Goal: Information Seeking & Learning: Learn about a topic

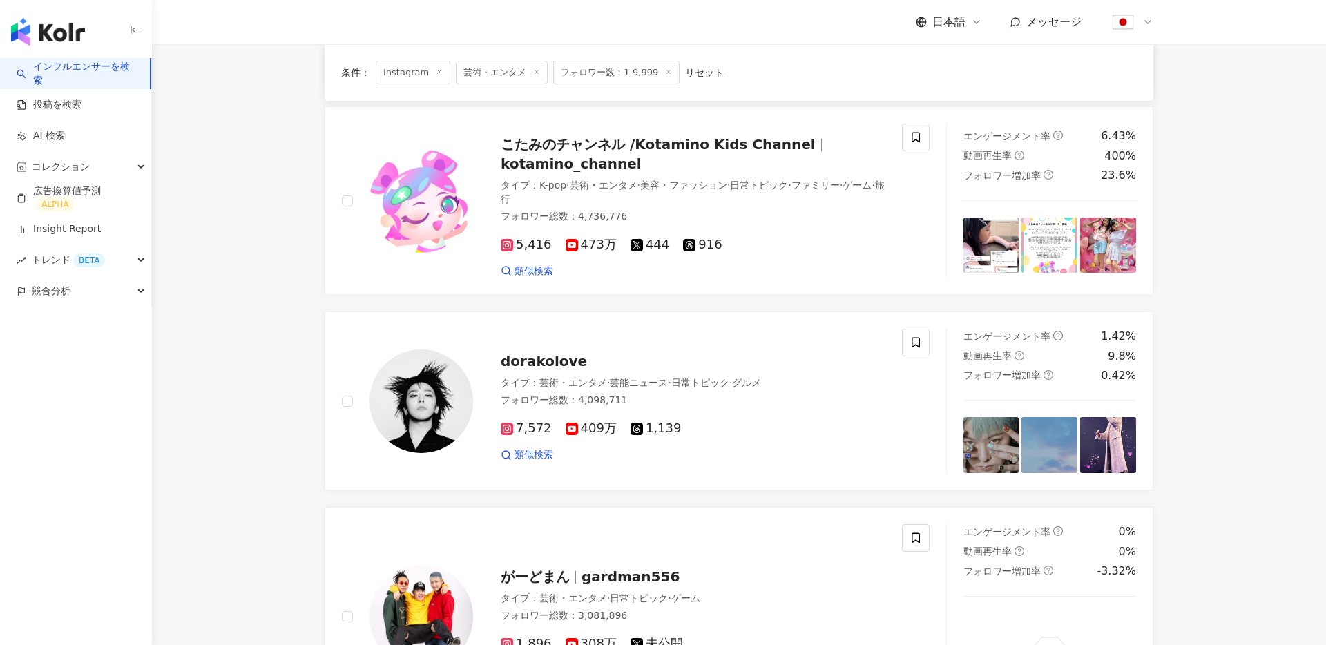
click at [83, 64] on link "インフルエンサーを検索" at bounding box center [78, 73] width 122 height 27
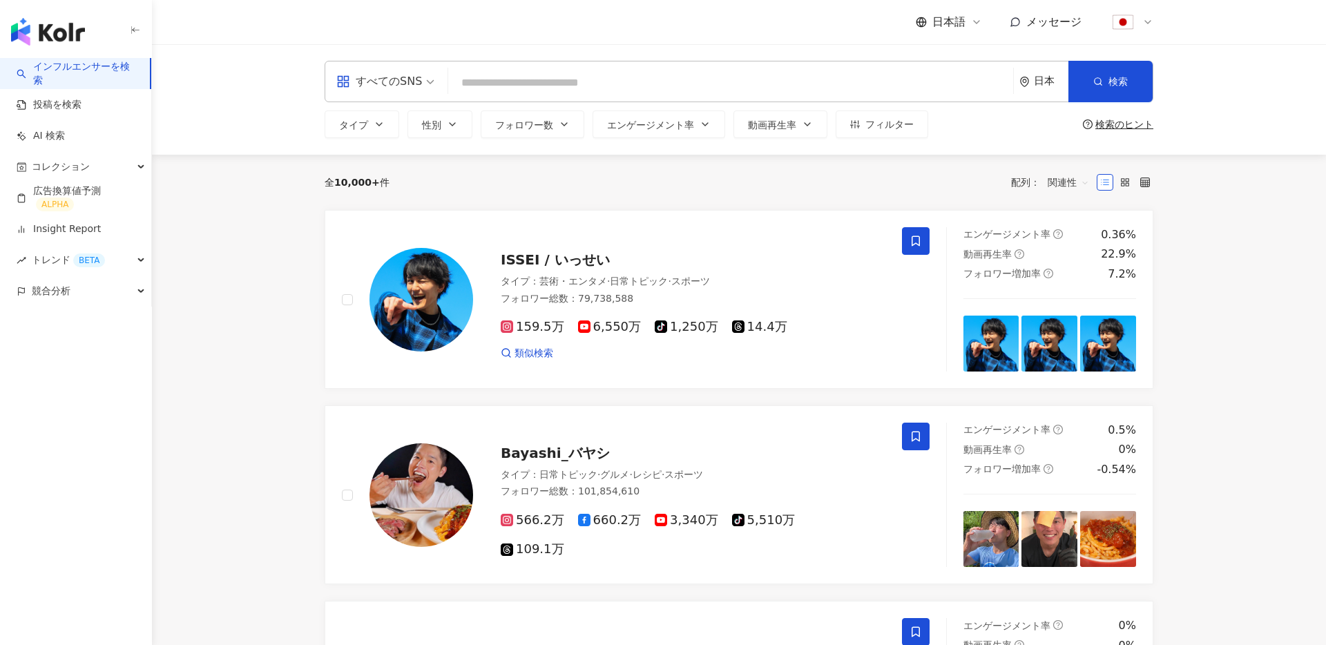
click at [391, 81] on div "すべてのSNS" at bounding box center [379, 81] width 86 height 22
click at [581, 158] on div "全 10,000+ 件 配列： 関連性" at bounding box center [739, 182] width 829 height 55
click at [1043, 88] on div "日本" at bounding box center [1043, 81] width 49 height 40
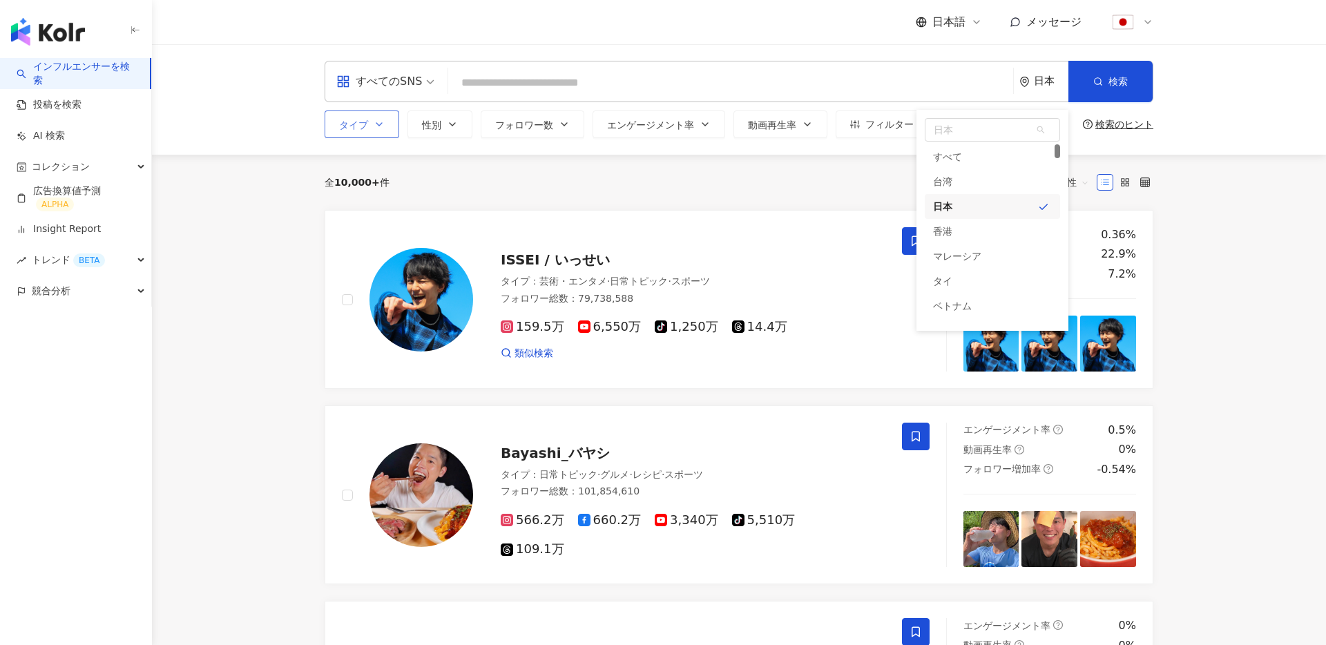
click at [365, 128] on span "タイプ" at bounding box center [353, 124] width 29 height 11
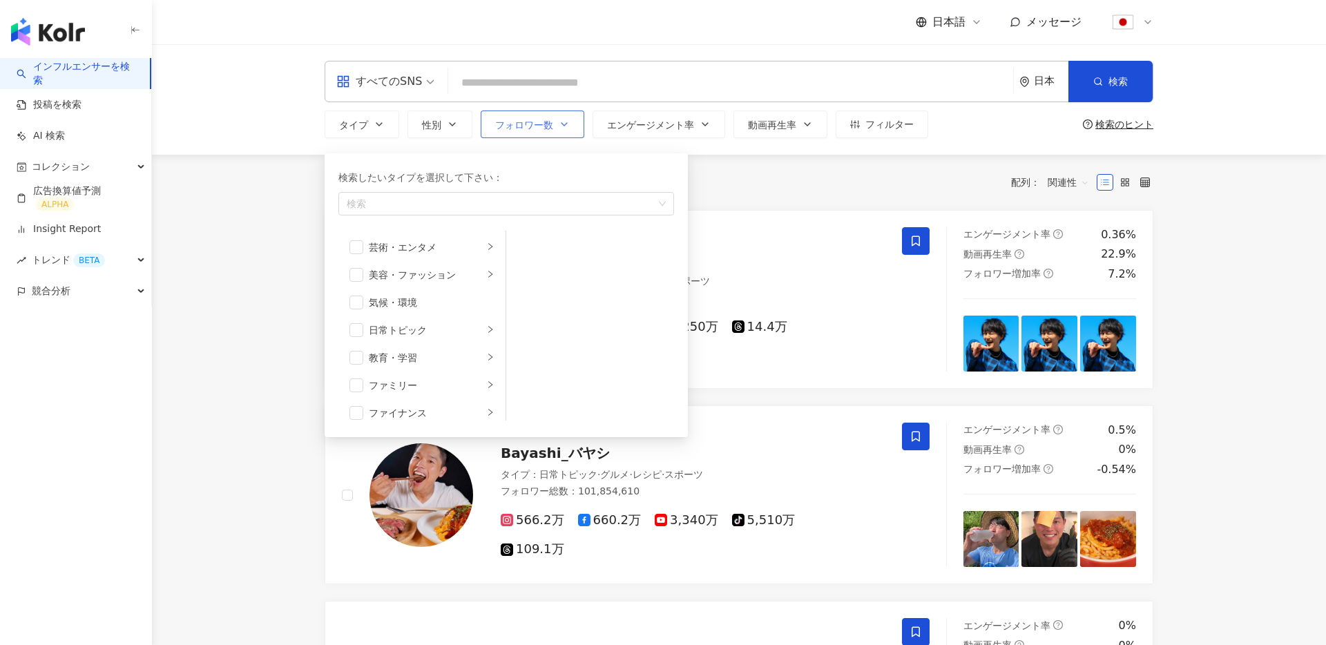
click at [536, 122] on span "フォロワー数" at bounding box center [524, 124] width 58 height 11
type input "*******"
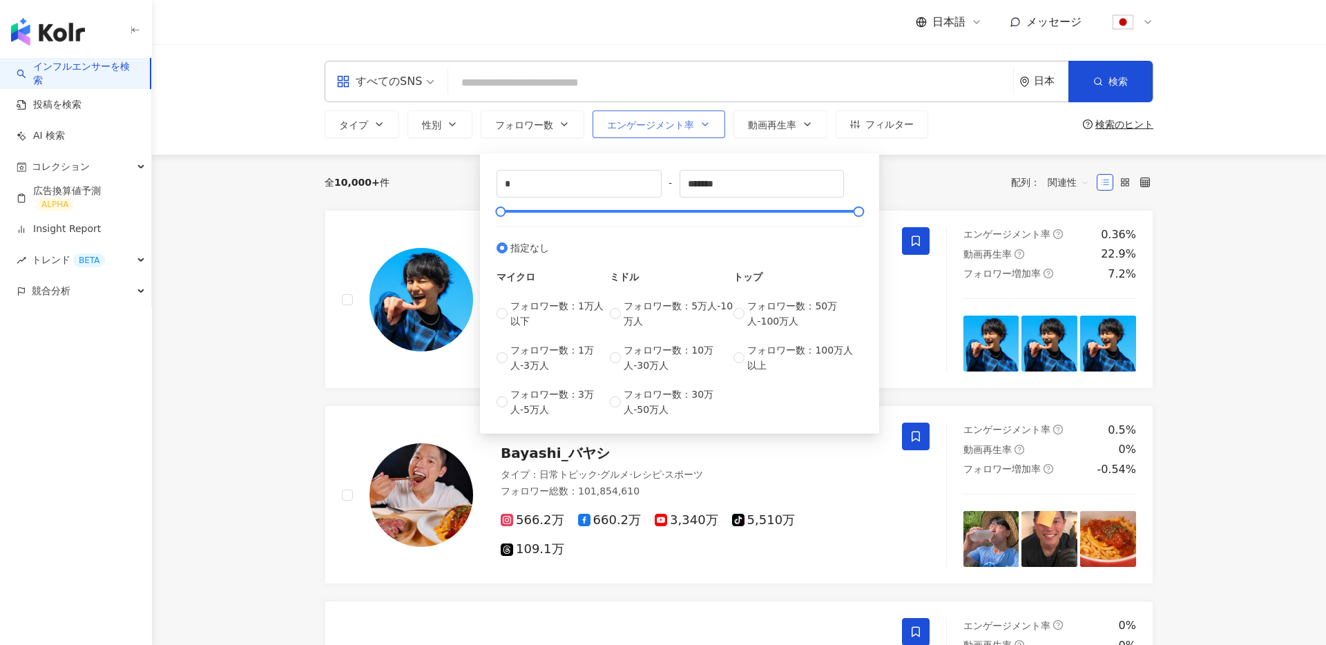
click at [634, 128] on span "エンゲージメント率" at bounding box center [650, 124] width 87 height 11
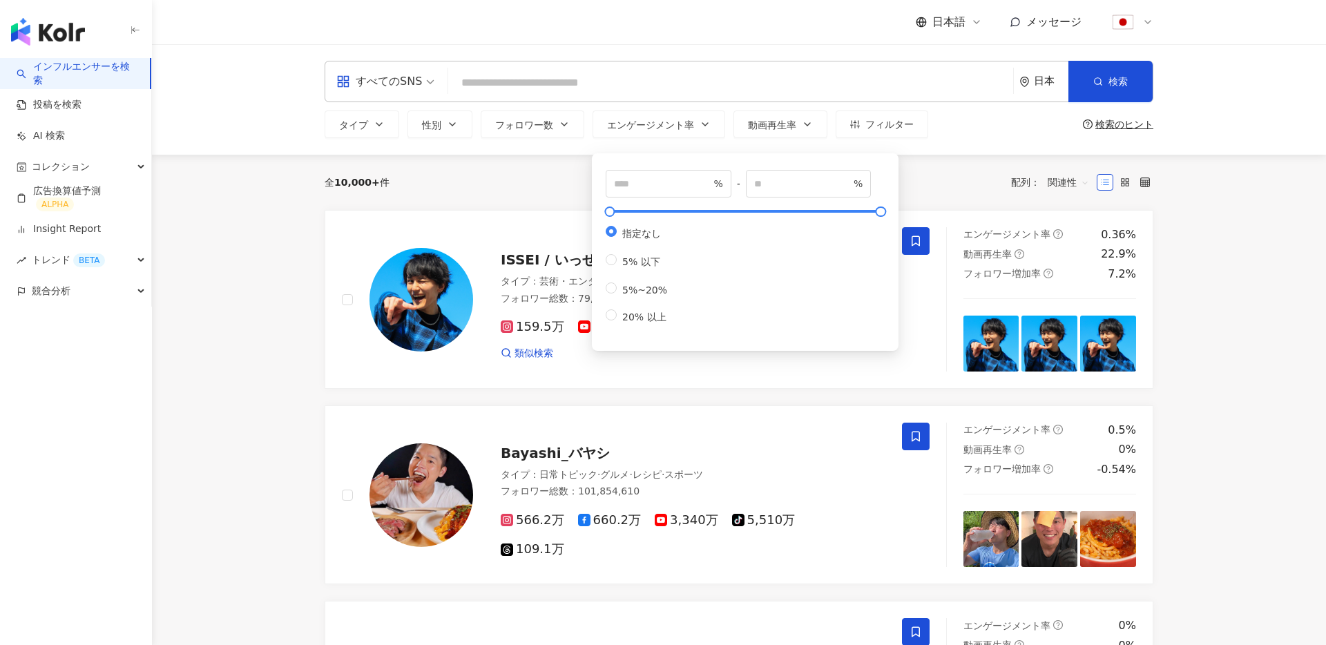
click at [958, 119] on div "タイプ 性別 フォロワー数 エンゲージメント率 動画再生率 フィルター * - ******* 指定なし マイクロ フォロワー数：1万人以下 フォロワー数：1…" at bounding box center [739, 124] width 829 height 28
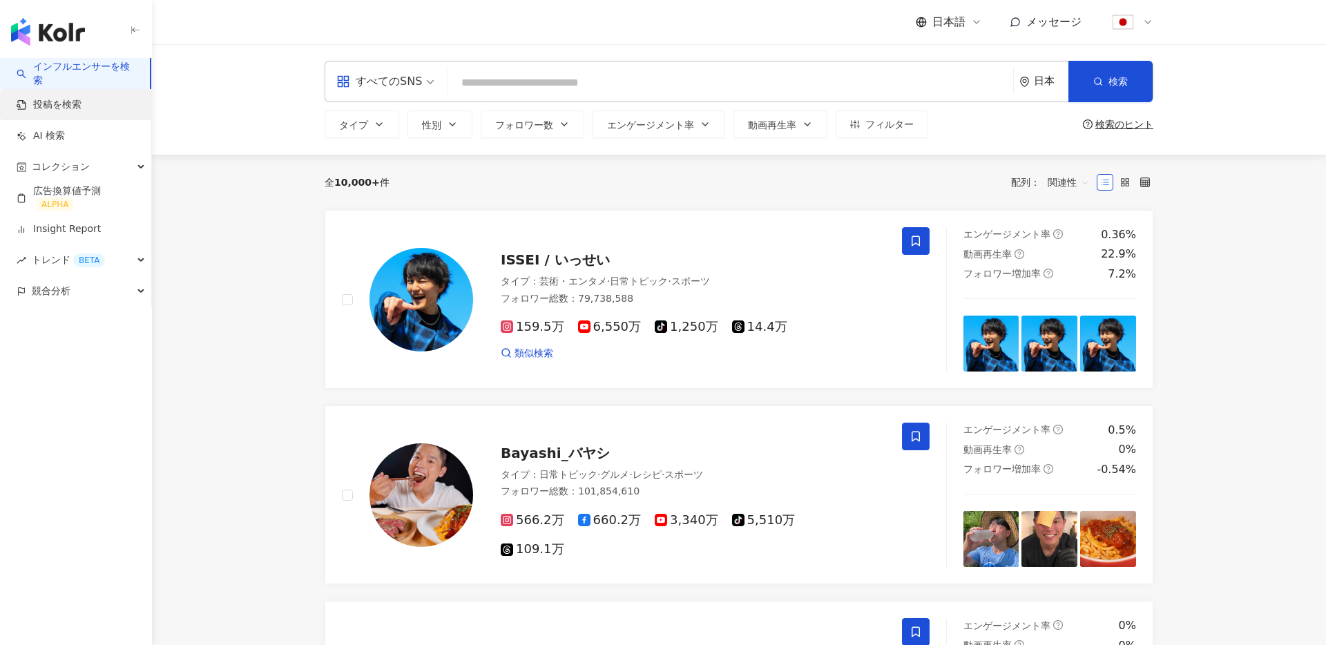
click at [52, 112] on link "投稿を検索" at bounding box center [49, 105] width 65 height 14
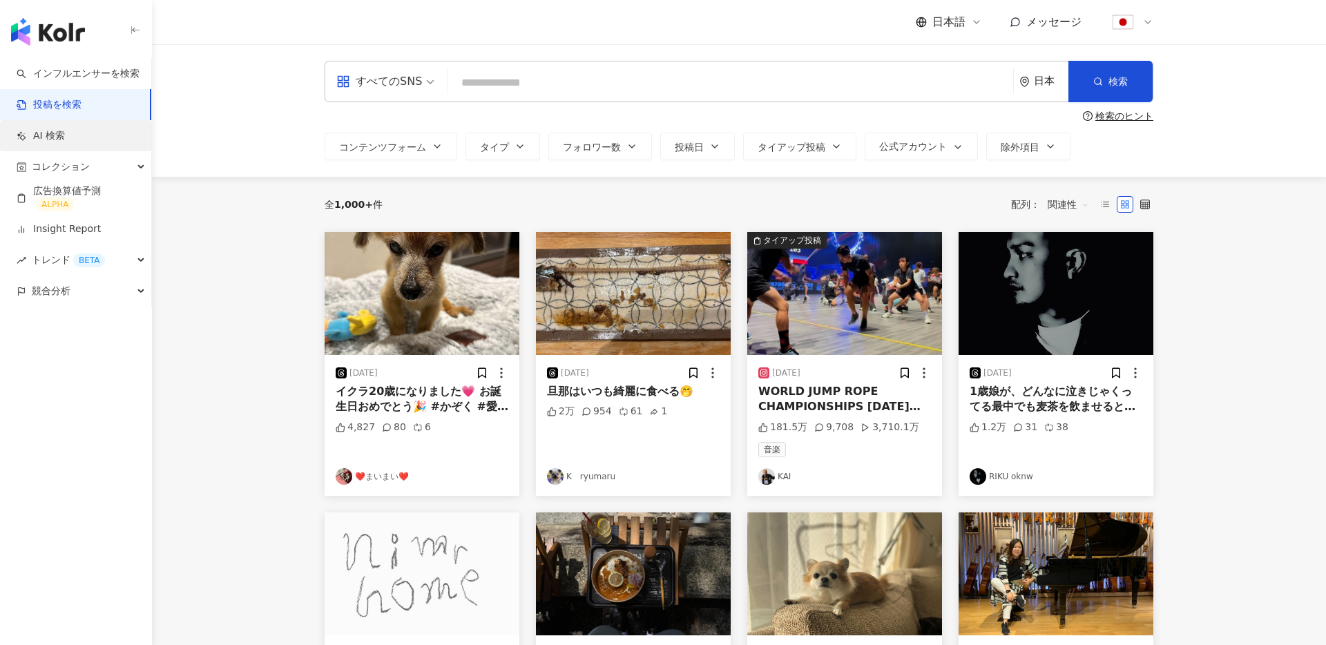
click at [64, 141] on link "AI 検索" at bounding box center [41, 136] width 48 height 14
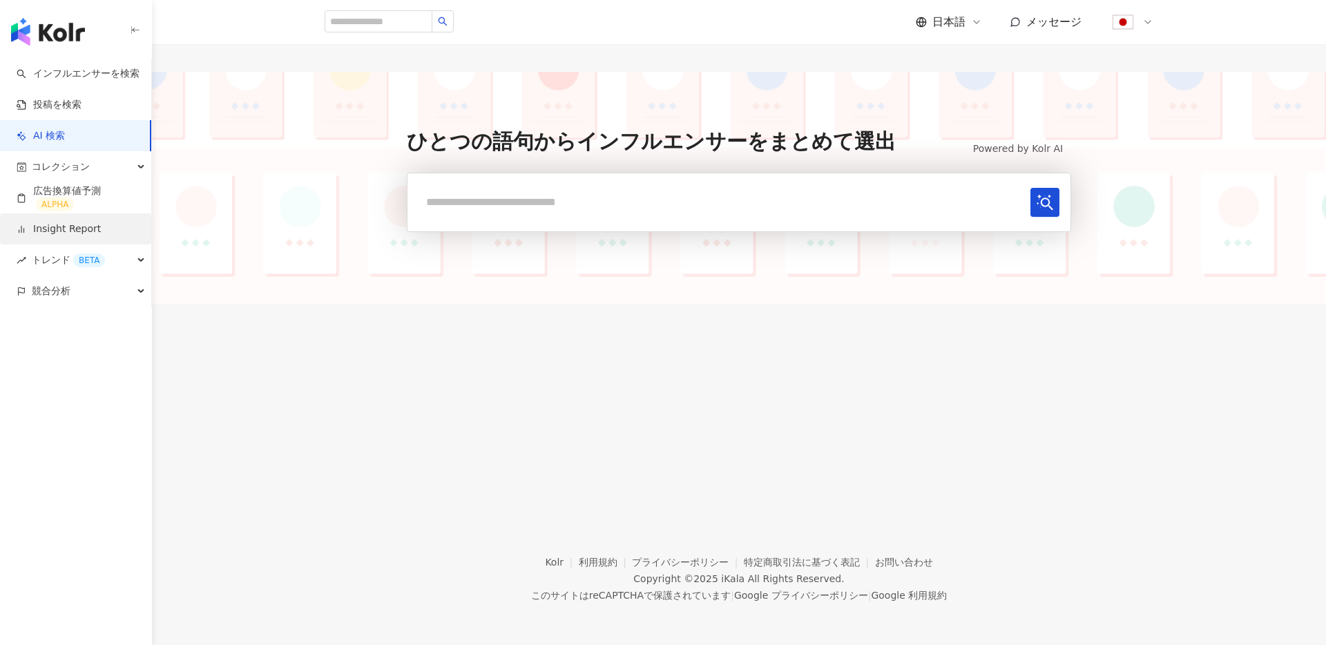
click at [90, 235] on link "Insight Report" at bounding box center [59, 229] width 84 height 14
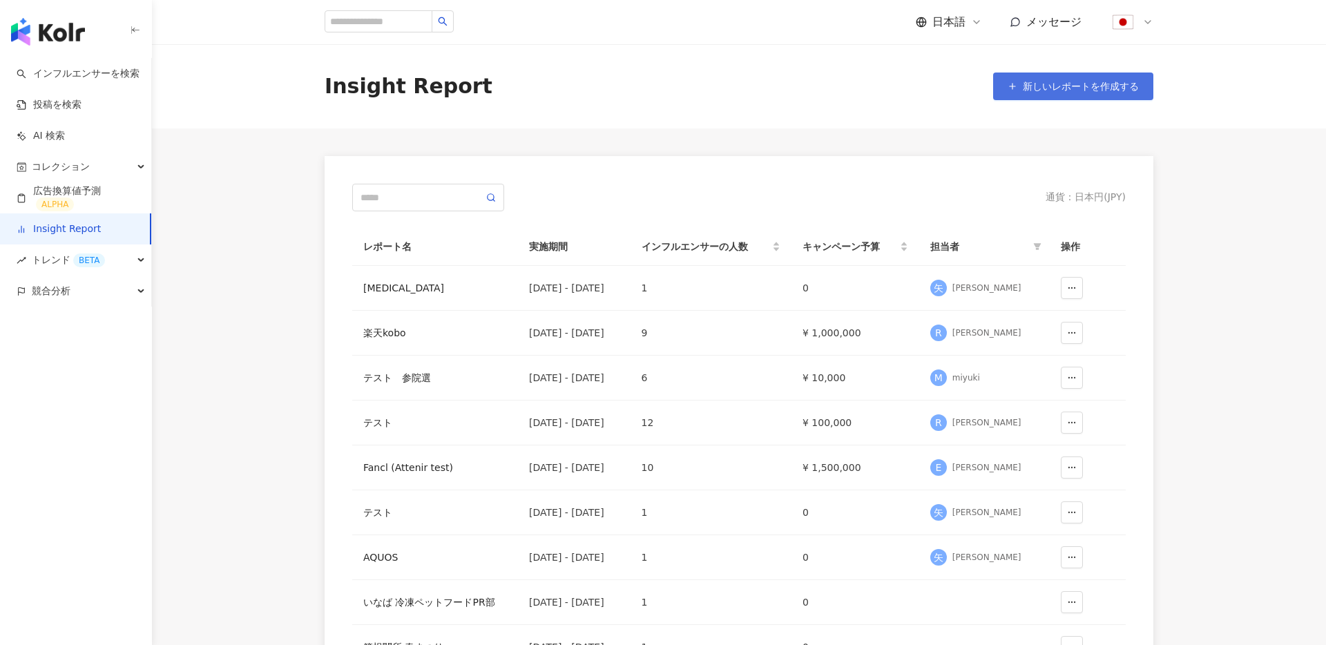
click at [1048, 88] on span "新しいレポートを作成する" at bounding box center [1081, 86] width 116 height 11
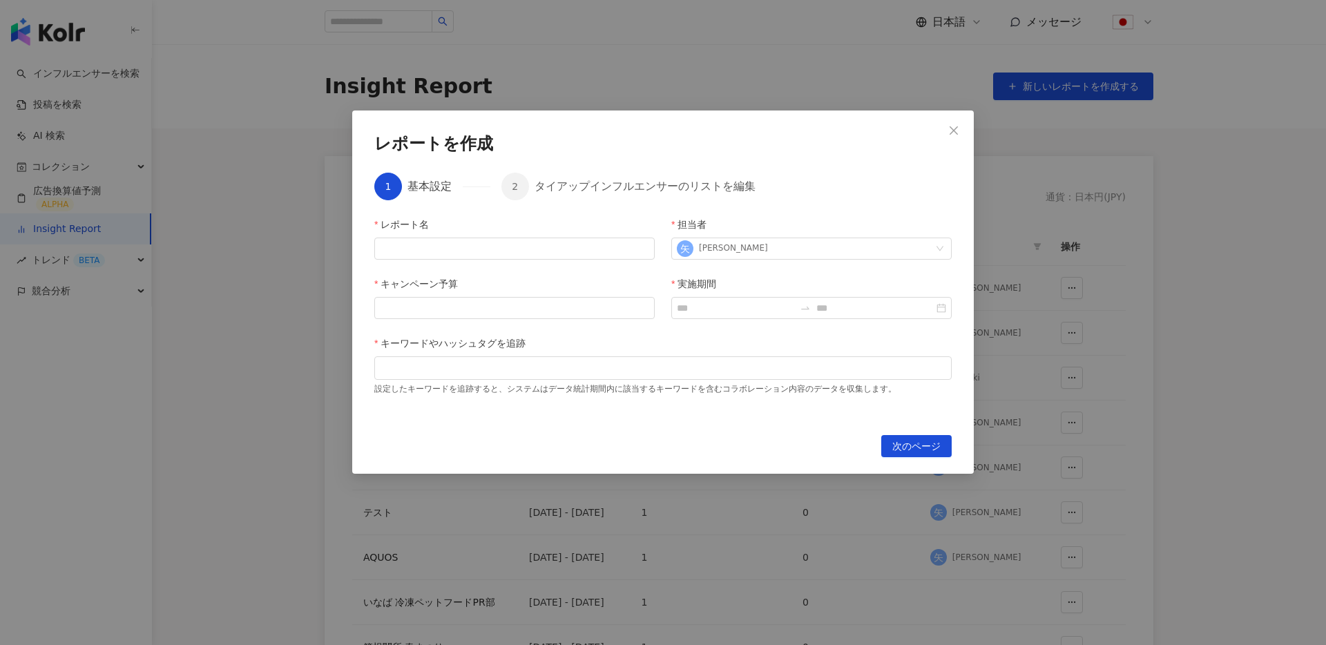
click at [949, 134] on icon "close" at bounding box center [953, 130] width 11 height 11
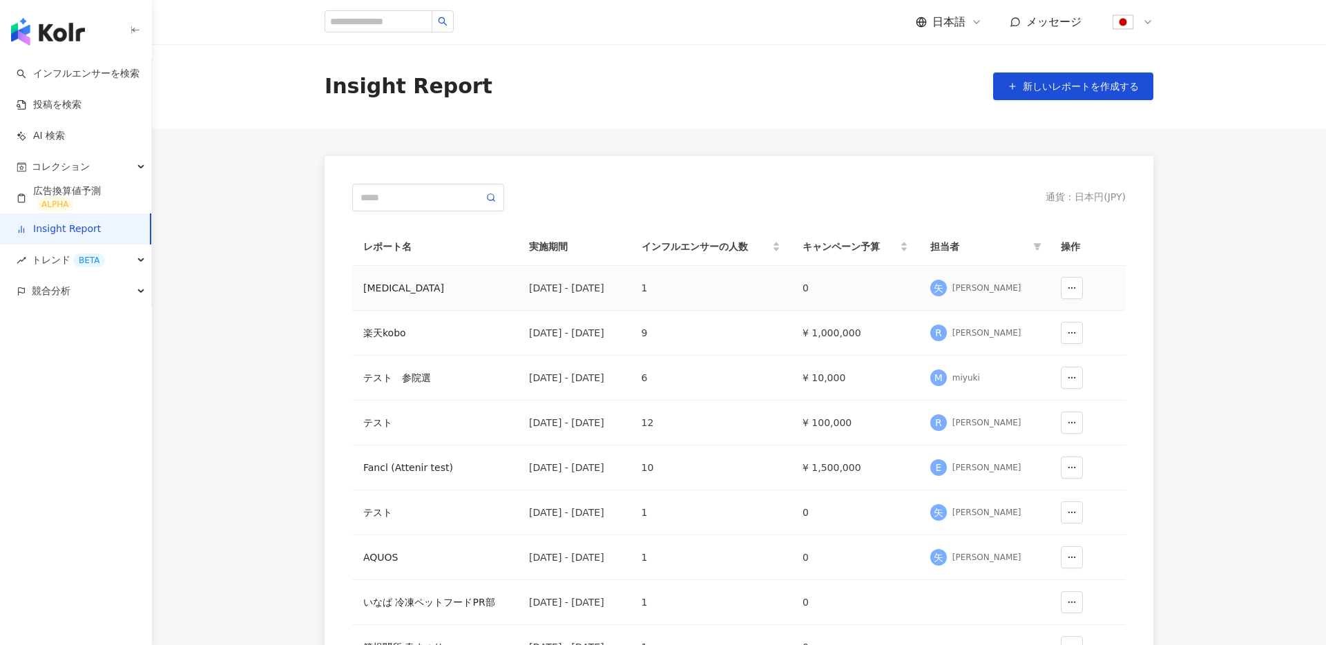
click at [398, 281] on div "[MEDICAL_DATA]" at bounding box center [435, 287] width 144 height 15
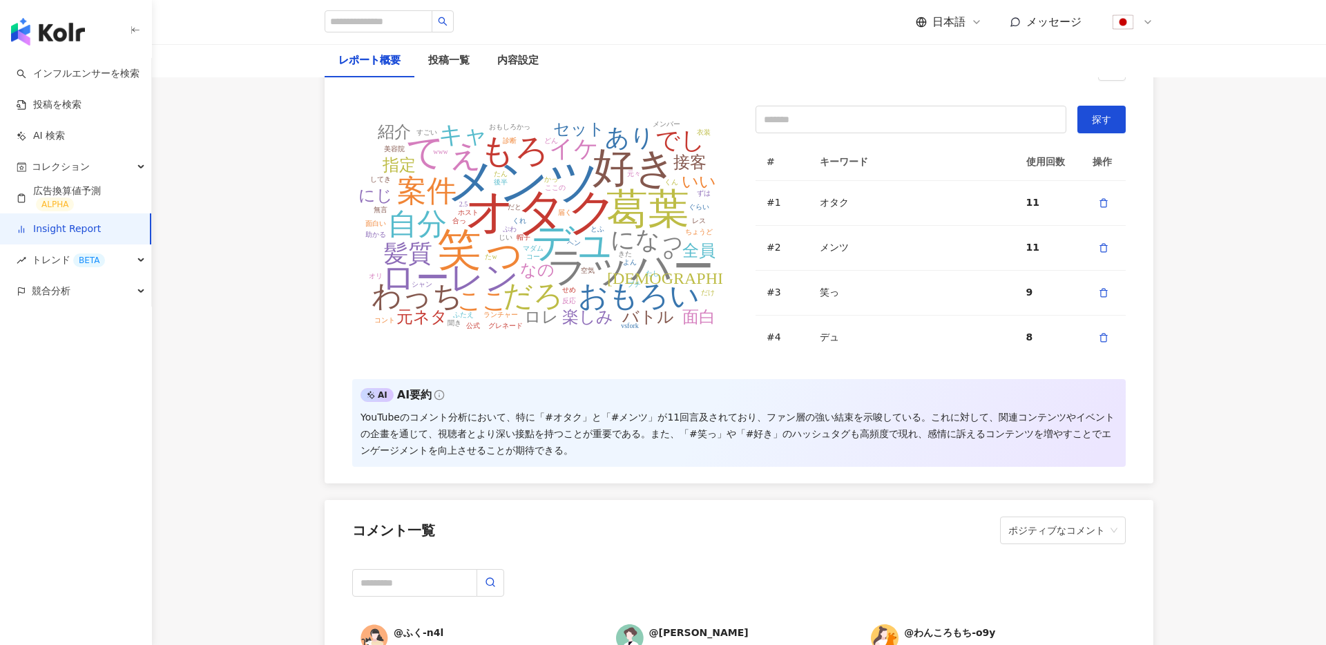
scroll to position [3161, 0]
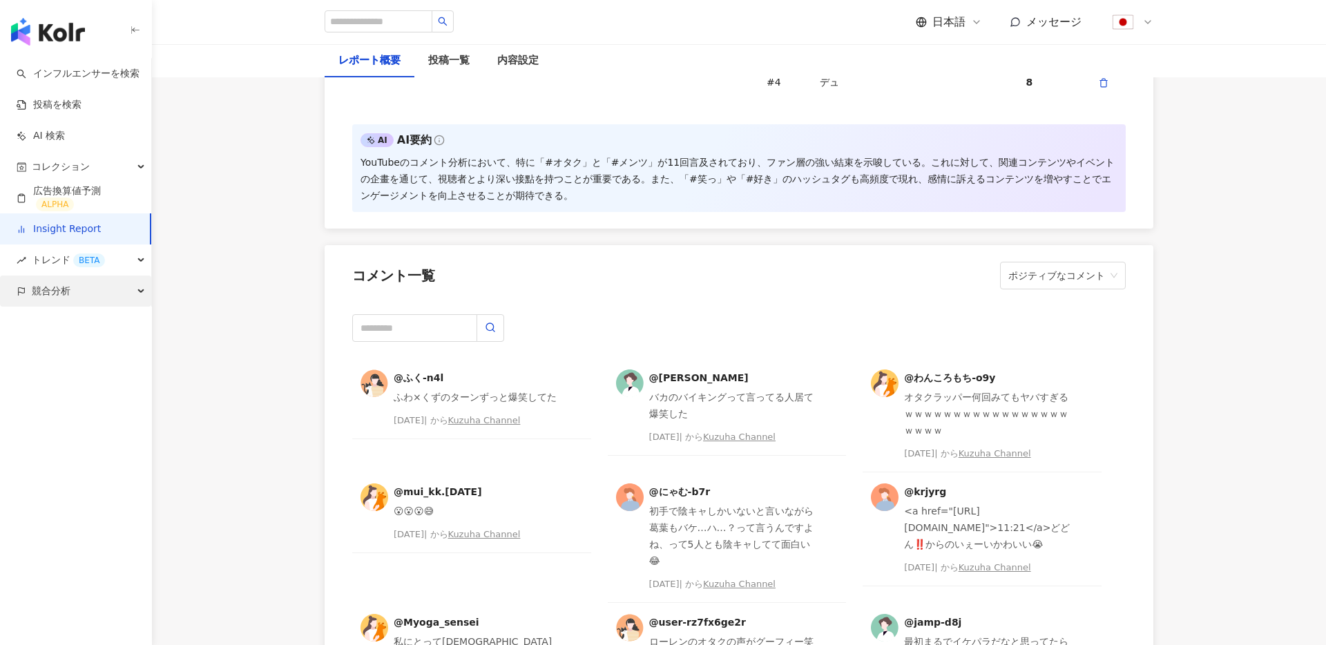
click at [60, 287] on span "競合分析" at bounding box center [51, 291] width 39 height 31
click at [66, 327] on link "アカウント分析" at bounding box center [67, 323] width 68 height 14
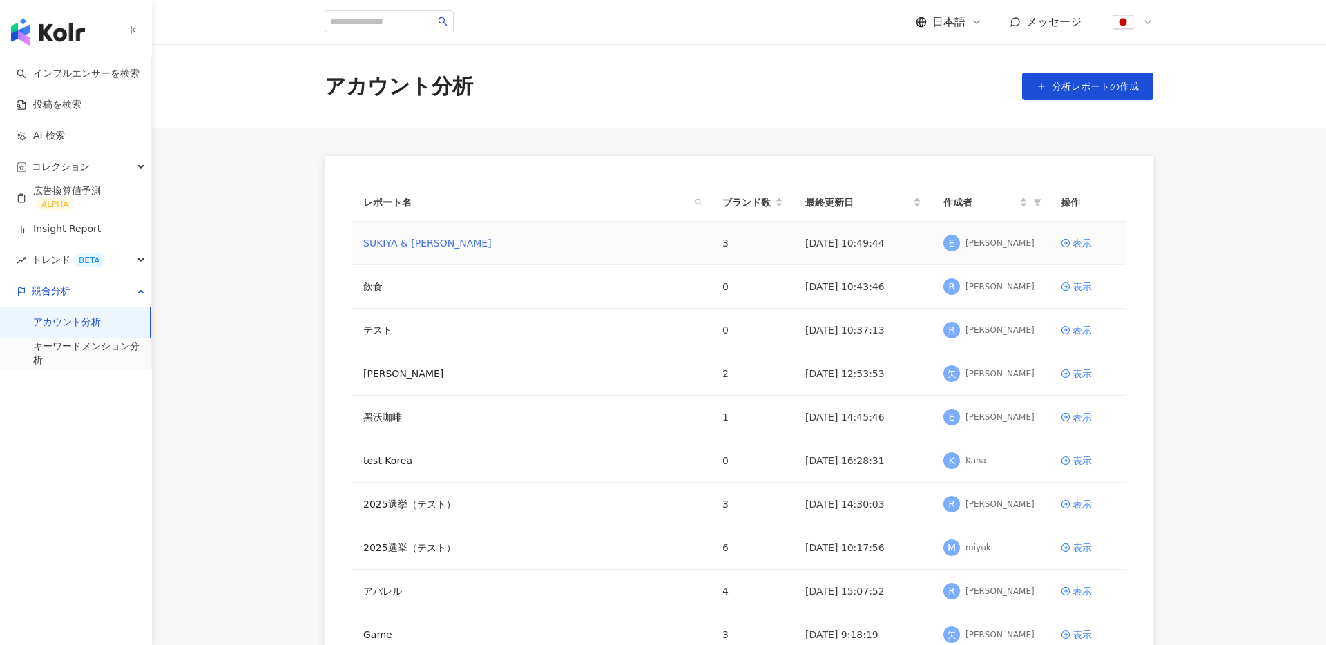
click at [403, 243] on link "SUKIYA & [PERSON_NAME]" at bounding box center [427, 242] width 128 height 15
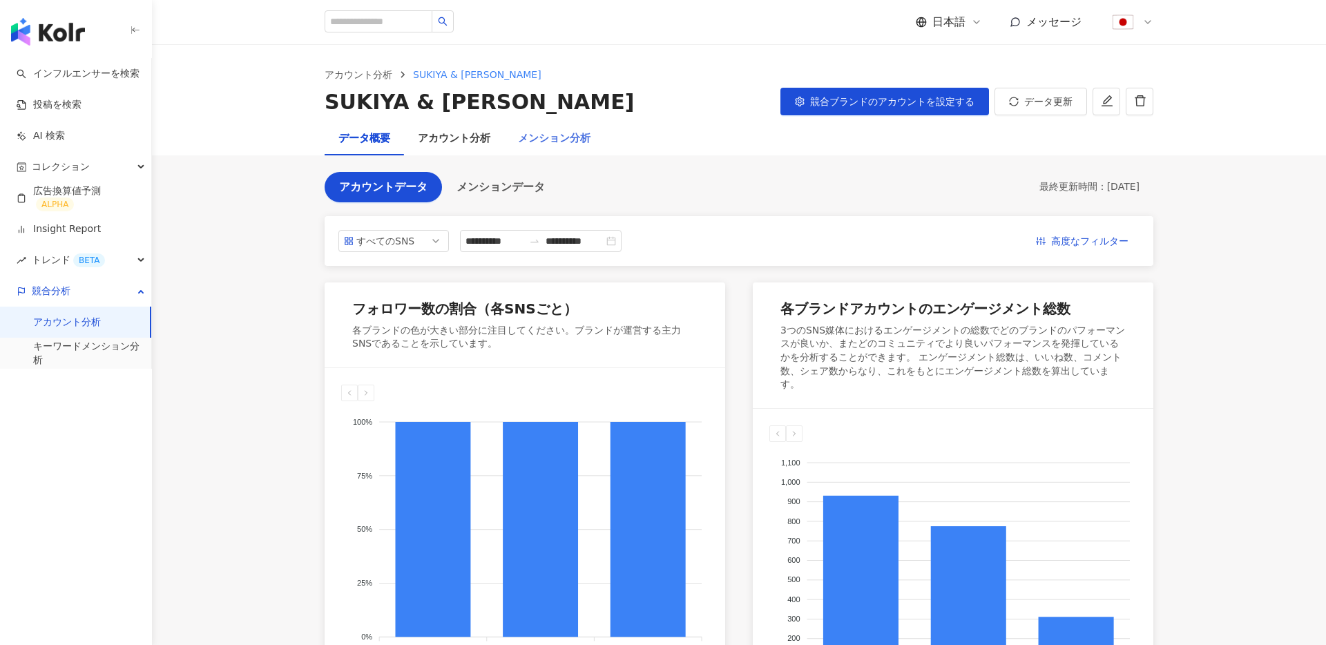
click at [529, 129] on div "メンション分析" at bounding box center [554, 138] width 100 height 33
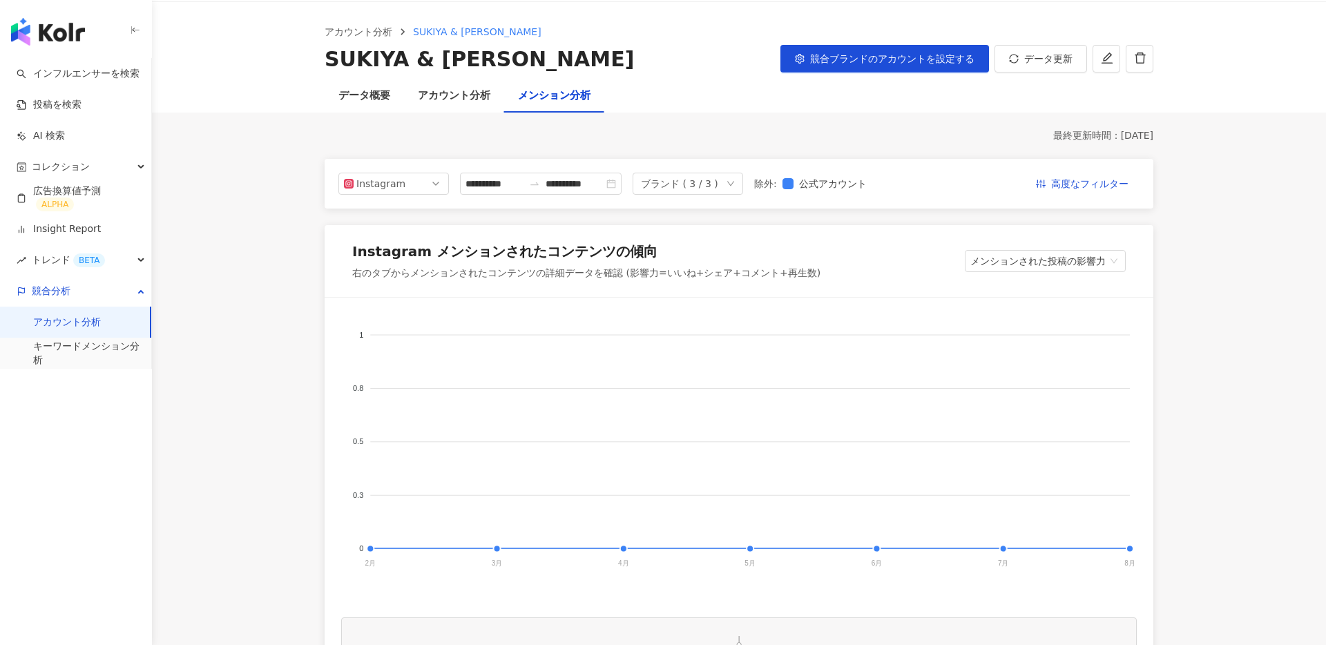
scroll to position [52, 0]
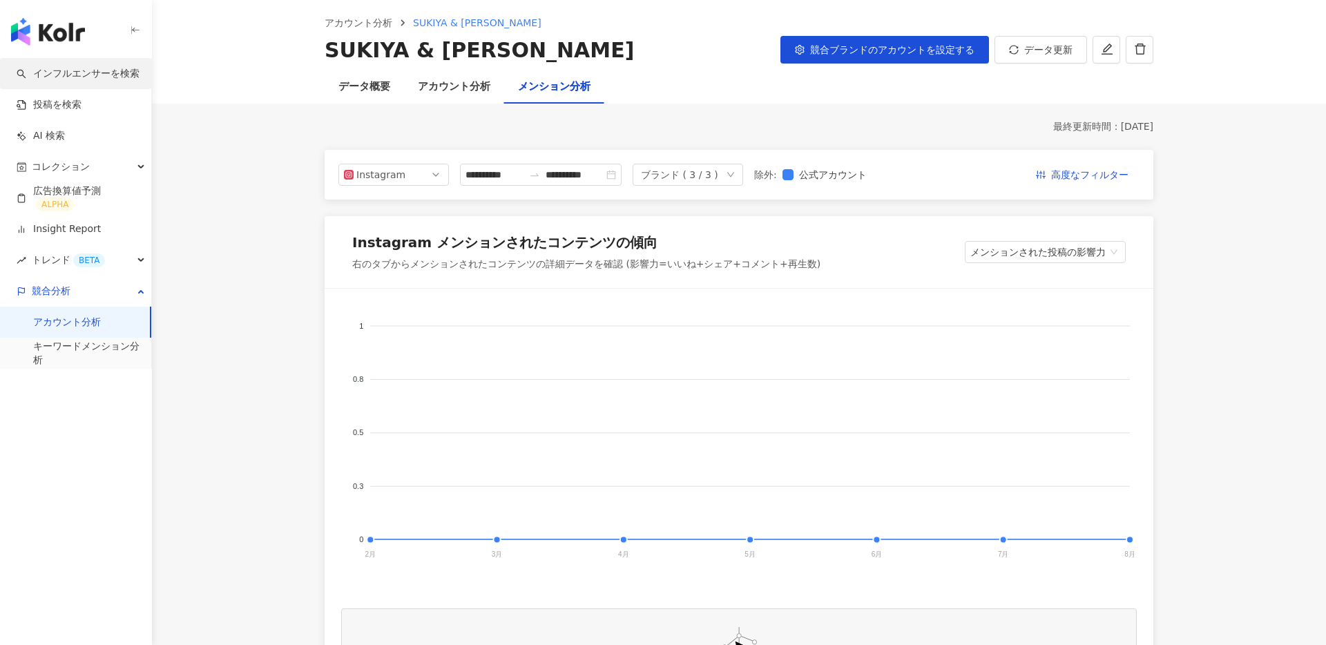
click at [85, 81] on link "インフルエンサーを検索" at bounding box center [78, 74] width 123 height 14
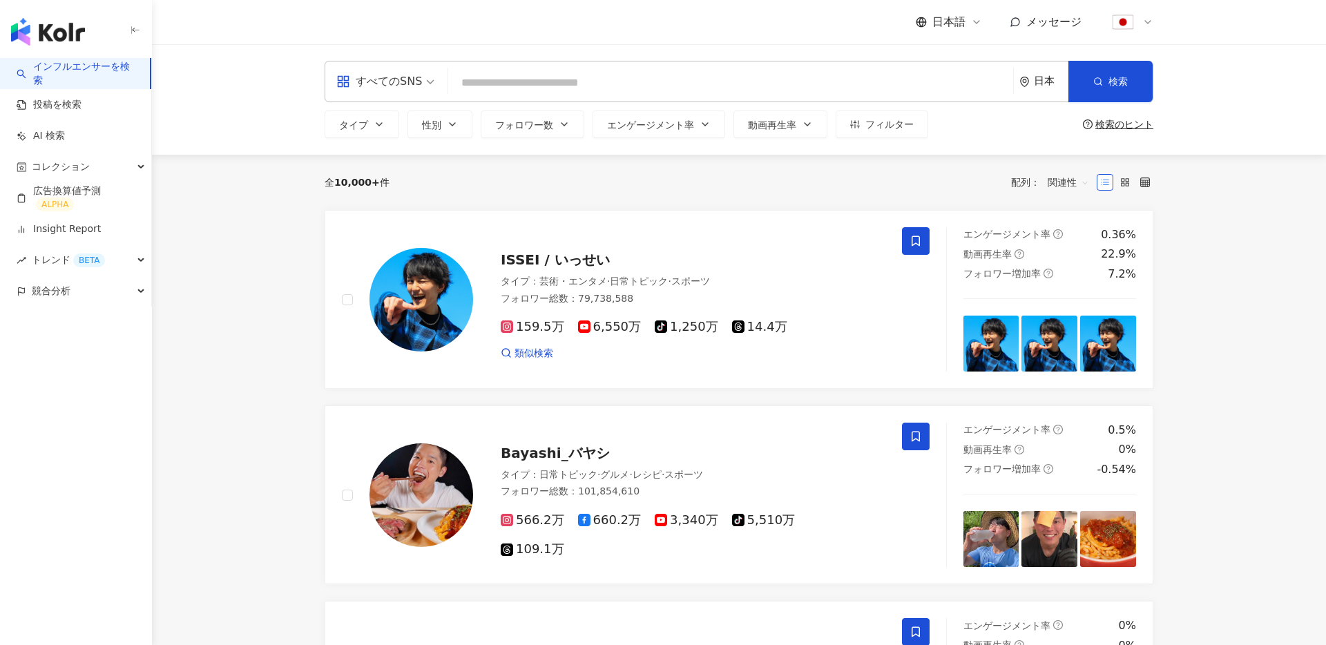
click at [543, 79] on input "search" at bounding box center [731, 83] width 554 height 26
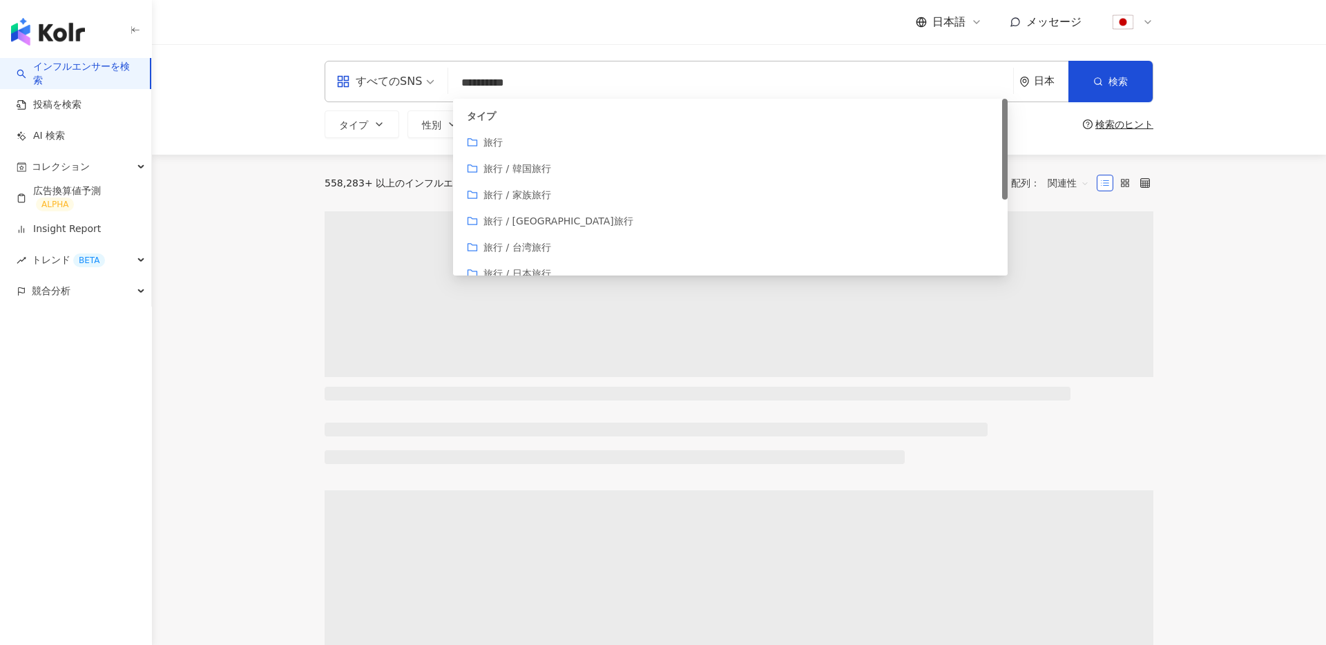
type input "**********"
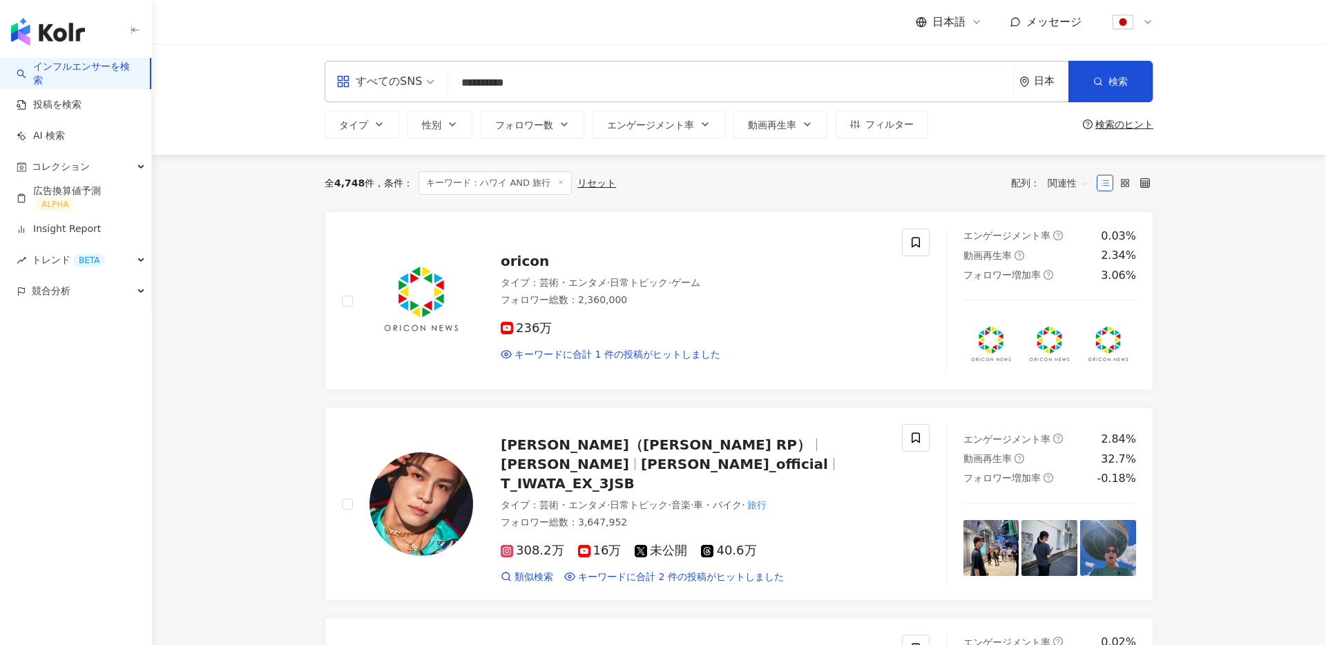
click at [1138, 126] on div "検索のヒント" at bounding box center [1124, 124] width 58 height 11
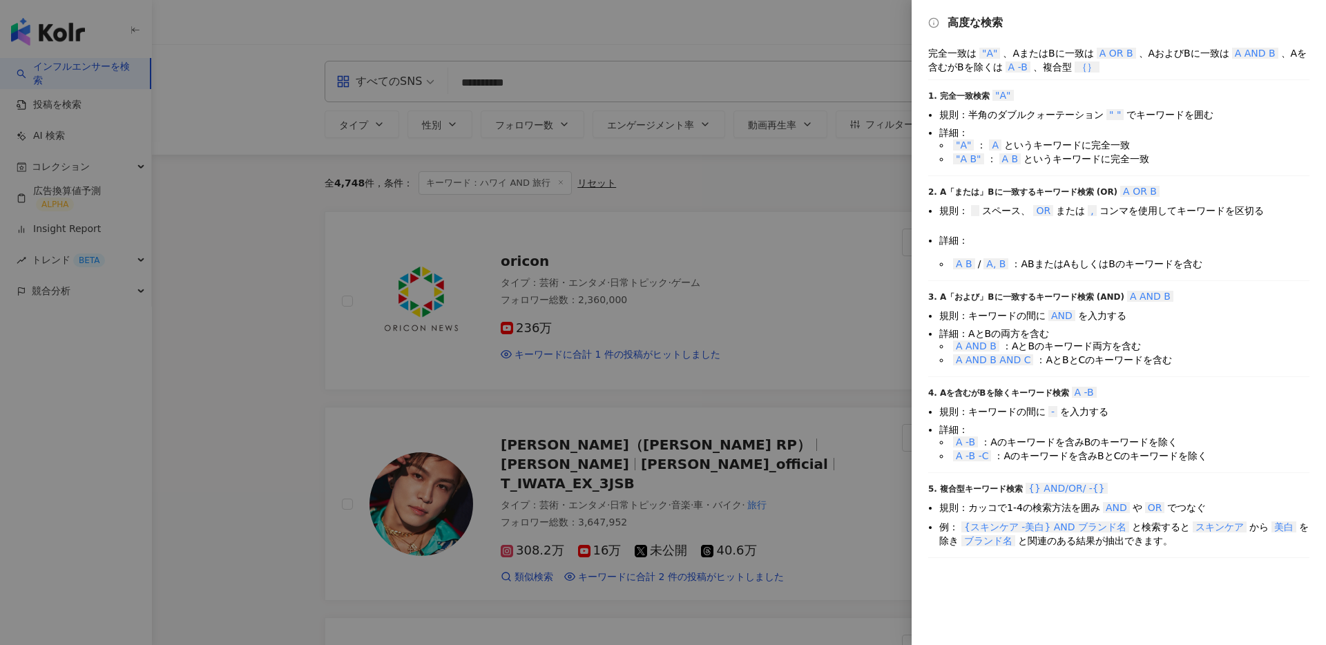
click at [248, 305] on div at bounding box center [663, 322] width 1326 height 645
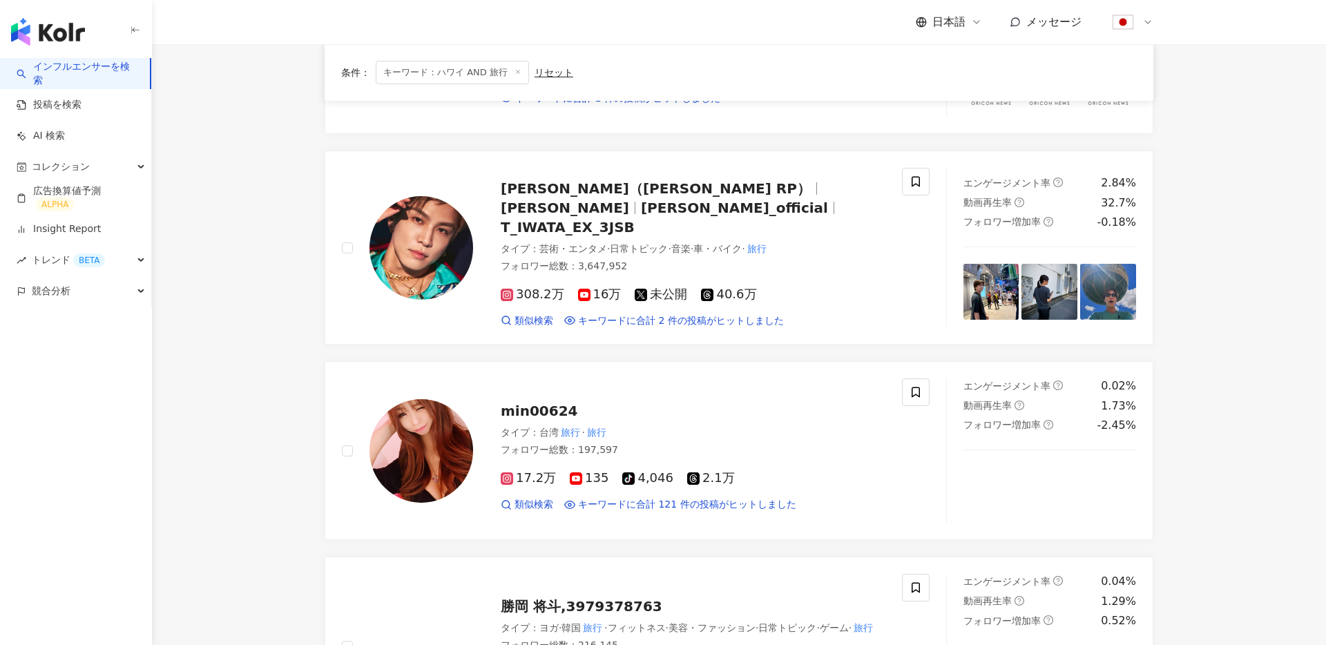
scroll to position [340, 0]
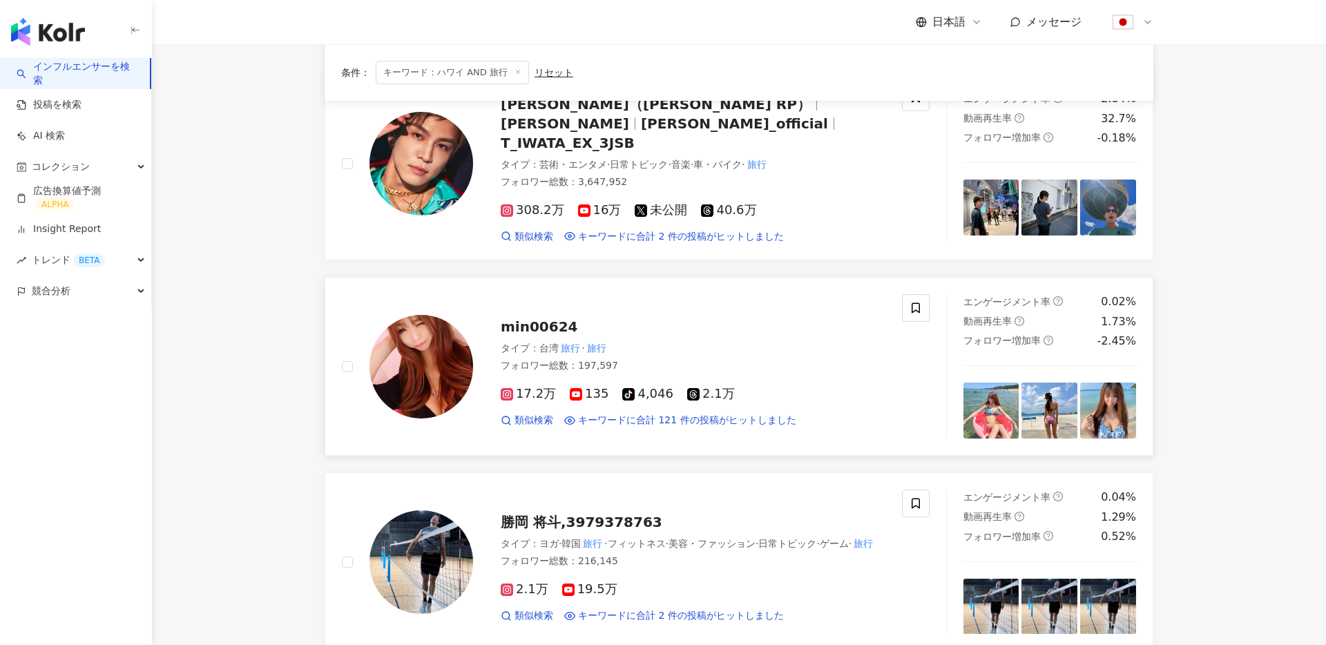
click at [400, 354] on img at bounding box center [421, 367] width 104 height 104
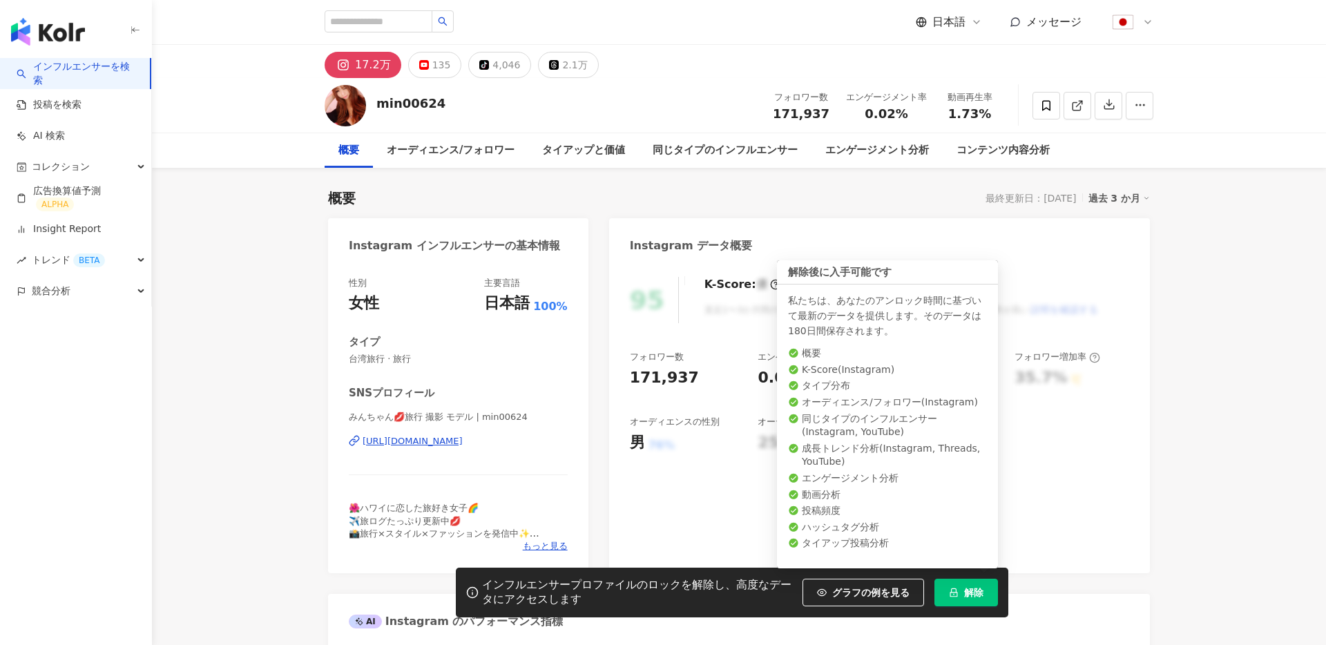
click at [973, 590] on span "解除" at bounding box center [973, 592] width 19 height 11
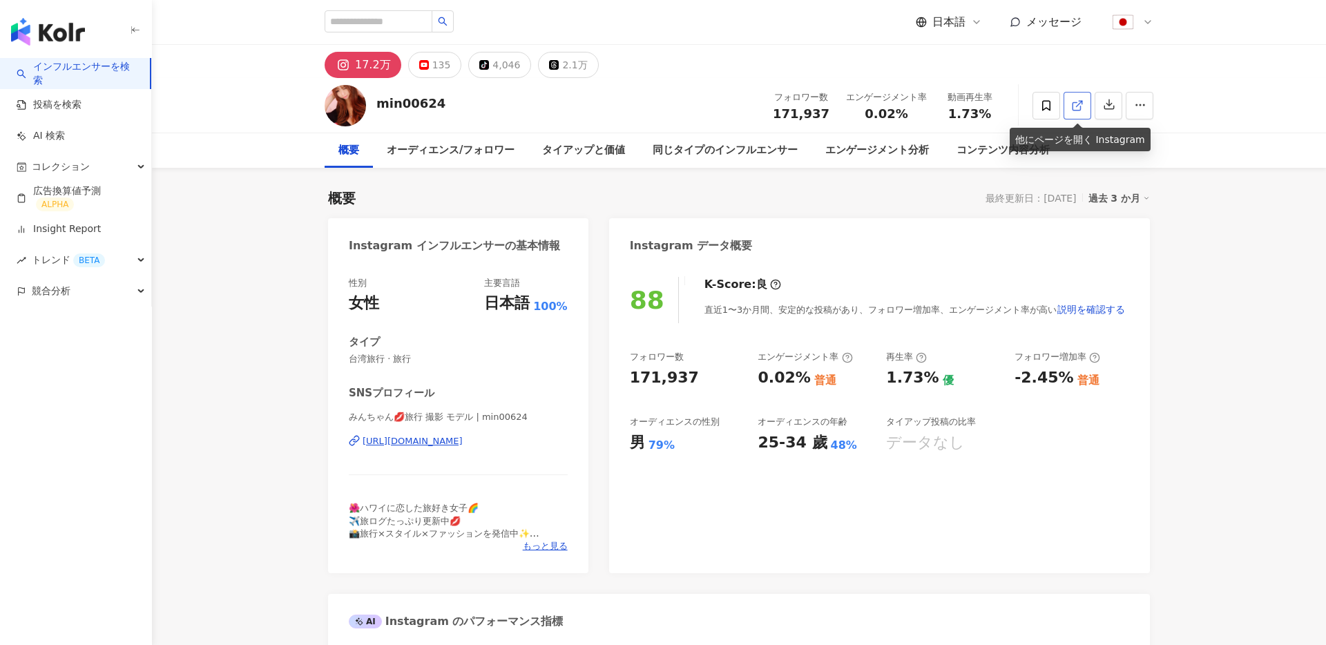
click at [1075, 99] on icon at bounding box center [1077, 105] width 12 height 12
click at [84, 227] on link "Insight Report" at bounding box center [59, 229] width 84 height 14
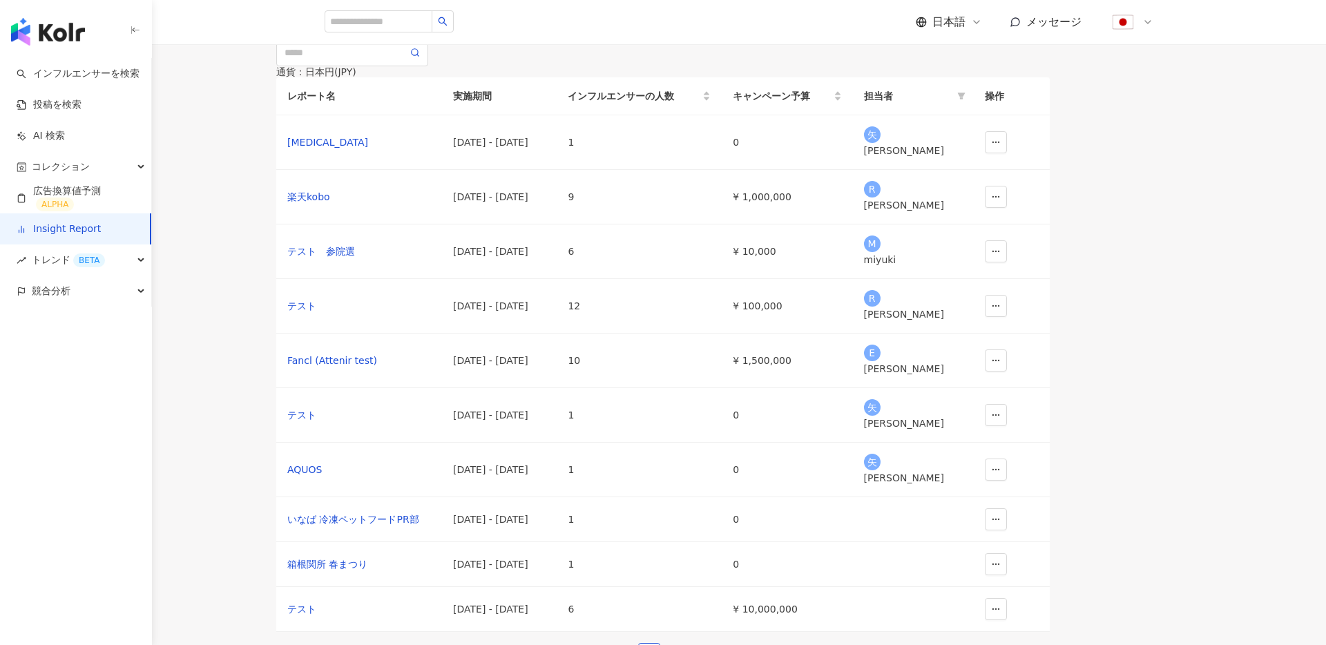
click at [695, 154] on main "Insight Report 新しいレポートを作成する 通貨 ： 日本円 ( JPY ) レポート名 実施期間 インフルエンサーの人数 キャンペーン予算 担当…" at bounding box center [663, 338] width 1326 height 676
click at [394, 30] on span "新しいレポートを作成する" at bounding box center [336, 24] width 116 height 11
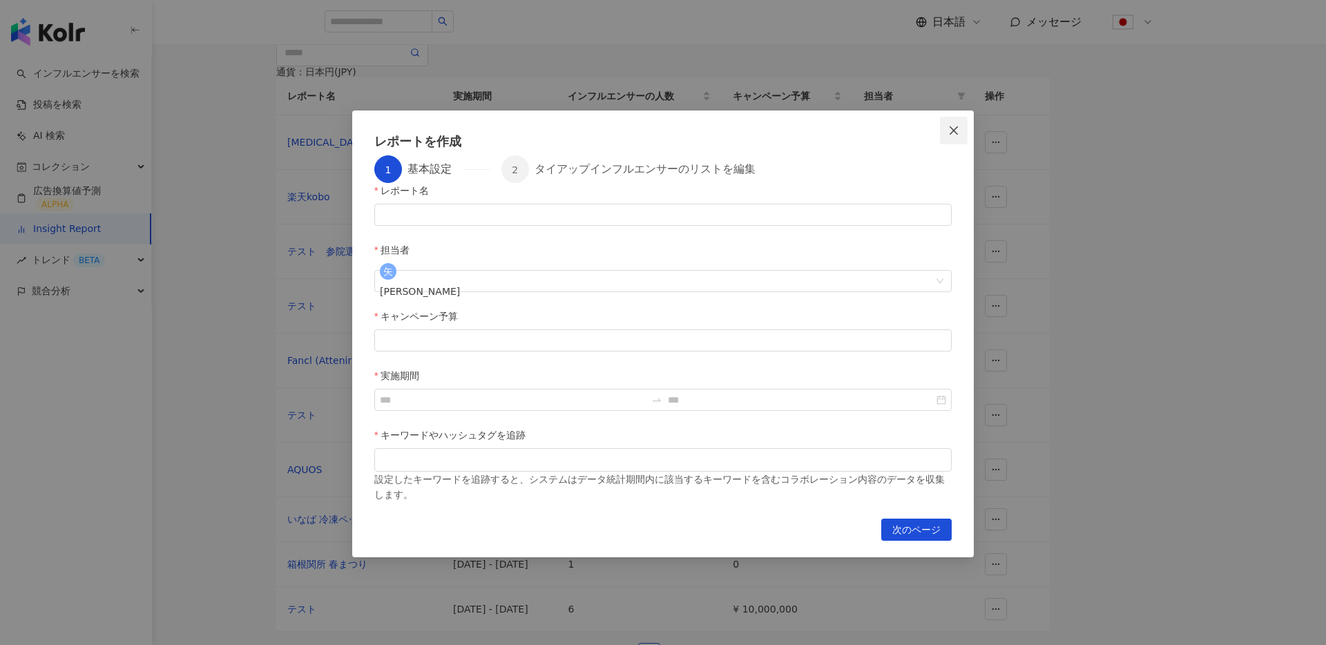
click at [949, 137] on button "Close" at bounding box center [954, 131] width 28 height 28
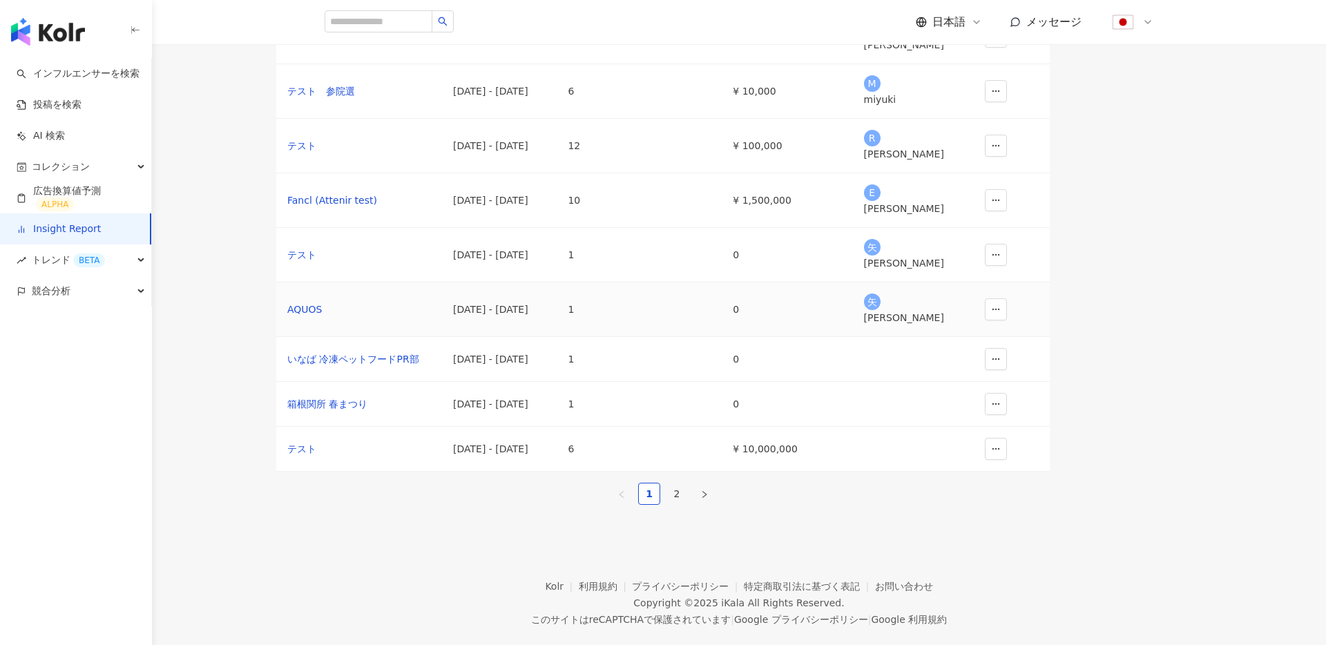
scroll to position [178, 0]
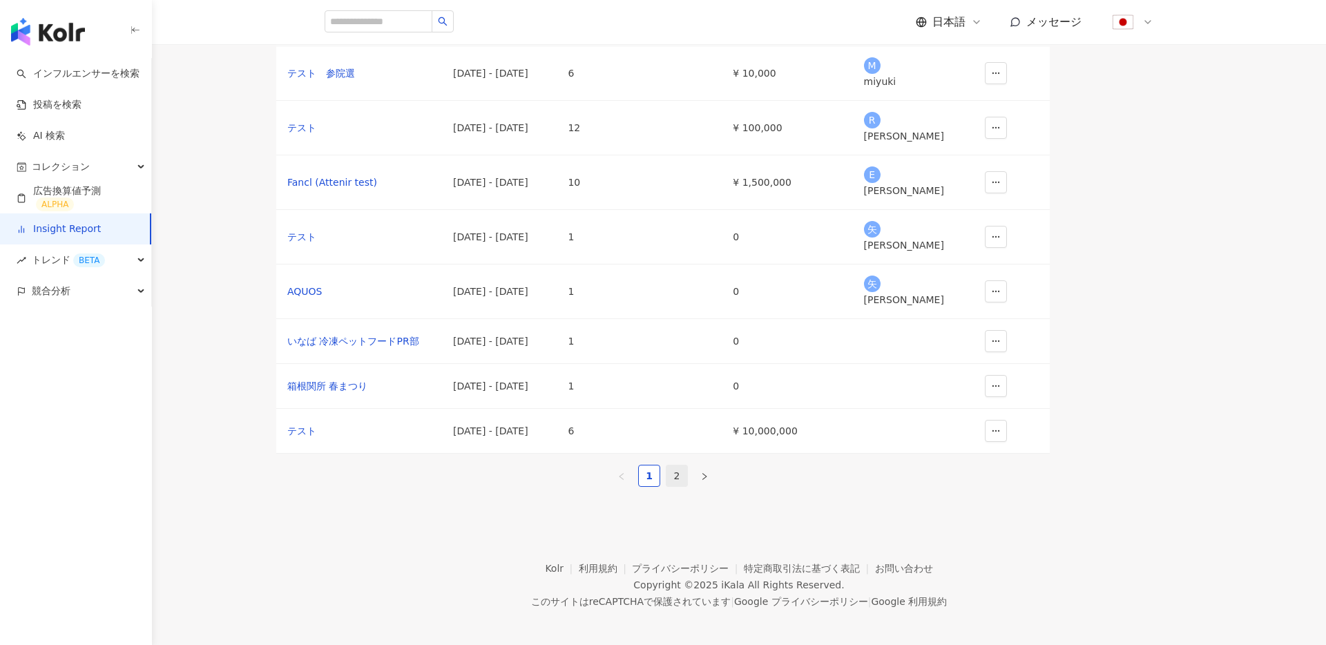
click at [687, 486] on link "2" at bounding box center [676, 475] width 21 height 21
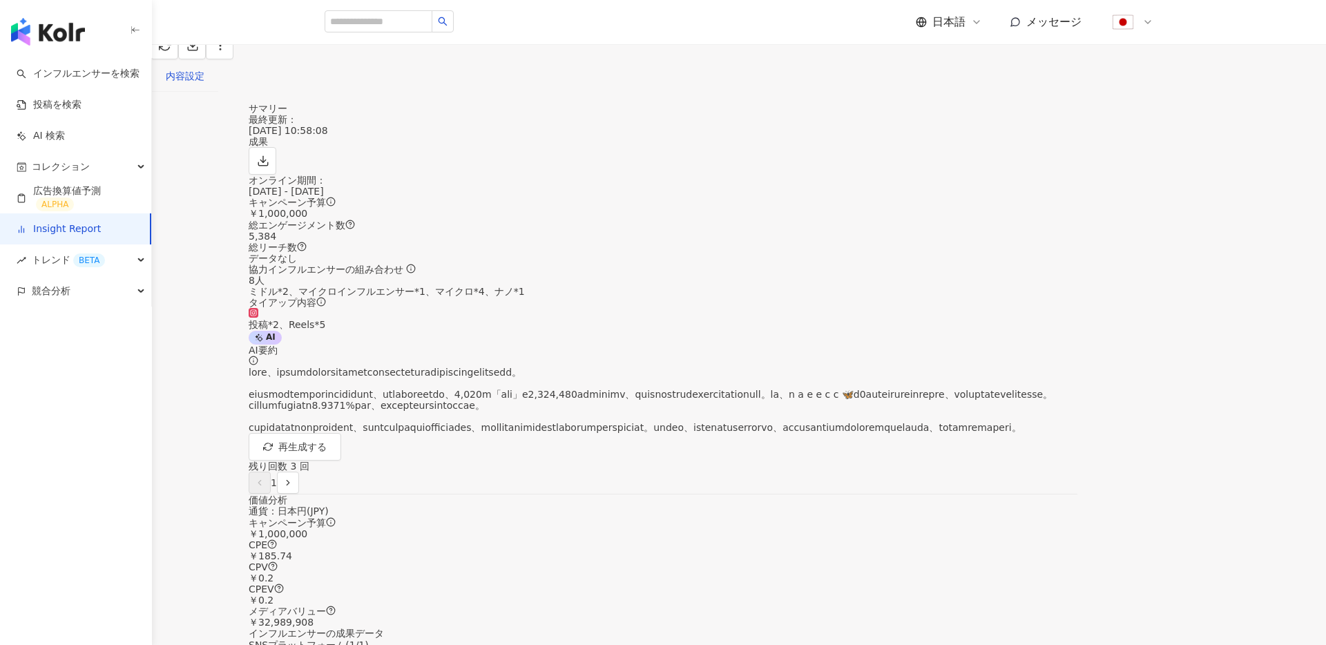
click at [204, 84] on div "内容設定" at bounding box center [185, 75] width 39 height 15
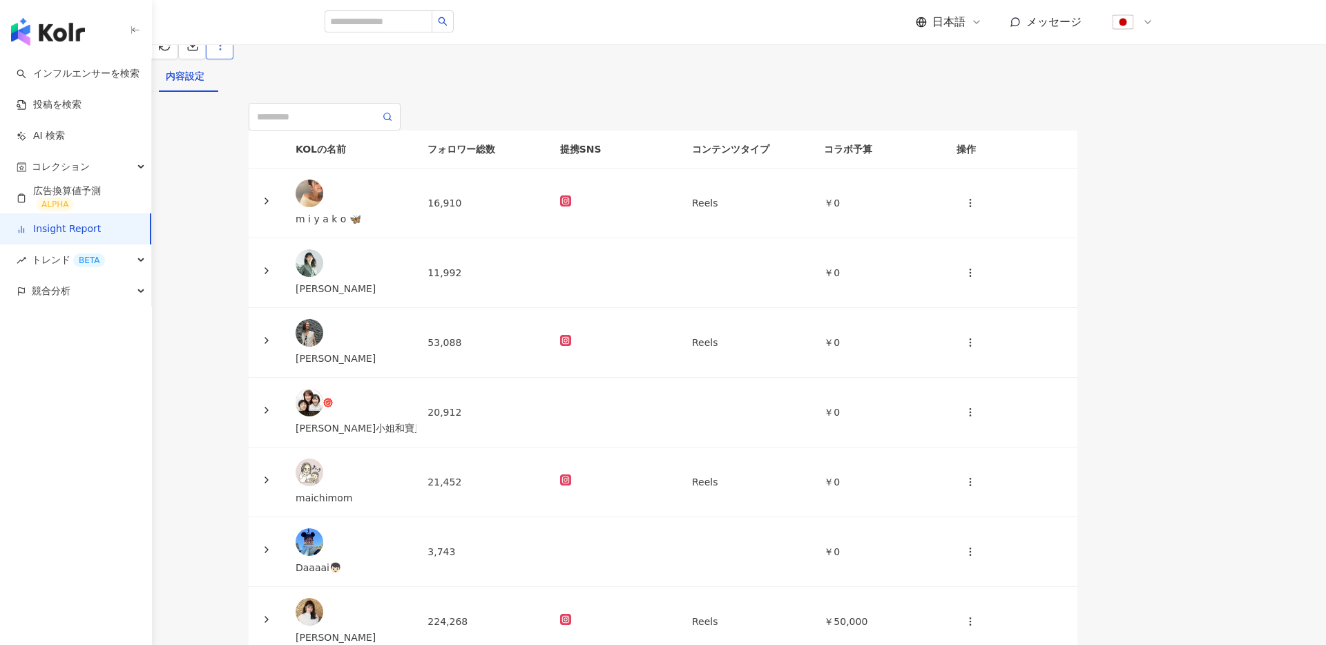
click at [226, 52] on icon "button" at bounding box center [220, 45] width 12 height 12
click at [1161, 132] on div "レポート設定" at bounding box center [1195, 133] width 116 height 15
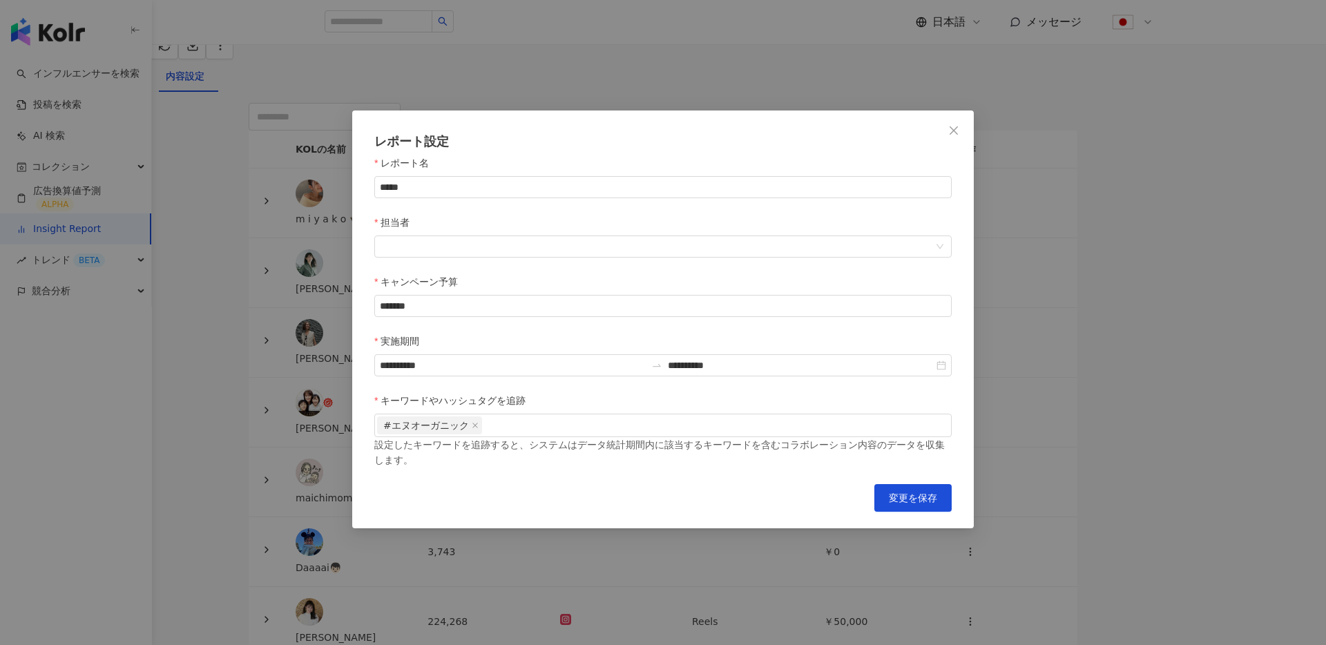
click at [301, 225] on div "**********" at bounding box center [663, 322] width 1326 height 645
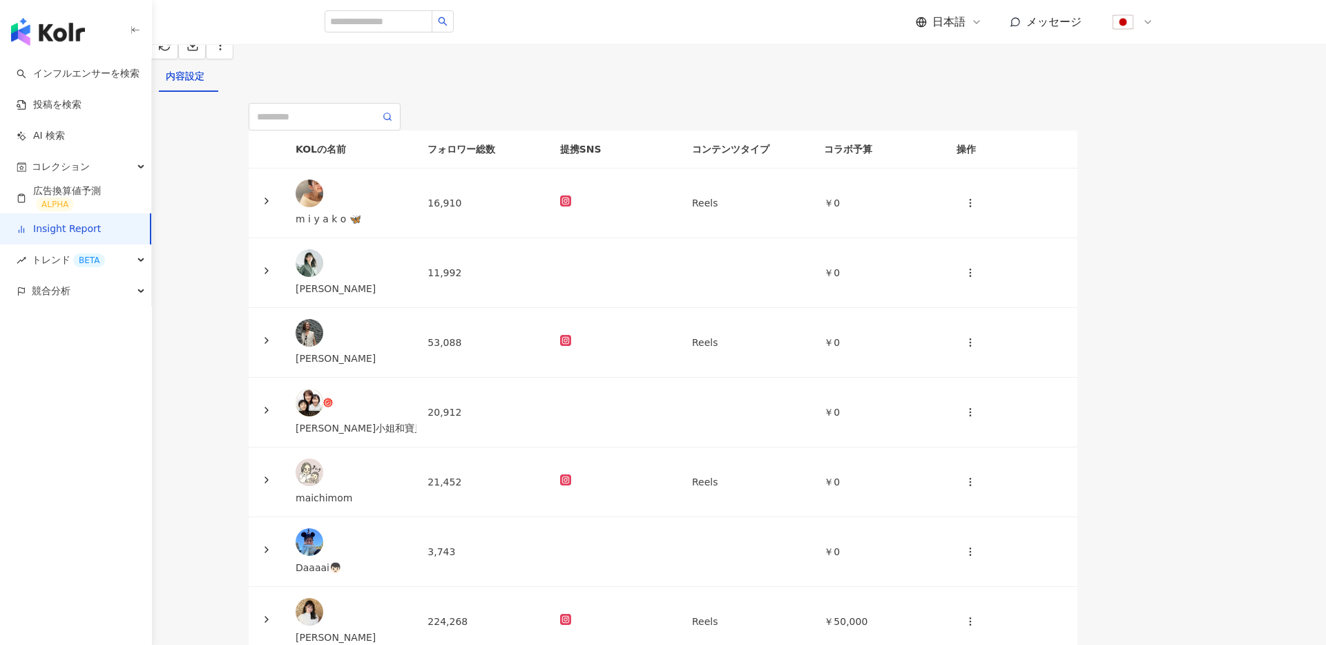
click at [138, 84] on div "投稿一覧" at bounding box center [118, 75] width 39 height 15
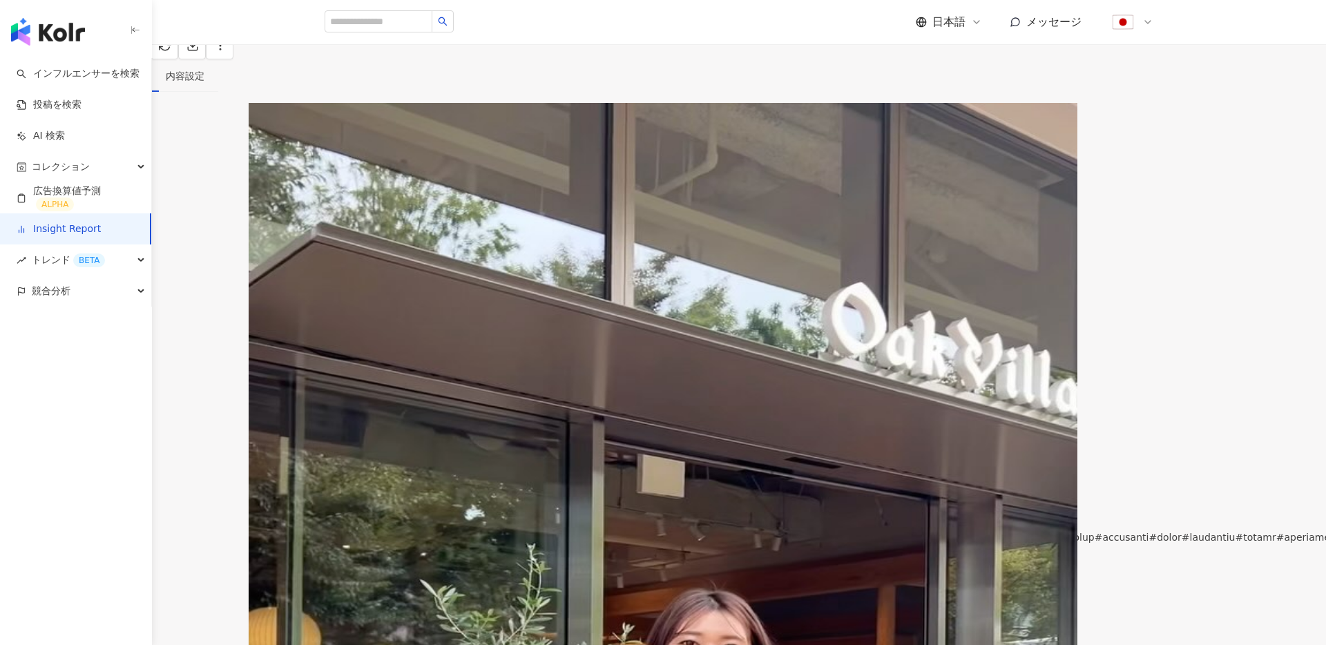
click at [72, 84] on div "レポート概要" at bounding box center [43, 75] width 58 height 15
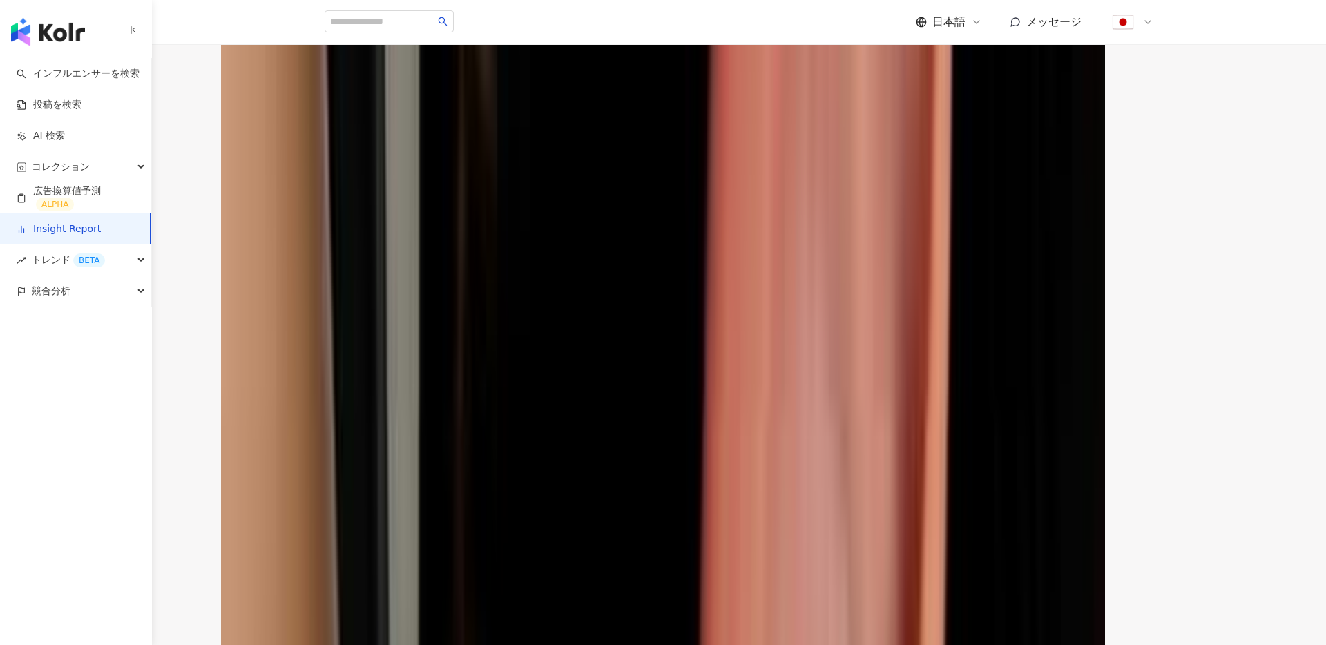
scroll to position [127, 0]
drag, startPoint x: 749, startPoint y: 211, endPoint x: 935, endPoint y: 247, distance: 189.3
click at [935, 247] on div "AI AI要約 再生成する 残り回数 3 回 1" at bounding box center [663, 286] width 829 height 164
click at [935, 247] on div at bounding box center [663, 273] width 829 height 67
drag, startPoint x: 755, startPoint y: 261, endPoint x: 1050, endPoint y: 331, distance: 303.0
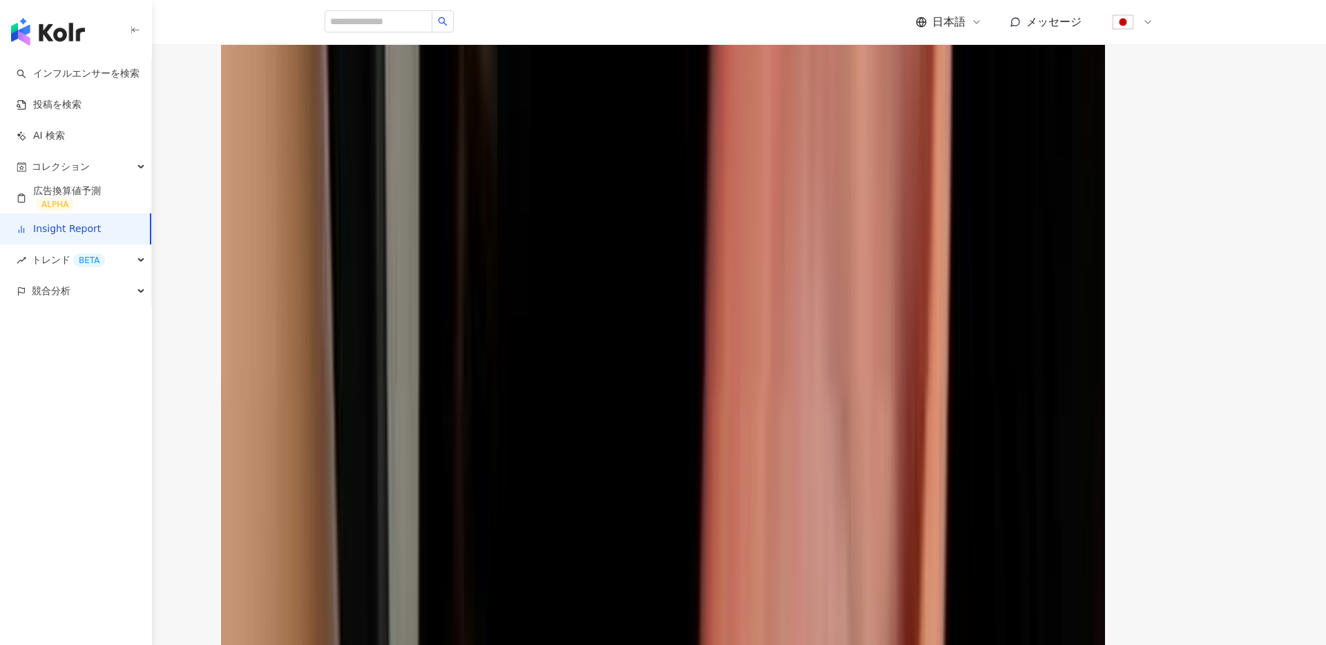
click at [1057, 307] on div at bounding box center [663, 273] width 829 height 67
click at [1050, 307] on div at bounding box center [663, 273] width 829 height 67
drag, startPoint x: 901, startPoint y: 327, endPoint x: 1015, endPoint y: 331, distance: 114.0
click at [1015, 307] on div at bounding box center [663, 273] width 829 height 67
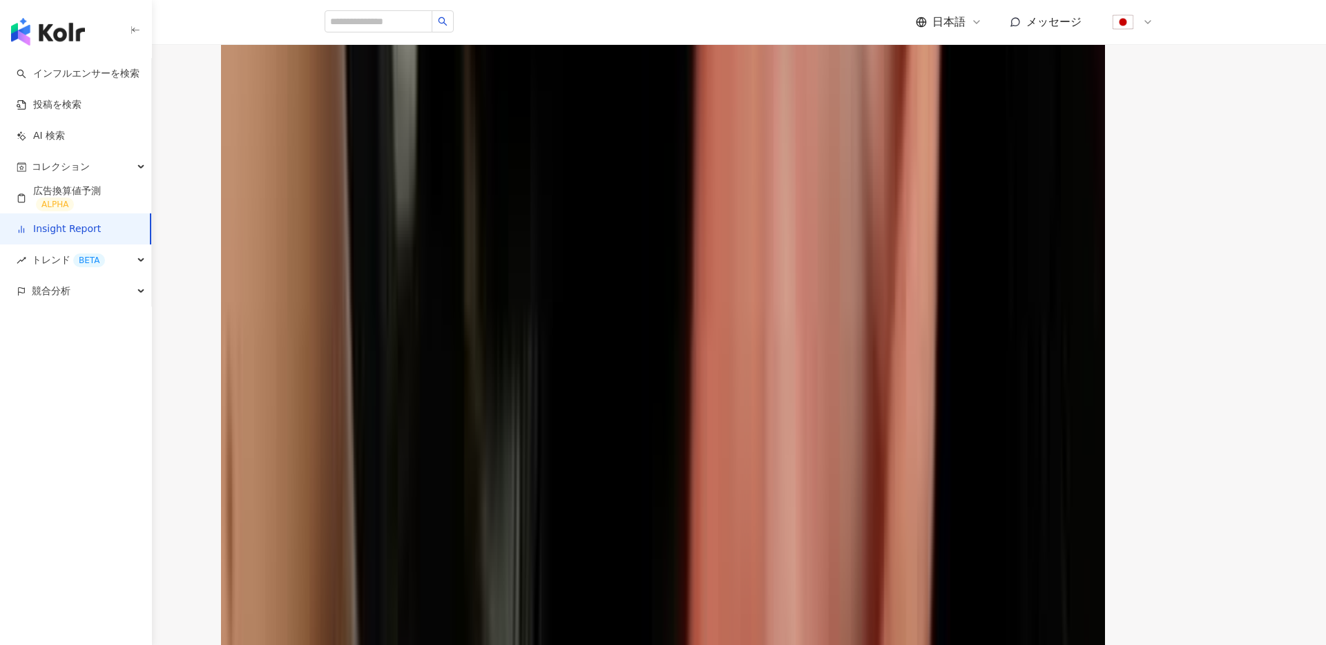
scroll to position [1043, 0]
click at [338, 338] on icon at bounding box center [314, 283] width 47 height 110
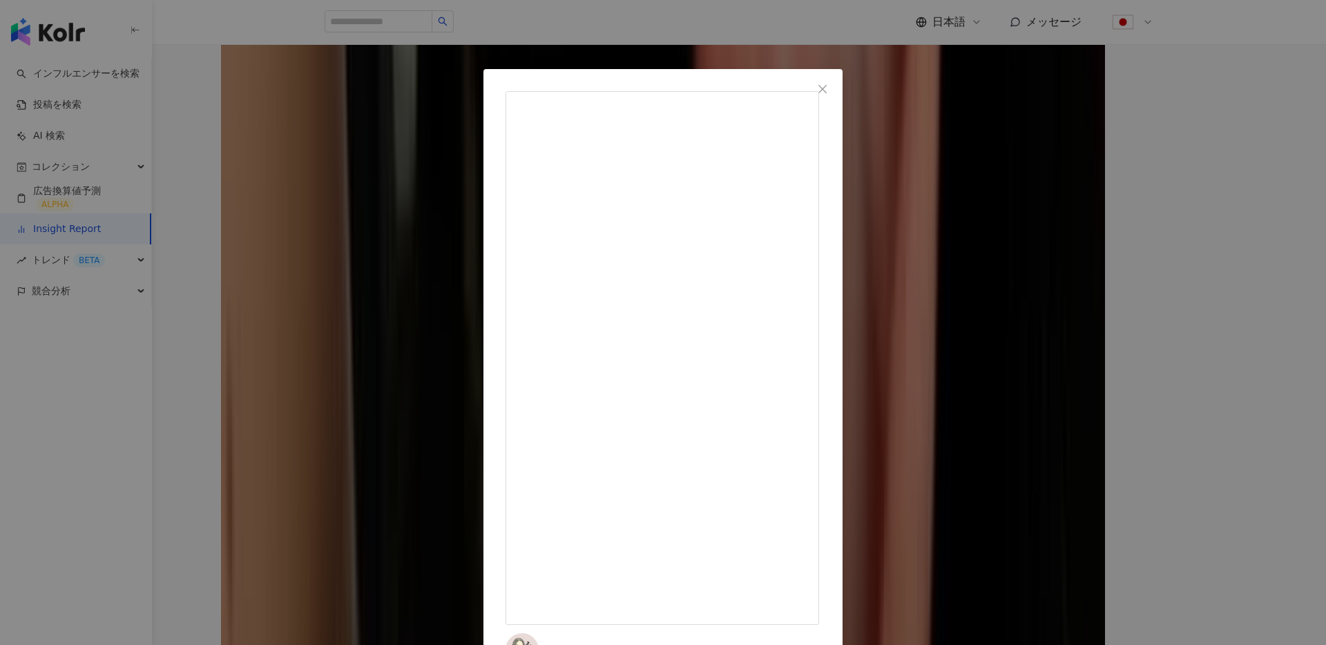
click at [1025, 327] on div "maichimom [DATE] 2,986 62 479[PERSON_NAME]の投稿を表示" at bounding box center [663, 322] width 1326 height 645
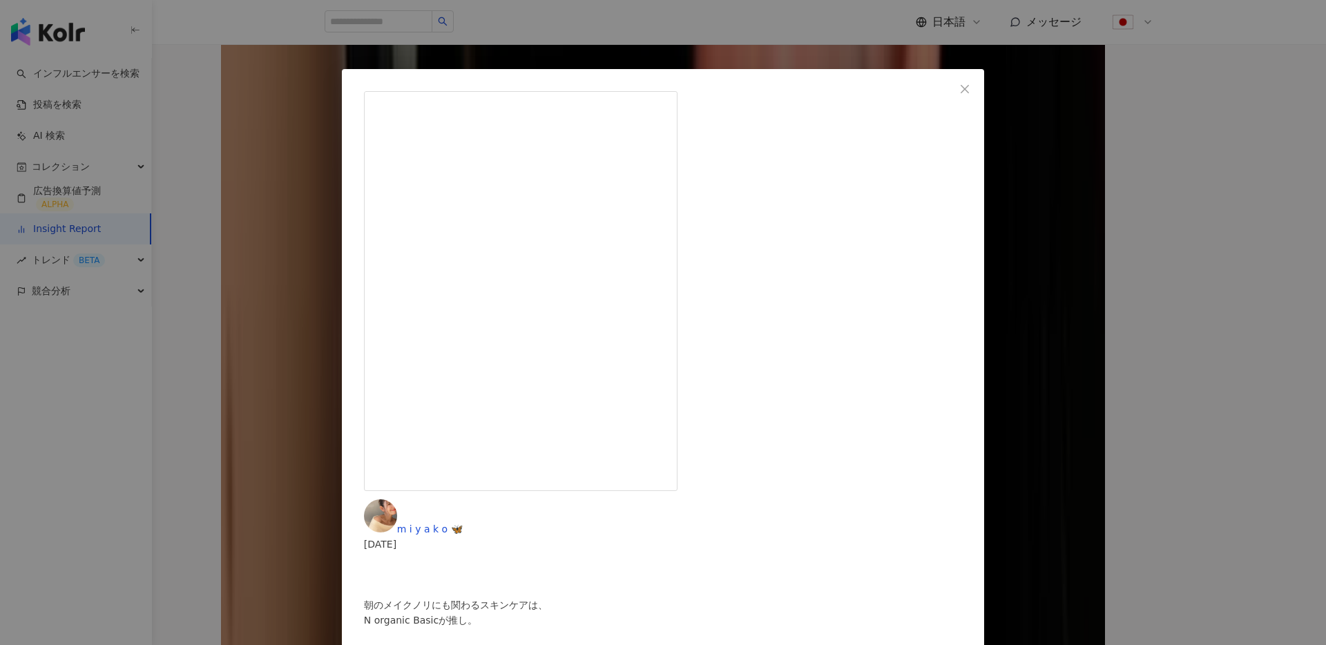
click at [1024, 269] on div "m i y a k o 🦋 [DATE] ⁡ ⁡ ⁡ 朝のメイクノリにも関わるスキンケアは、 N organic Basicが推し。 ⁡ ⁡ ノーファンデ派の…" at bounding box center [663, 322] width 1326 height 645
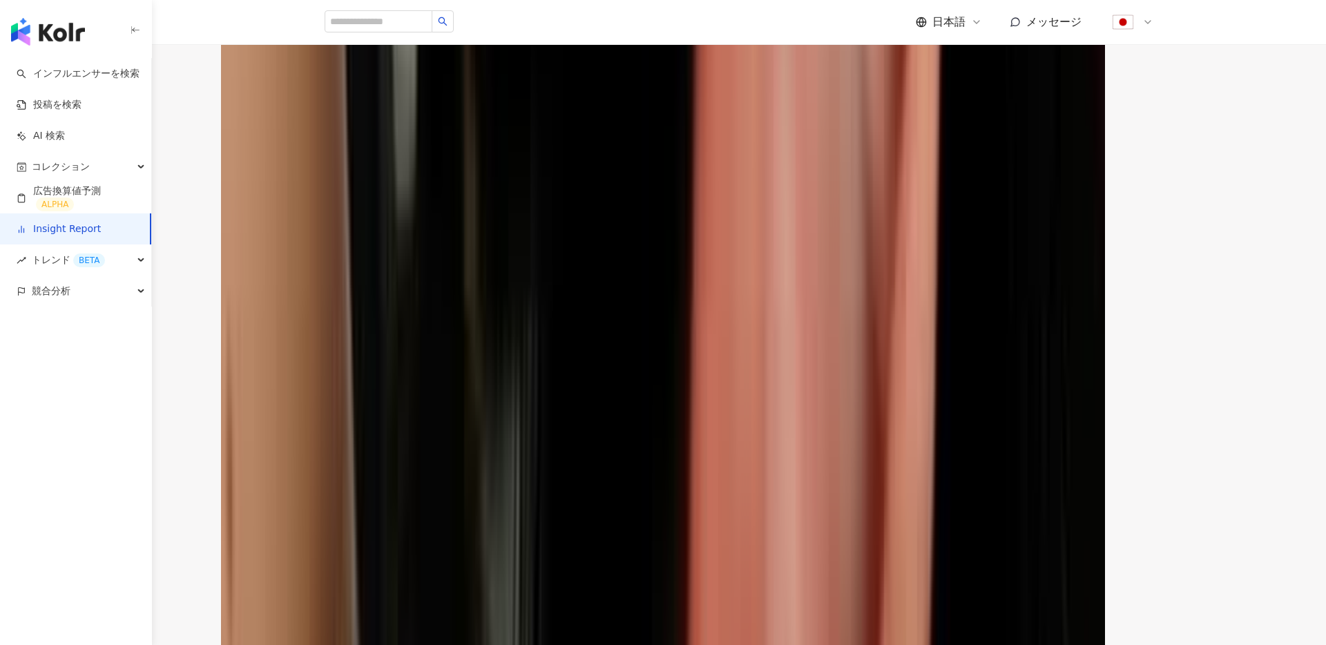
click at [369, 135] on span "エンゲージメント率" at bounding box center [313, 121] width 112 height 26
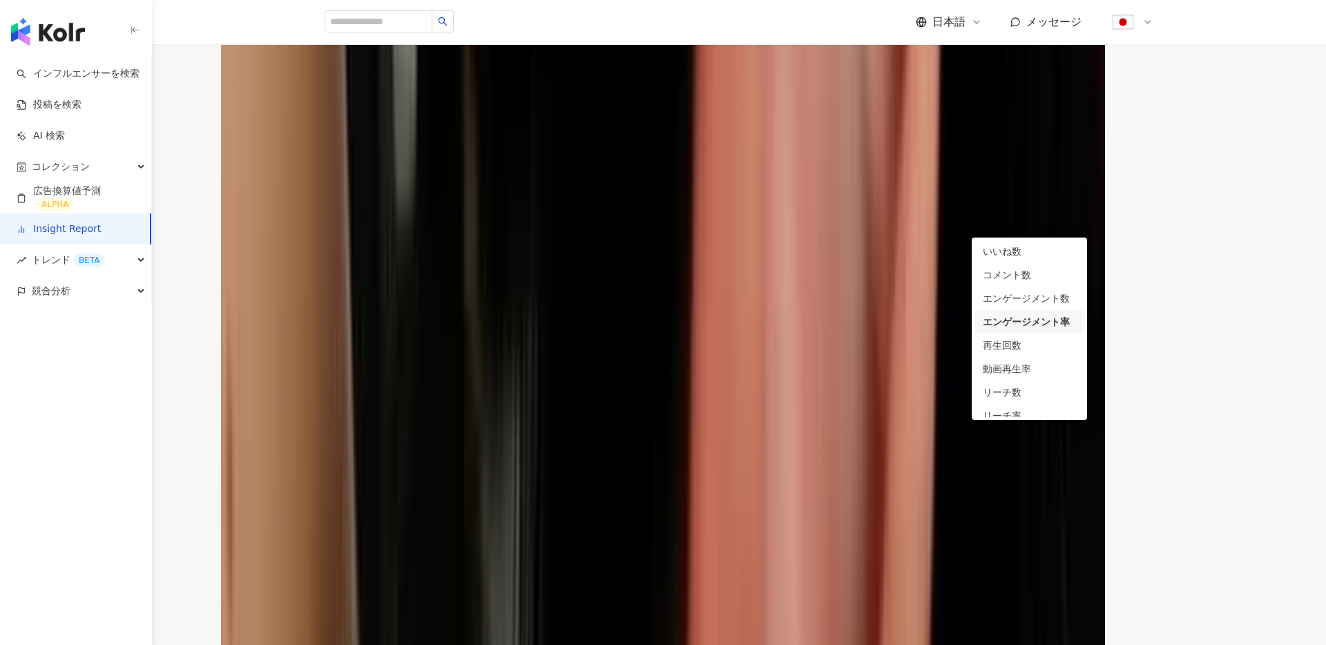
scroll to position [0, 0]
click at [1012, 271] on div "コメント数" at bounding box center [1029, 275] width 93 height 15
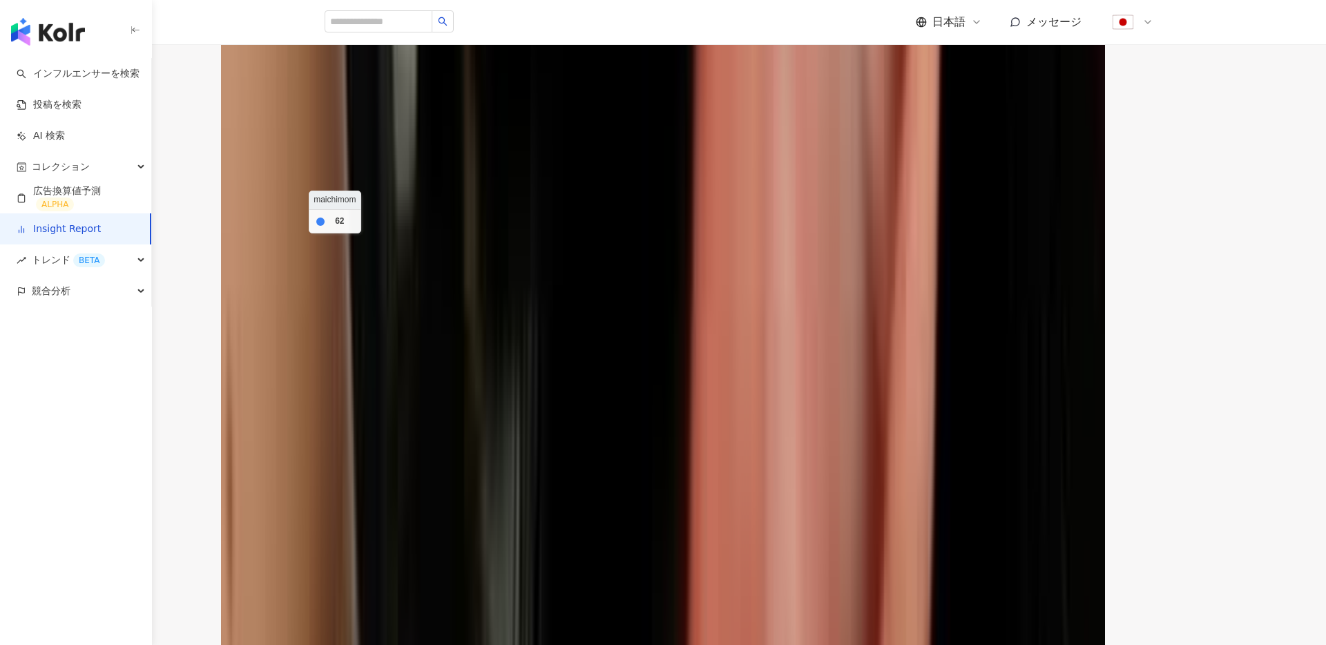
click at [333, 338] on icon at bounding box center [309, 276] width 48 height 126
click at [325, 135] on span "コメント数" at bounding box center [291, 121] width 68 height 26
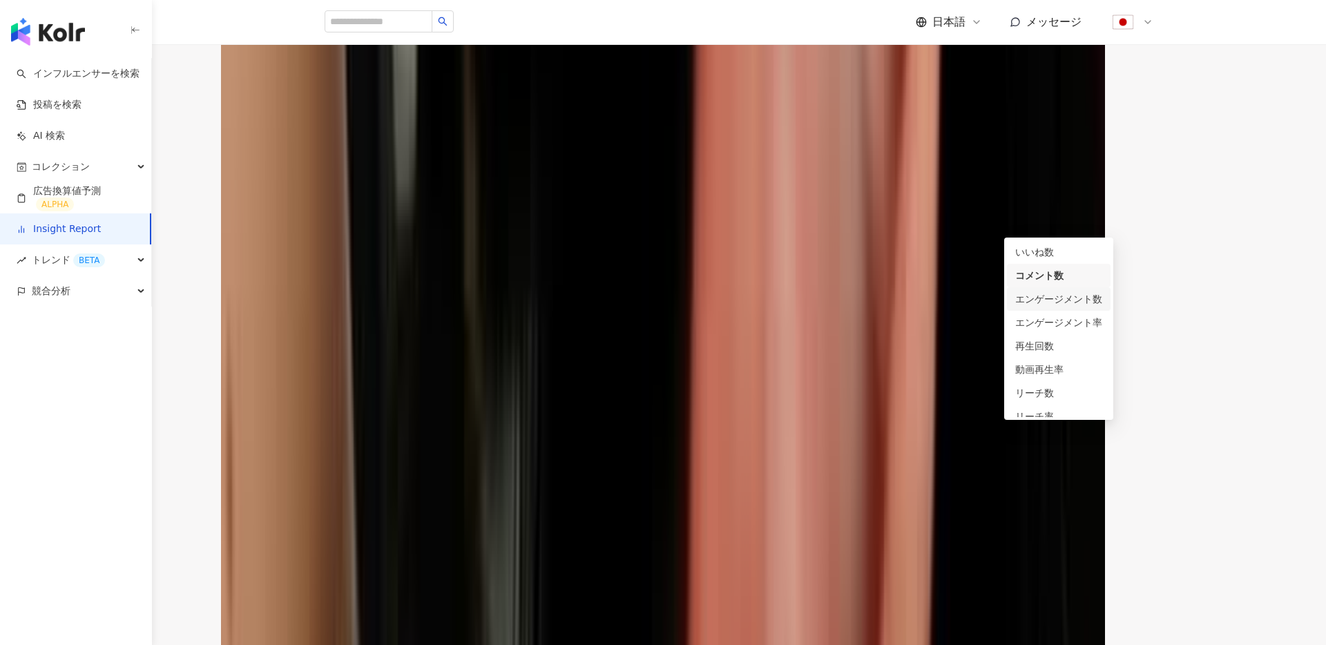
click at [1035, 295] on div "エンゲージメント数" at bounding box center [1058, 298] width 87 height 15
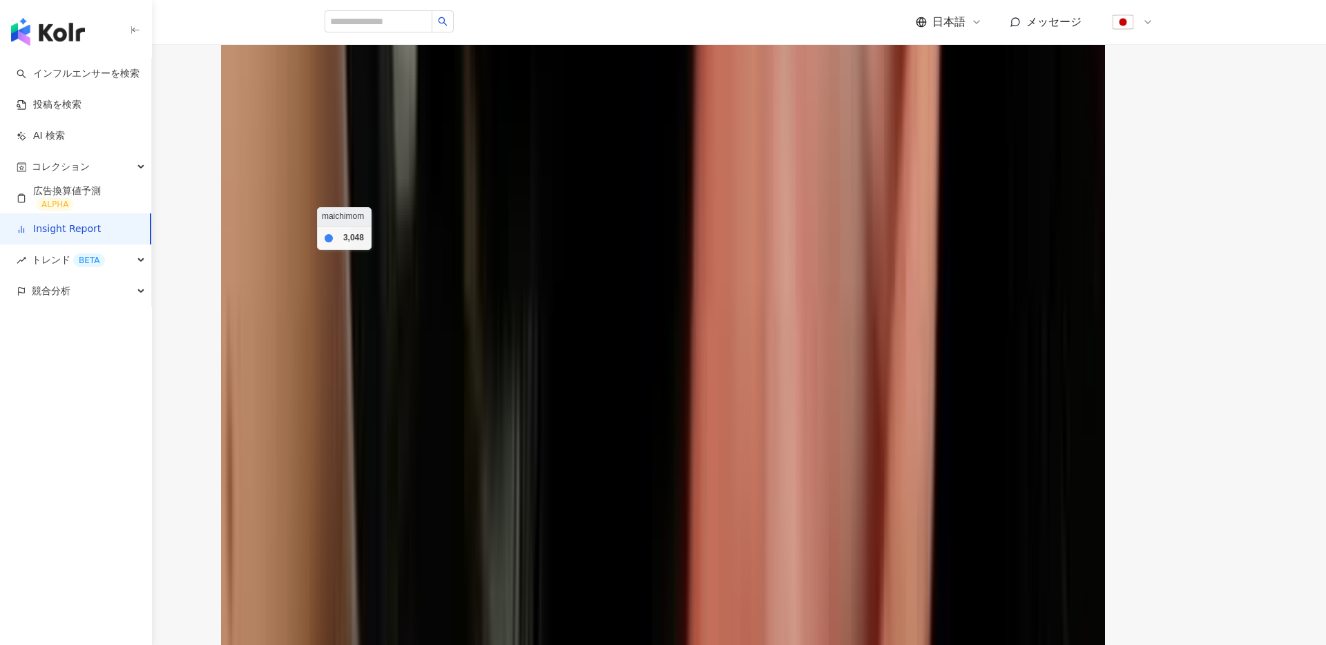
click at [340, 335] on icon at bounding box center [317, 282] width 46 height 106
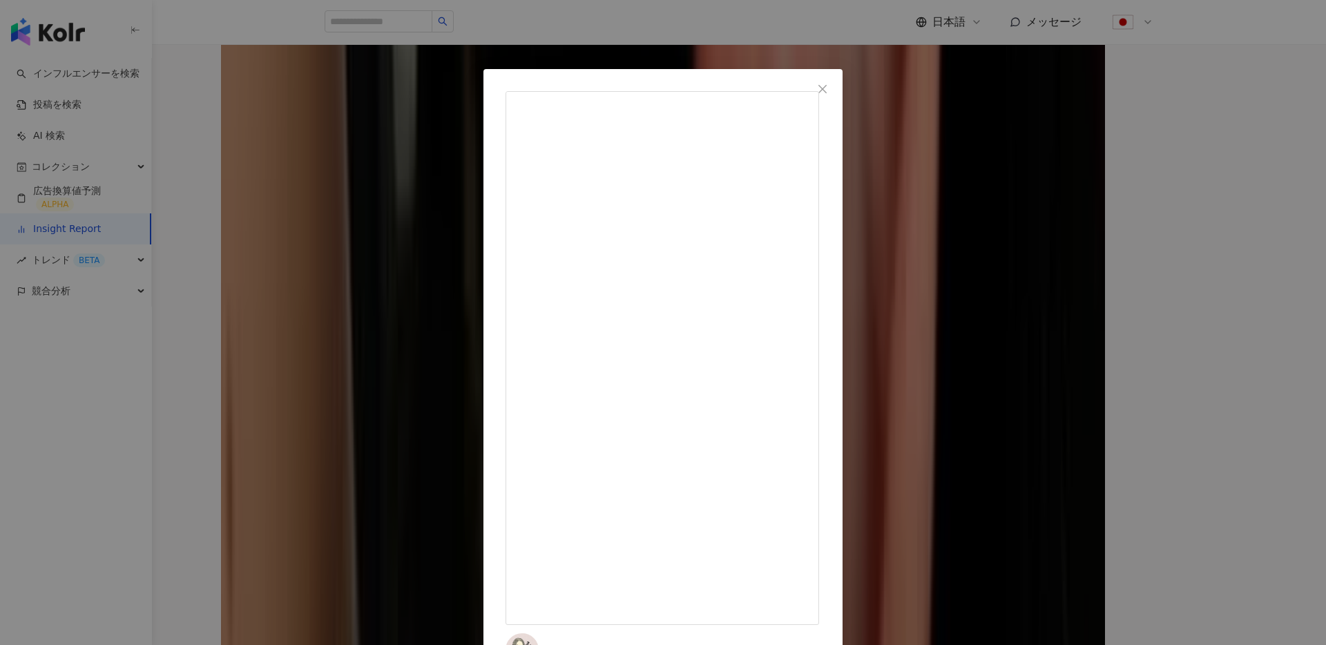
scroll to position [497, 0]
click at [1168, 287] on div "maichimom [DATE] 2,986 62 479[PERSON_NAME]の投稿を表示" at bounding box center [663, 322] width 1326 height 645
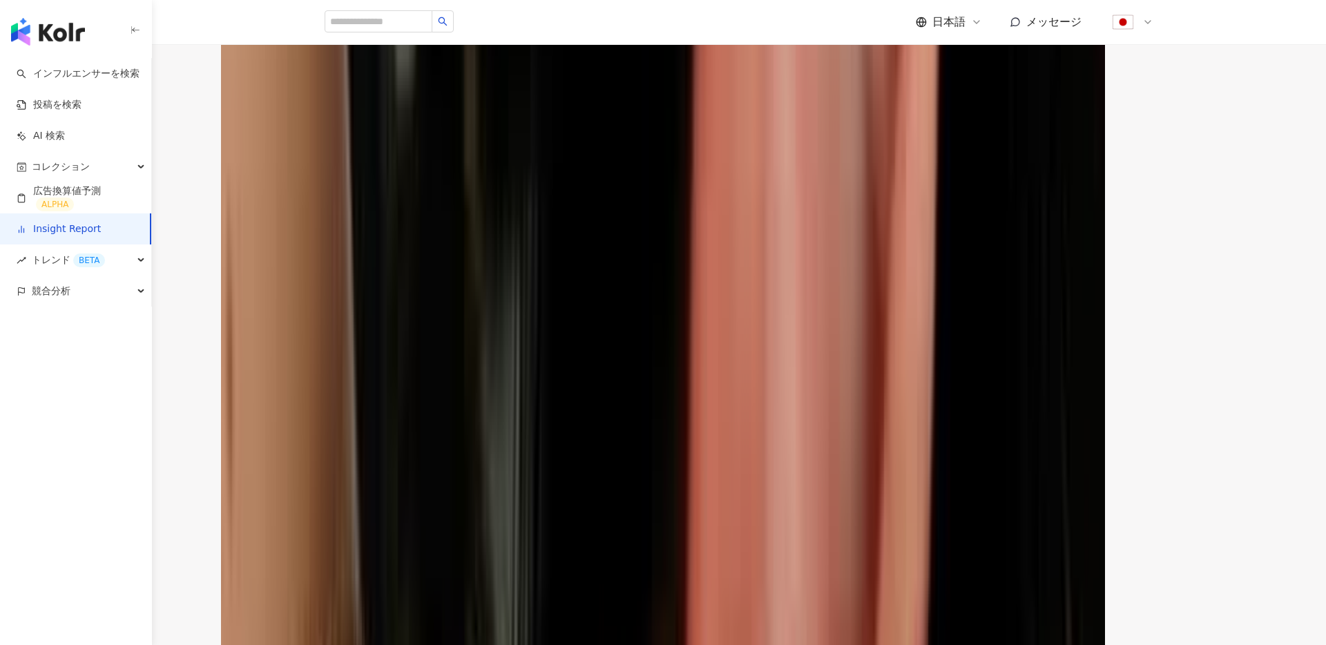
scroll to position [1146, 0]
drag, startPoint x: 354, startPoint y: 452, endPoint x: 1117, endPoint y: 444, distance: 762.4
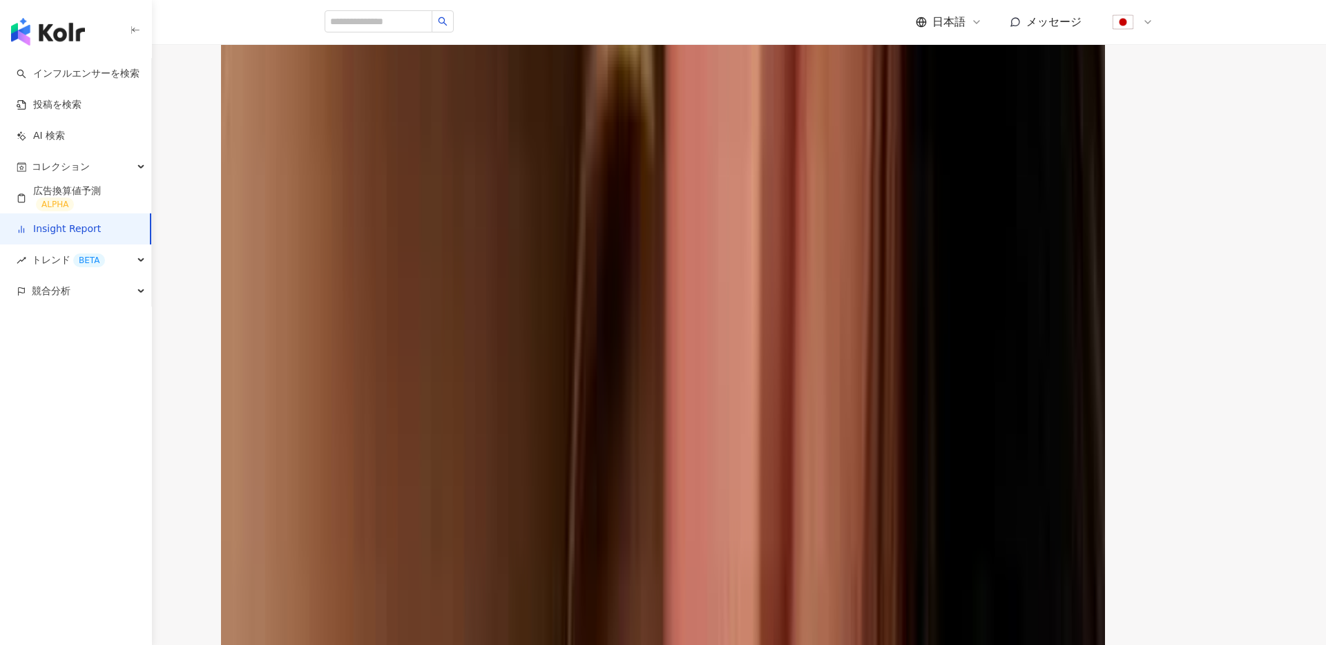
scroll to position [3775, 0]
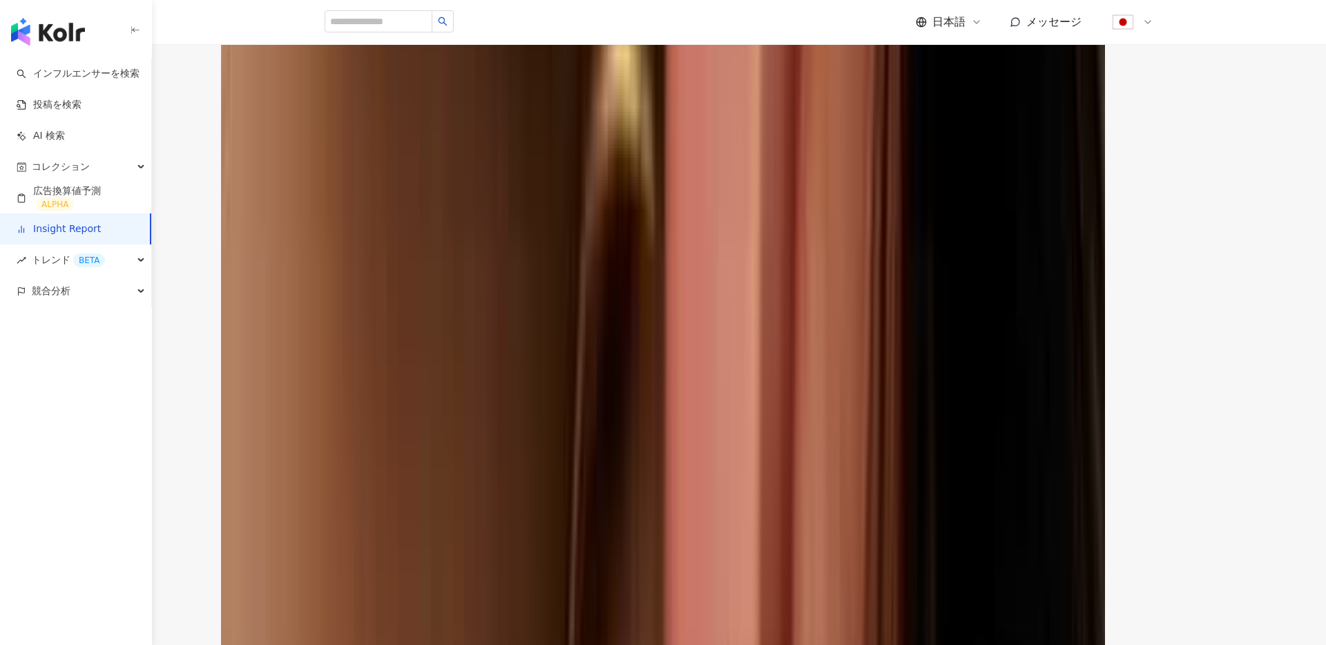
scroll to position [3660, 0]
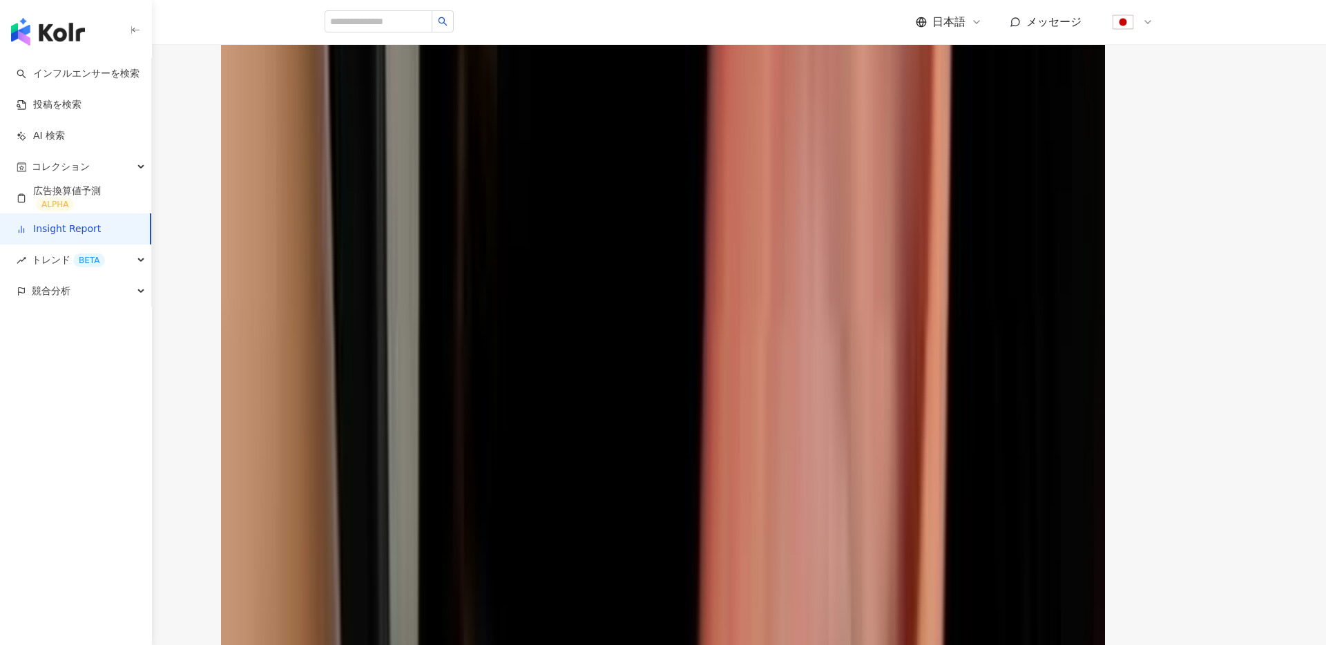
scroll to position [0, 0]
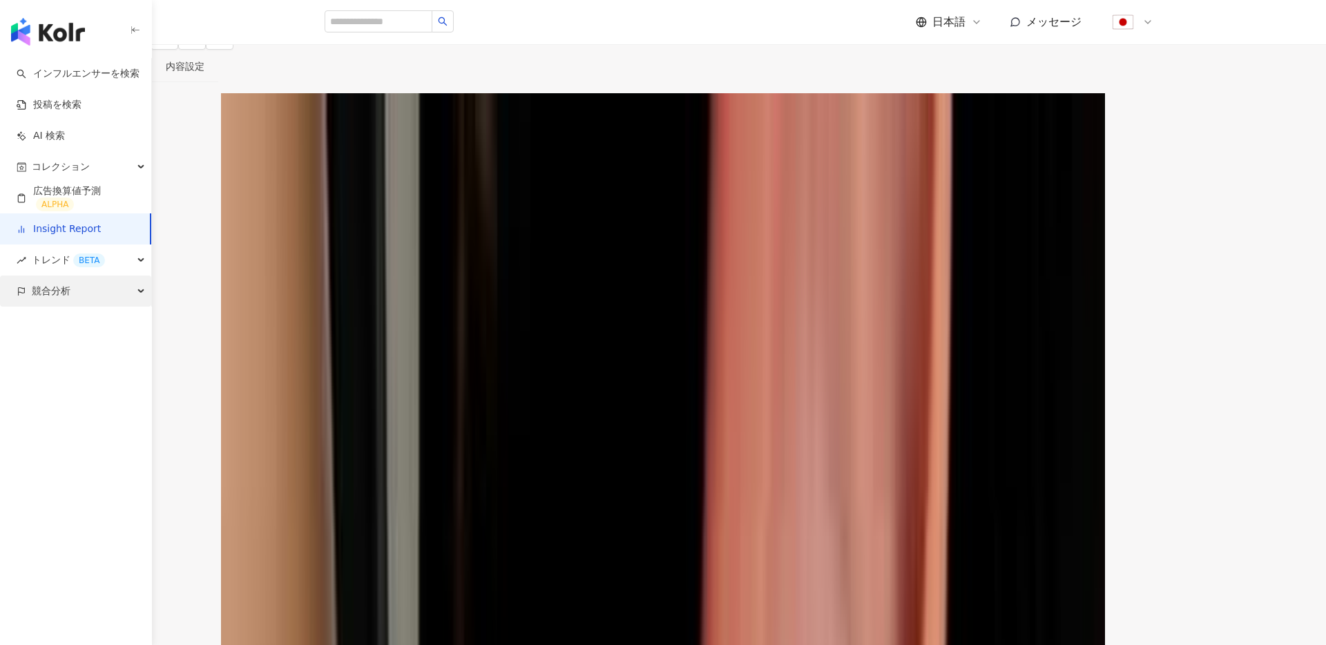
click at [123, 284] on div "競合分析" at bounding box center [75, 291] width 151 height 31
click at [77, 326] on link "アカウント分析" at bounding box center [67, 323] width 68 height 14
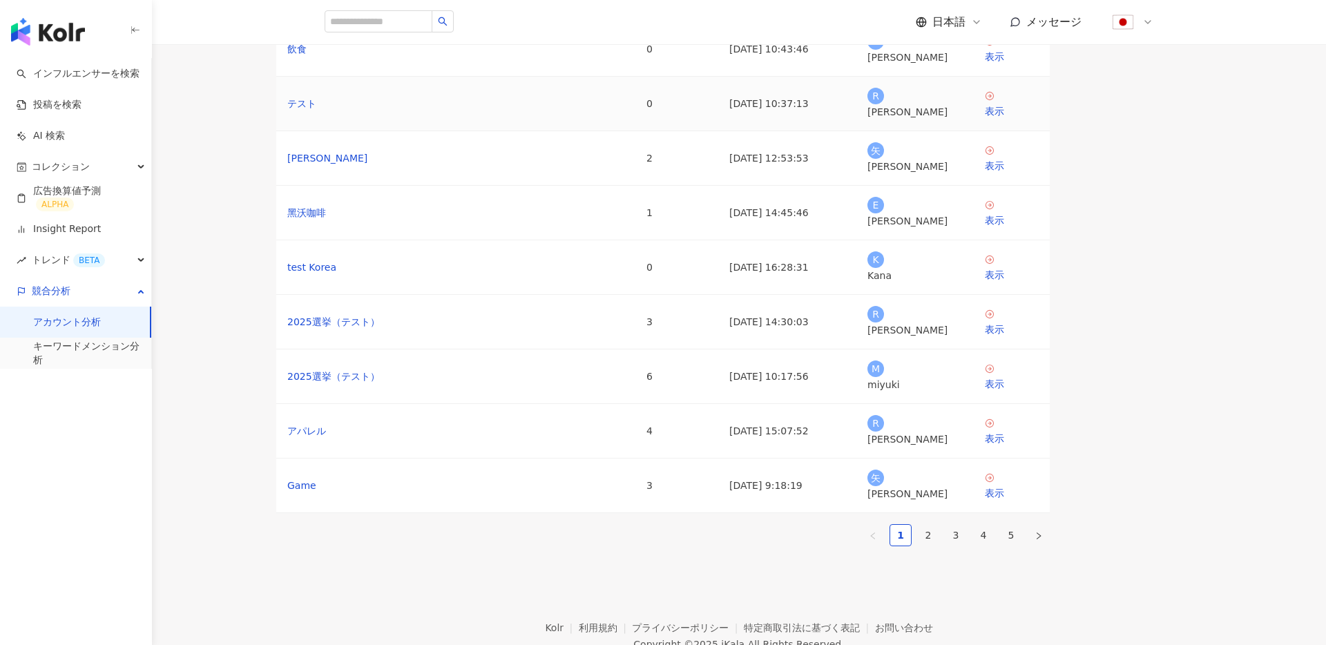
scroll to position [118, 0]
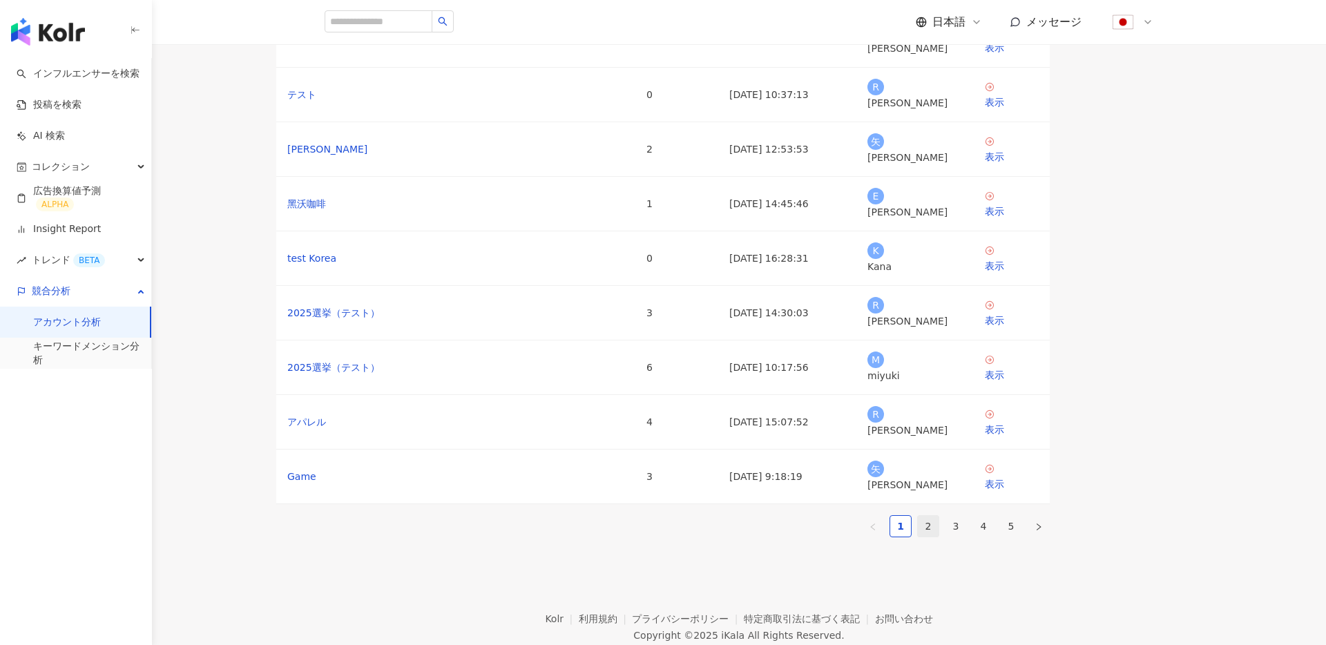
click at [938, 537] on link "2" at bounding box center [928, 526] width 21 height 21
click at [966, 537] on link "3" at bounding box center [955, 526] width 21 height 21
click at [326, 102] on link "アパレル" at bounding box center [306, 94] width 39 height 15
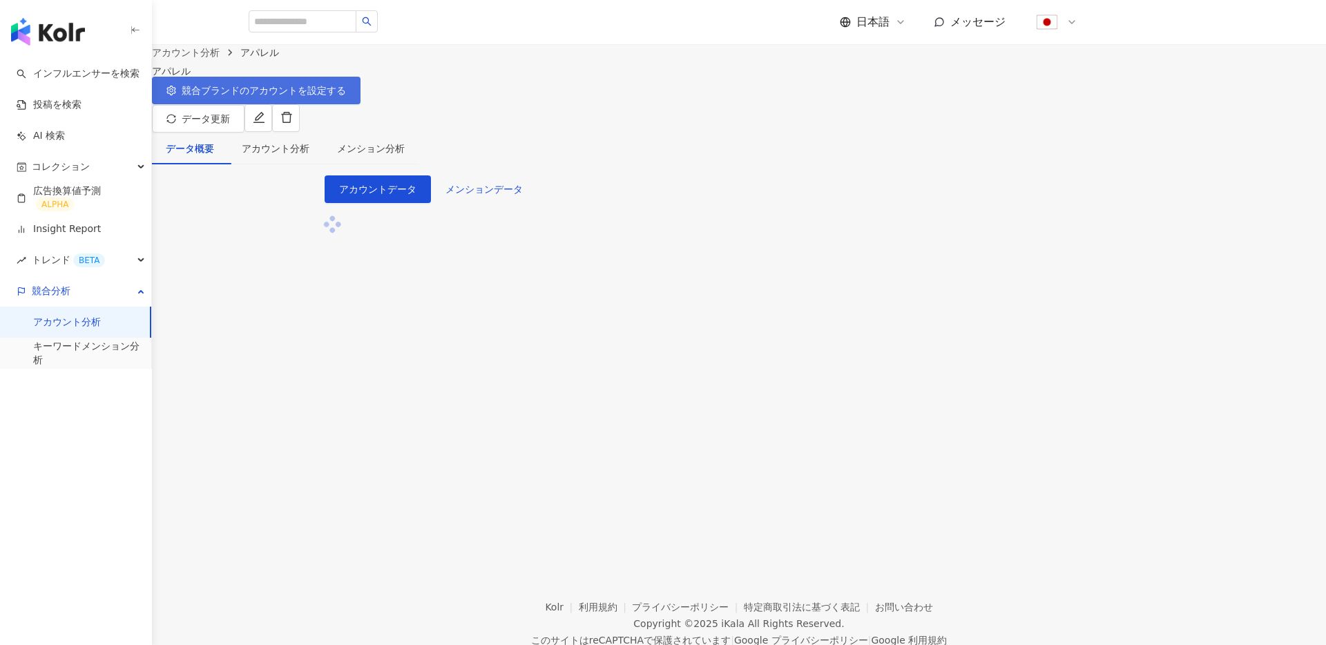
click at [360, 104] on button "競合ブランドのアカウントを設定する" at bounding box center [256, 91] width 209 height 28
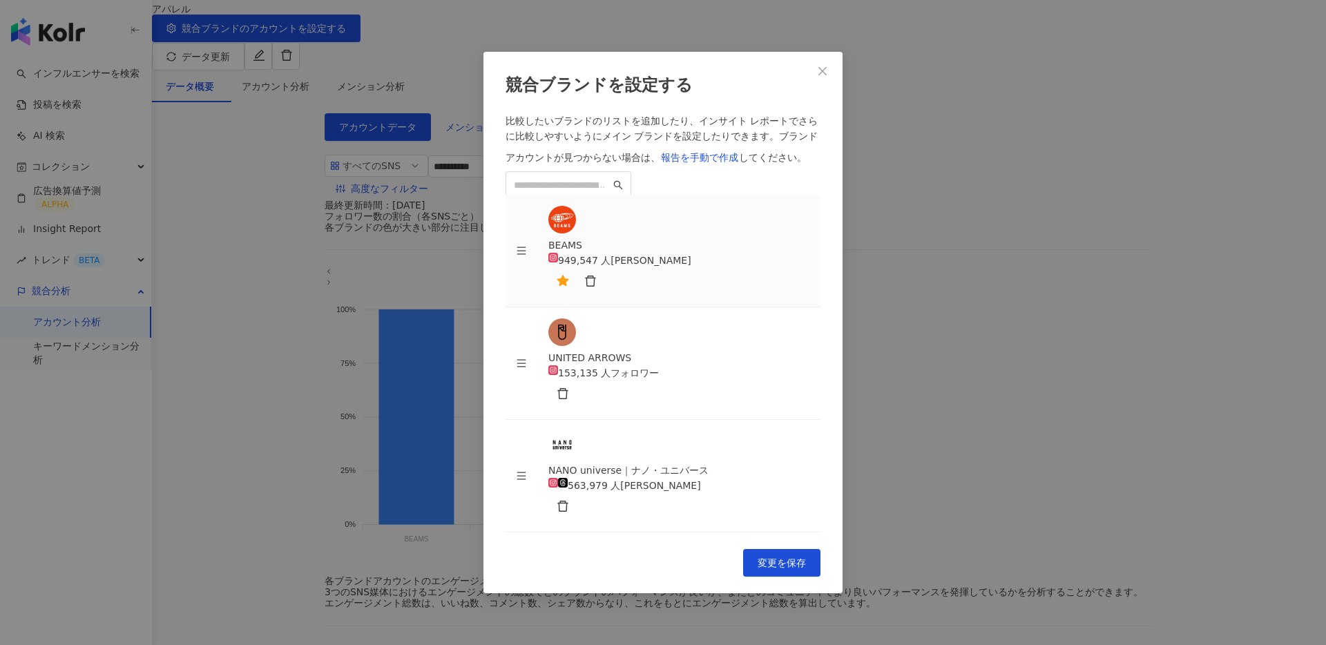
scroll to position [70, 0]
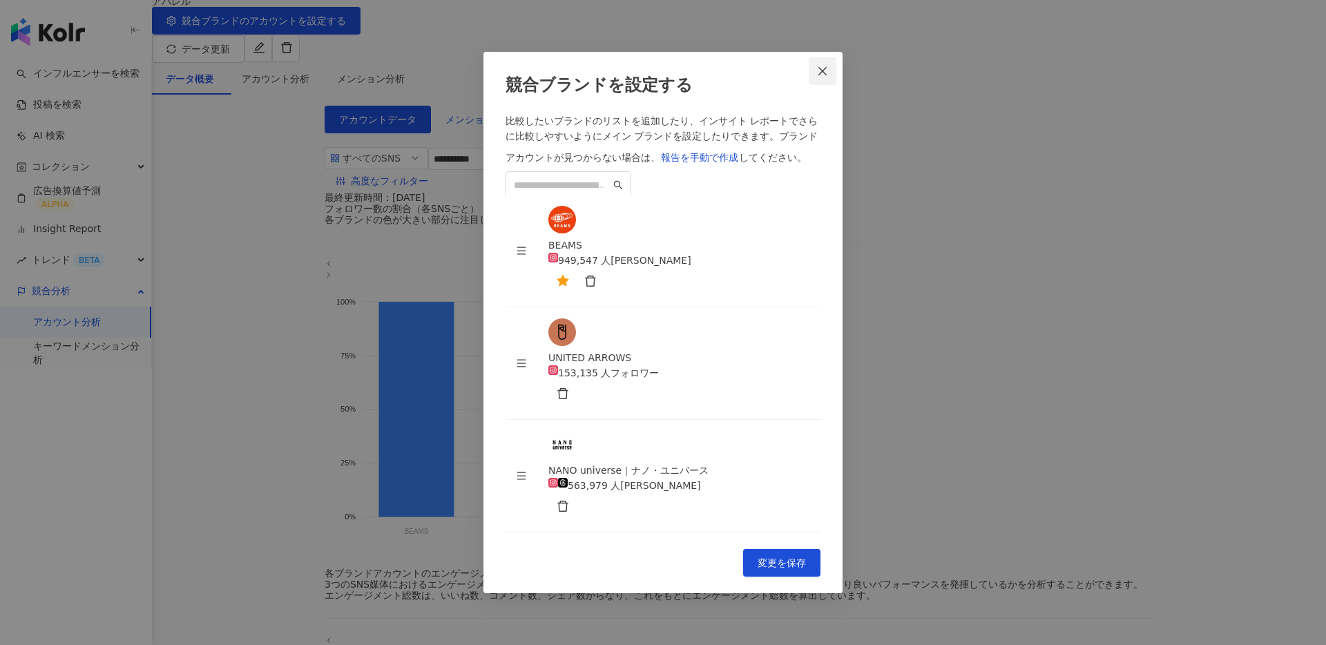
click at [825, 77] on icon "close" at bounding box center [822, 71] width 11 height 11
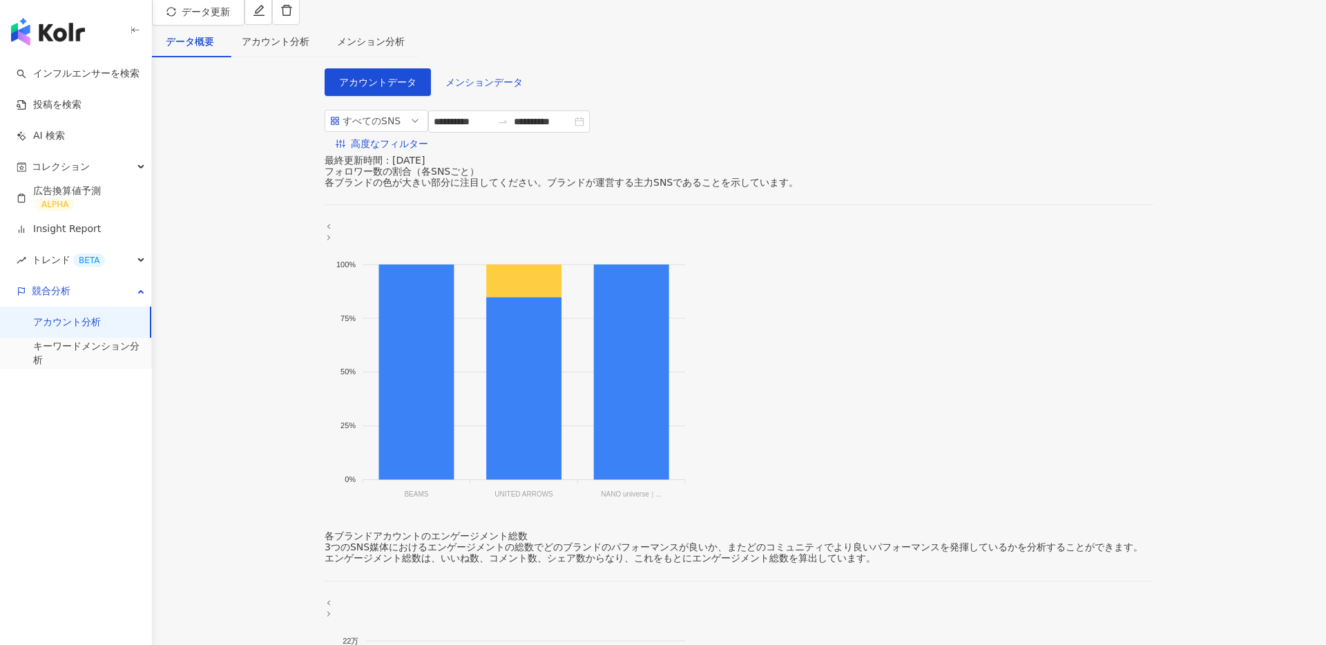
scroll to position [0, 0]
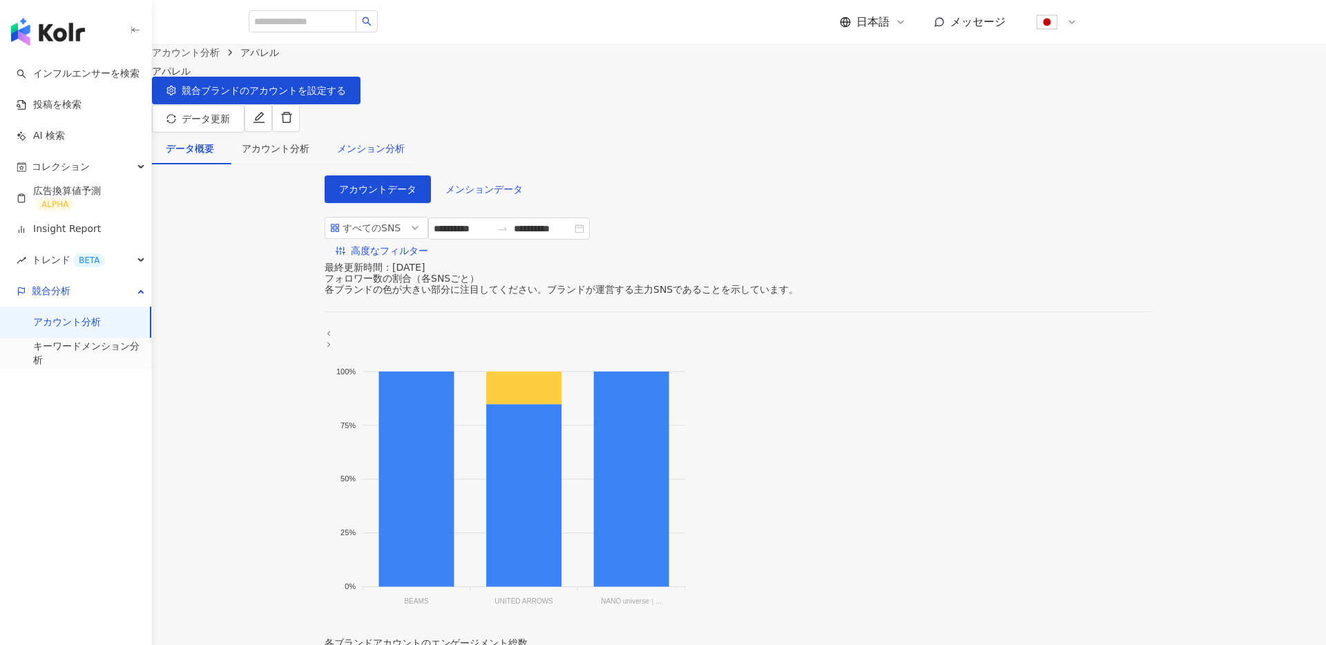
click at [405, 144] on div "メンション分析" at bounding box center [371, 148] width 68 height 15
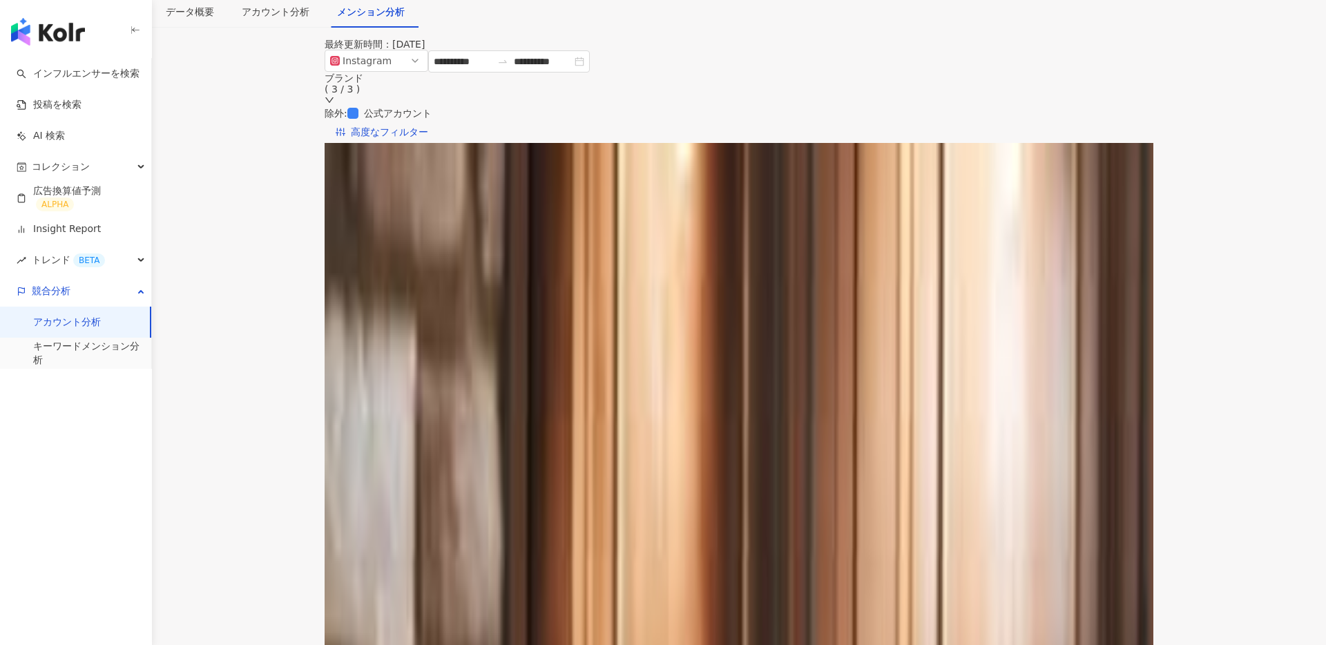
scroll to position [140, 0]
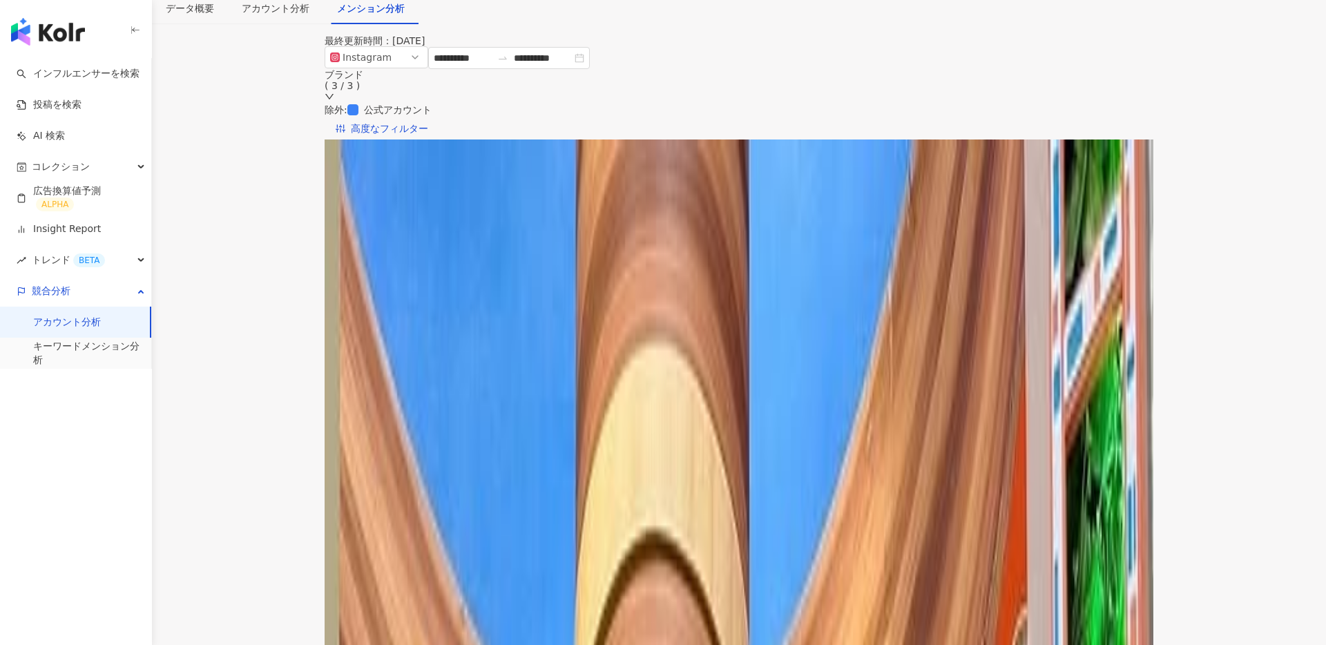
click at [508, 170] on span "メンションされた投稿の影響力" at bounding box center [433, 172] width 150 height 21
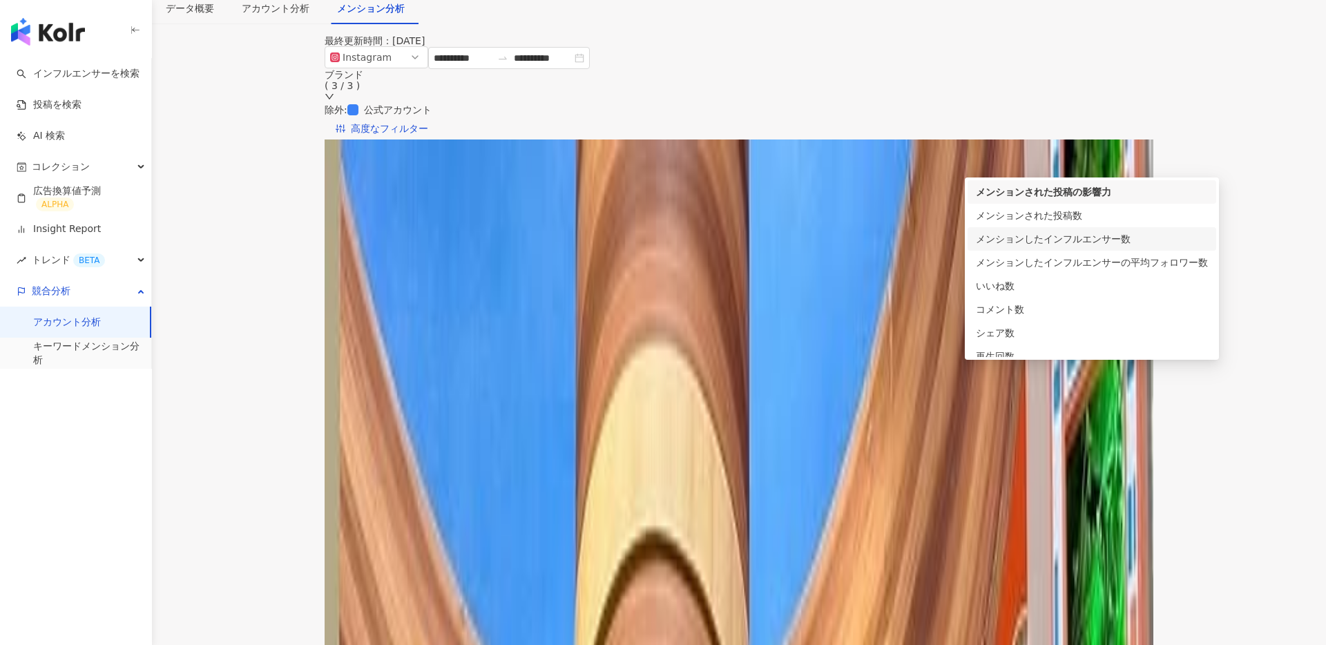
click at [1074, 240] on div "メンションしたインフルエンサー数" at bounding box center [1092, 238] width 232 height 15
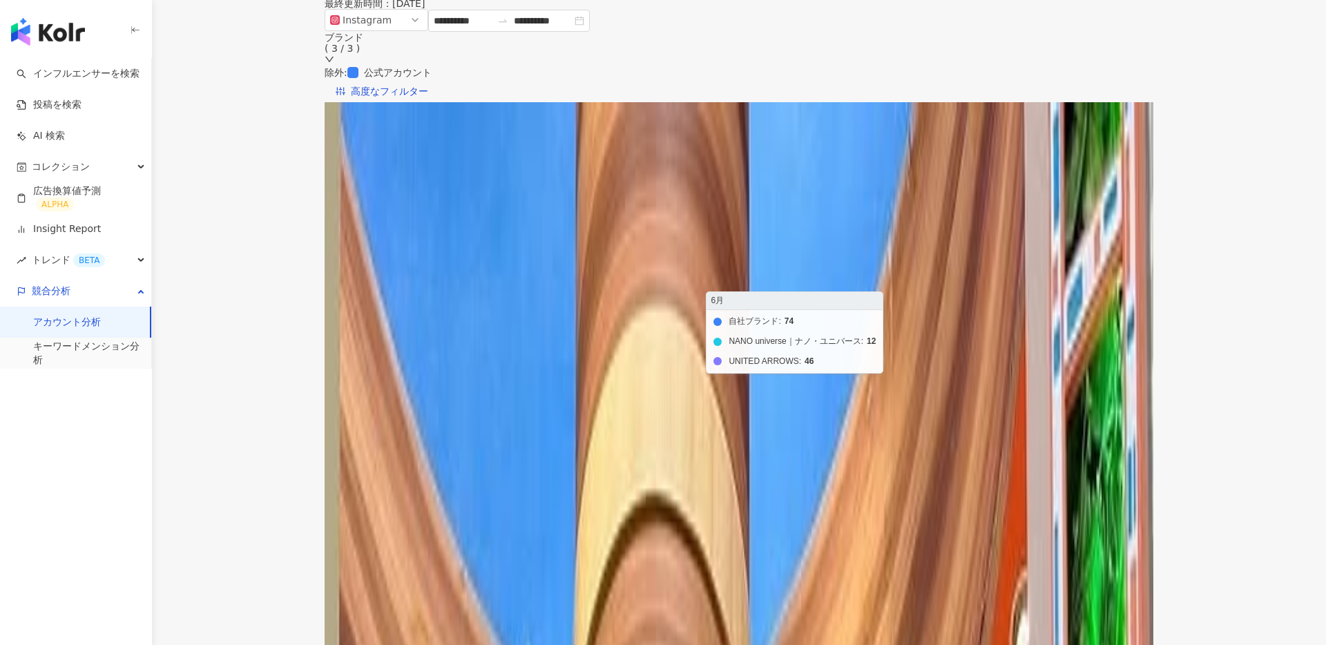
scroll to position [179, 0]
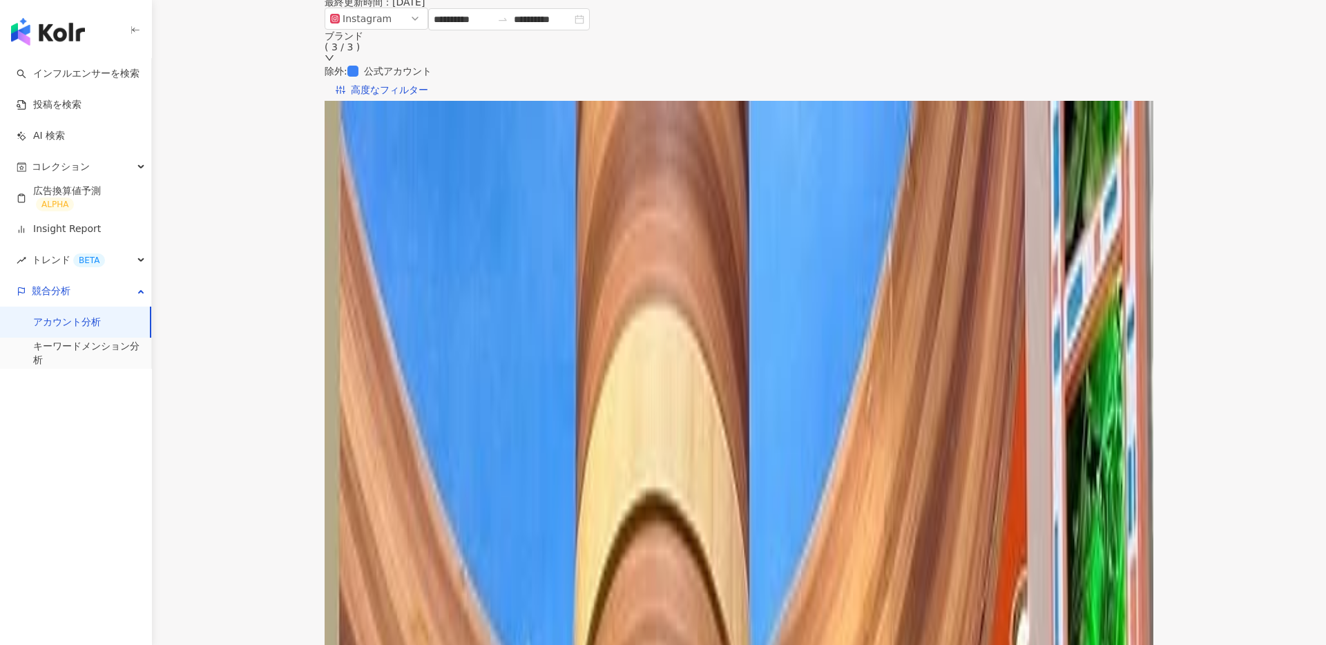
click at [527, 128] on span "メンションしたインフルエンサー数" at bounding box center [442, 134] width 169 height 21
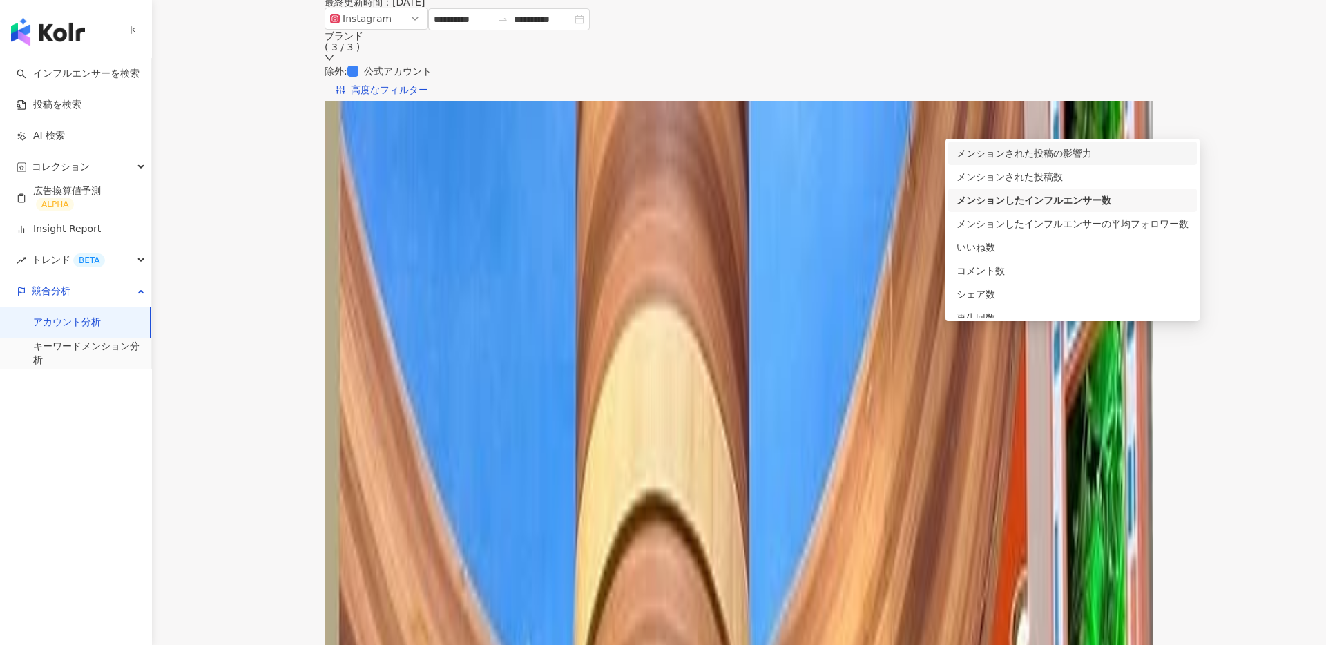
click at [1041, 152] on div "メンションされた投稿の影響力" at bounding box center [1072, 153] width 232 height 15
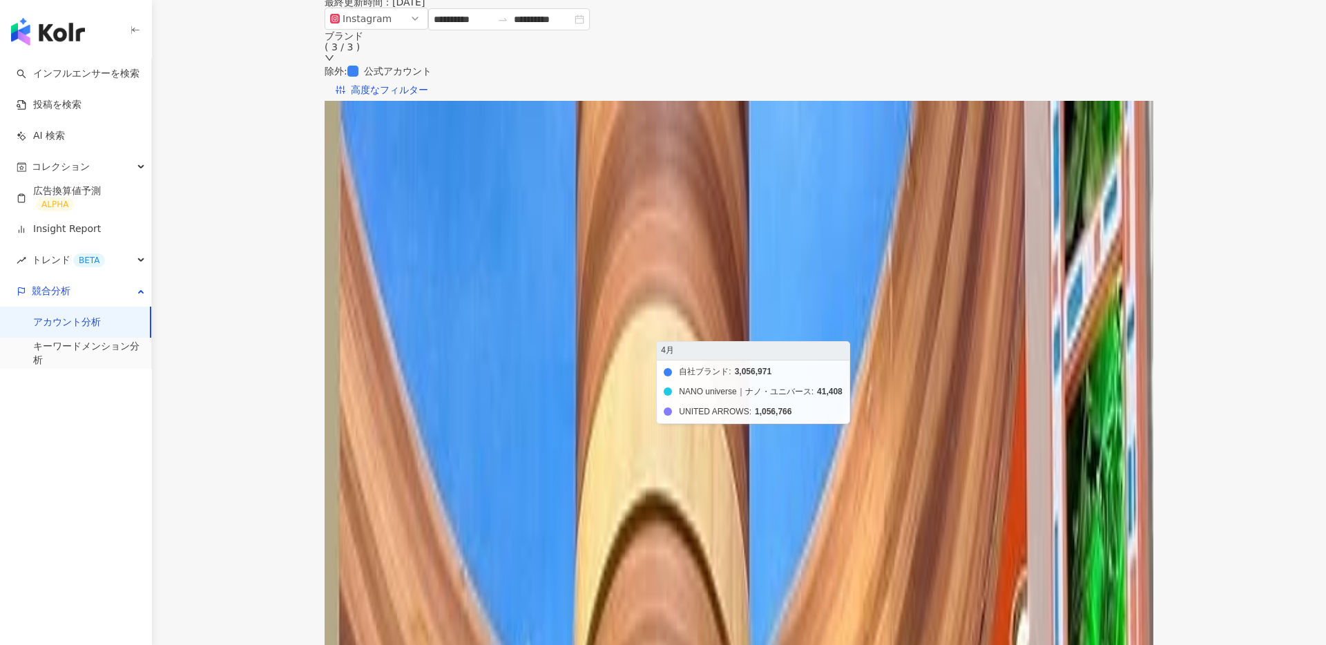
click at [637, 249] on foreignobject "自社ブランド NANO universe｜ナノ・ユニバース UNITED ARROWS" at bounding box center [750, 317] width 796 height 276
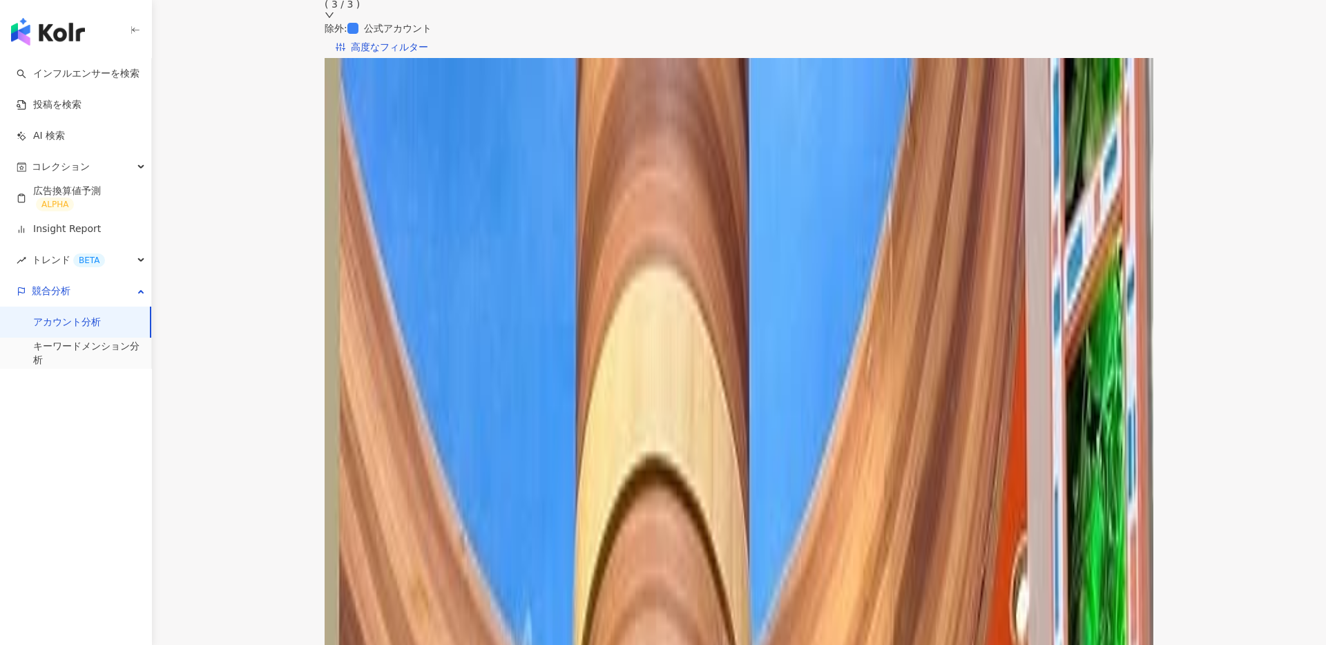
scroll to position [233, 0]
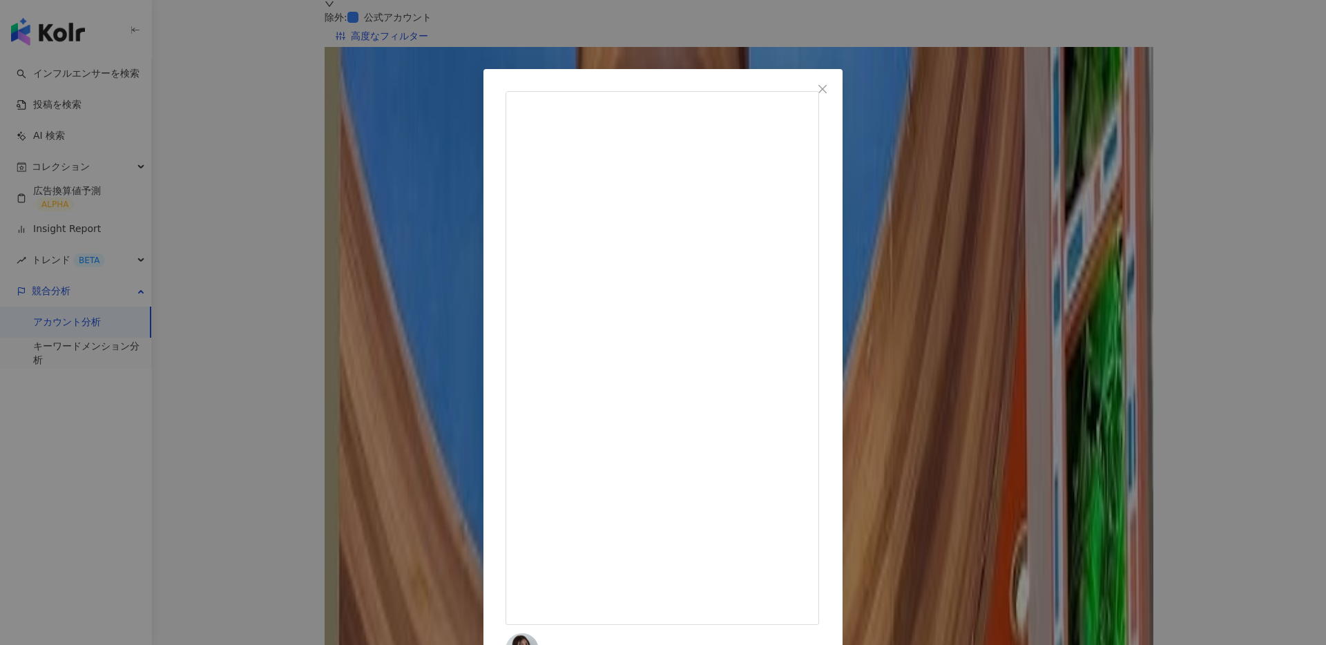
click at [1019, 401] on div "[PERSON_NAME] [DATE] . Tshirt : @beams_official Best : @zara Pants : @uniqlo_jp…" at bounding box center [663, 322] width 1326 height 645
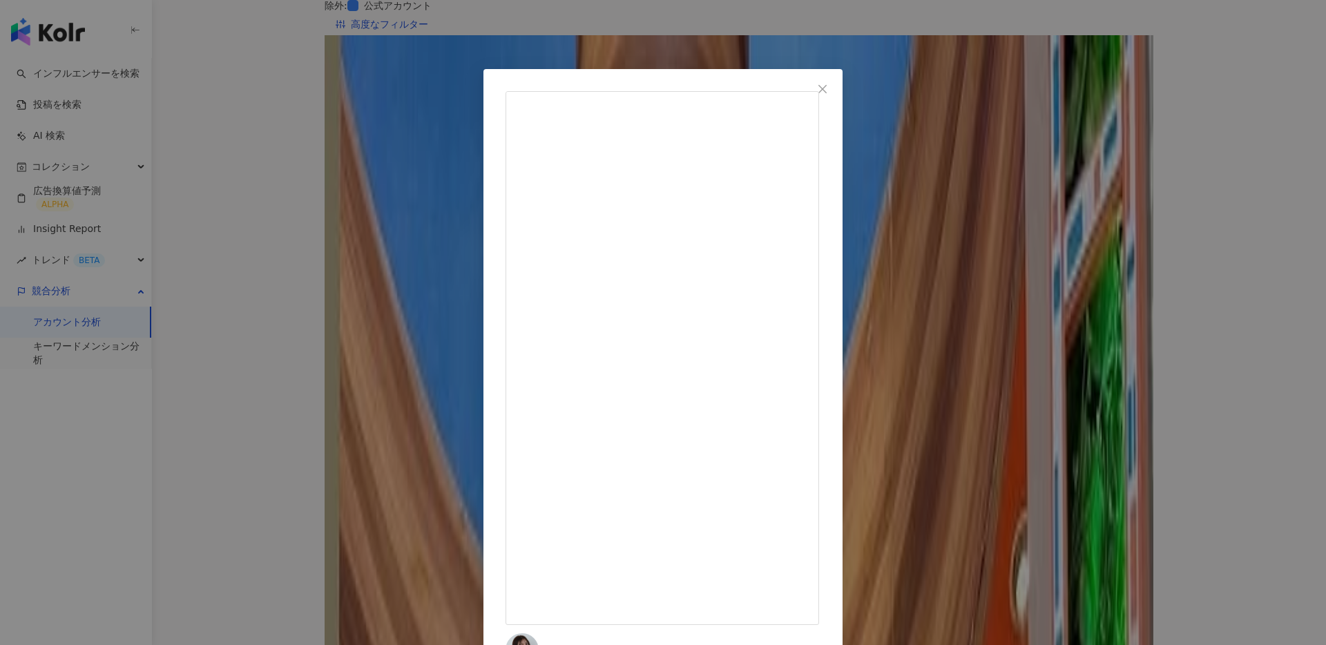
scroll to position [249, 0]
click at [836, 92] on span "Close" at bounding box center [823, 89] width 28 height 11
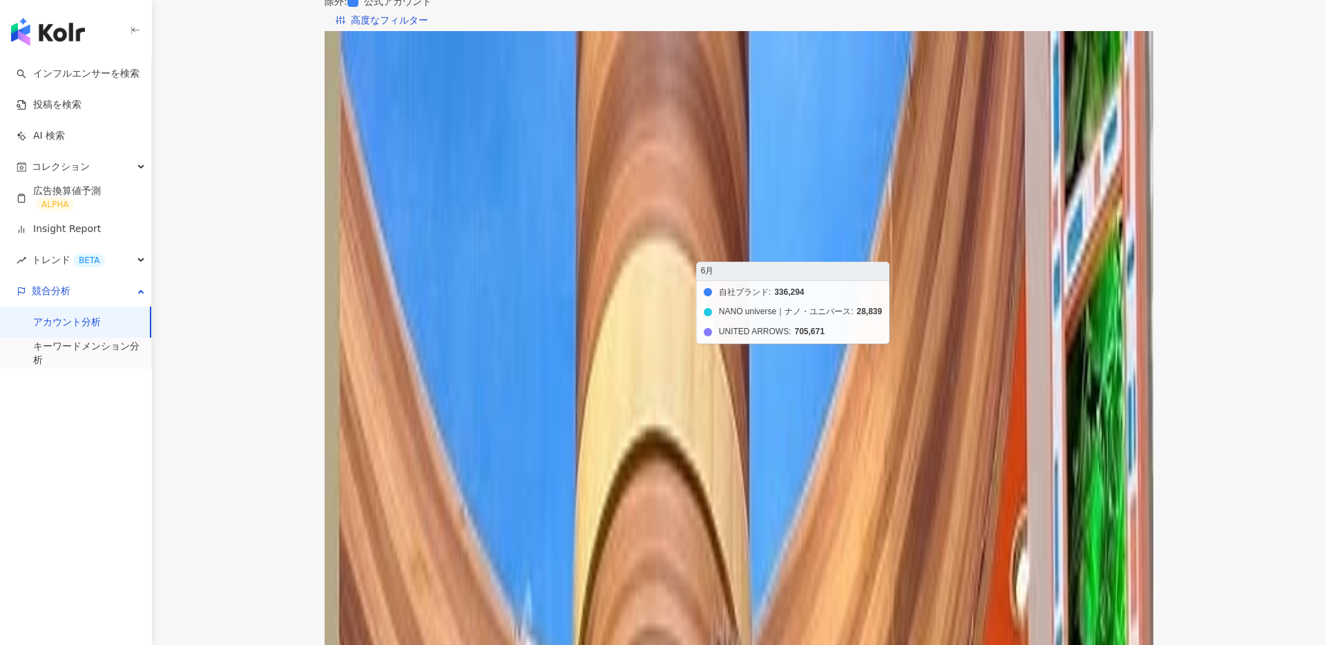
click at [887, 308] on foreignobject "自社ブランド NANO universe｜ナノ・ユニバース UNITED ARROWS" at bounding box center [750, 247] width 796 height 276
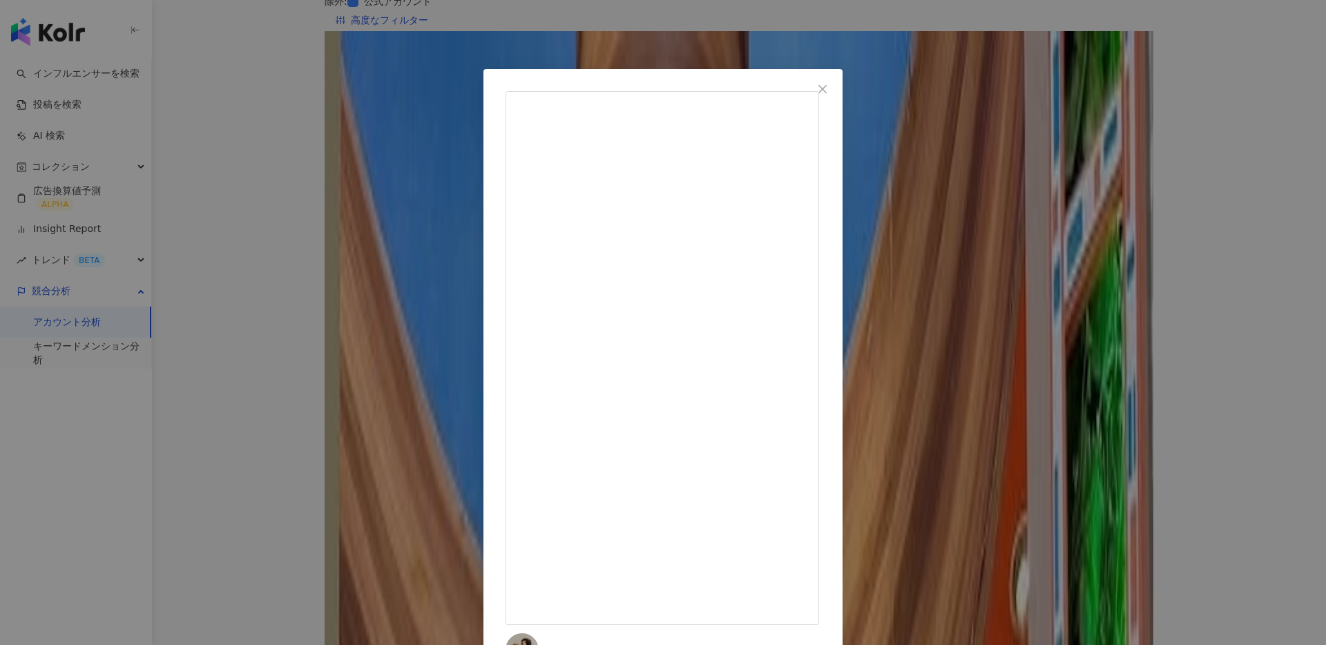
click at [984, 302] on div "[PERSON_NAME] [DATE] 153センチ　55キロの マタニティコーデ。 やーっとまとめられた🫰🏻 あんまりマタニティウェアは買わないタイプです…" at bounding box center [663, 322] width 1326 height 645
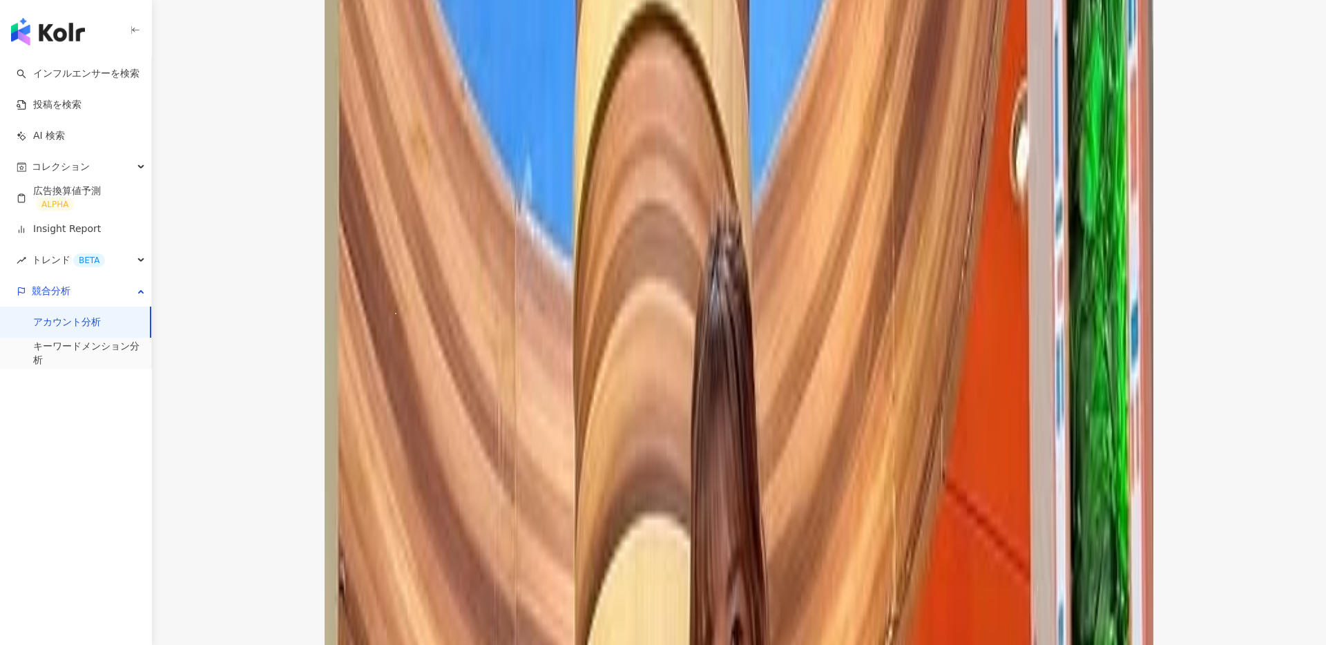
scroll to position [692, 0]
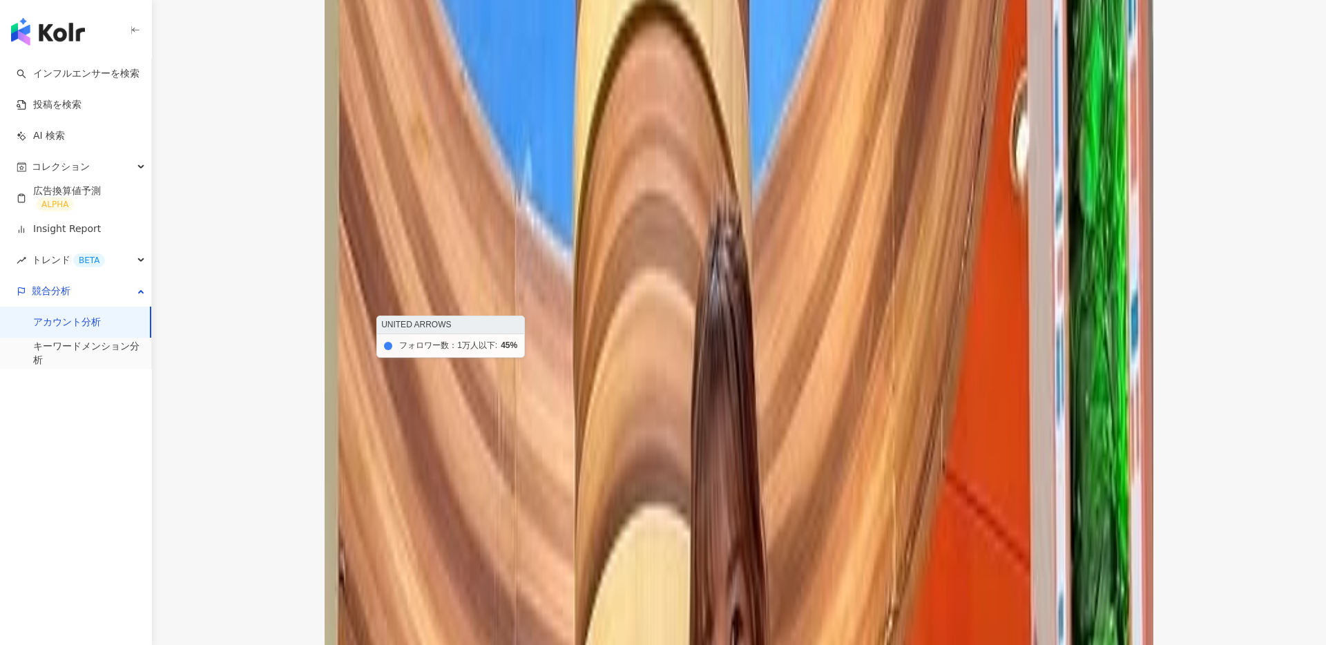
click at [467, 438] on icon at bounding box center [478, 490] width 41 height 105
click at [409, 425] on icon at bounding box center [419, 484] width 41 height 119
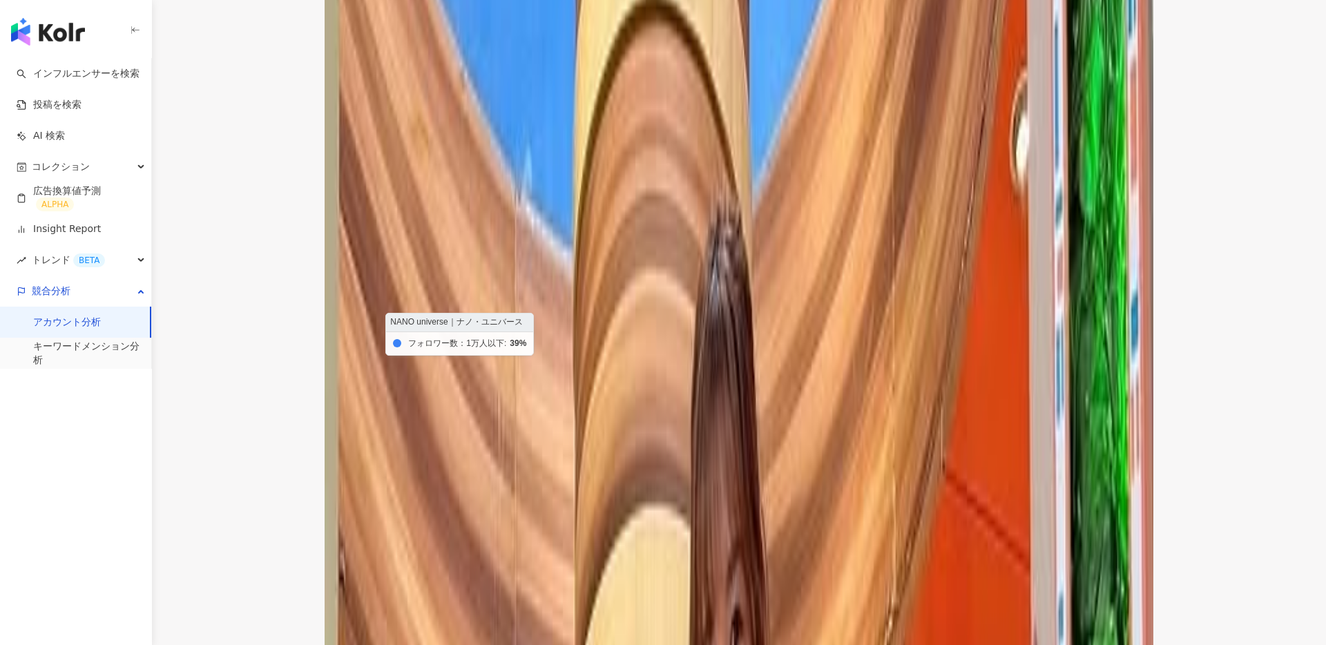
click at [519, 452] on icon at bounding box center [537, 497] width 41 height 91
click at [533, 378] on icon at bounding box center [537, 415] width 41 height 75
click at [531, 452] on icon at bounding box center [537, 497] width 41 height 91
click at [474, 445] on icon at bounding box center [478, 490] width 41 height 105
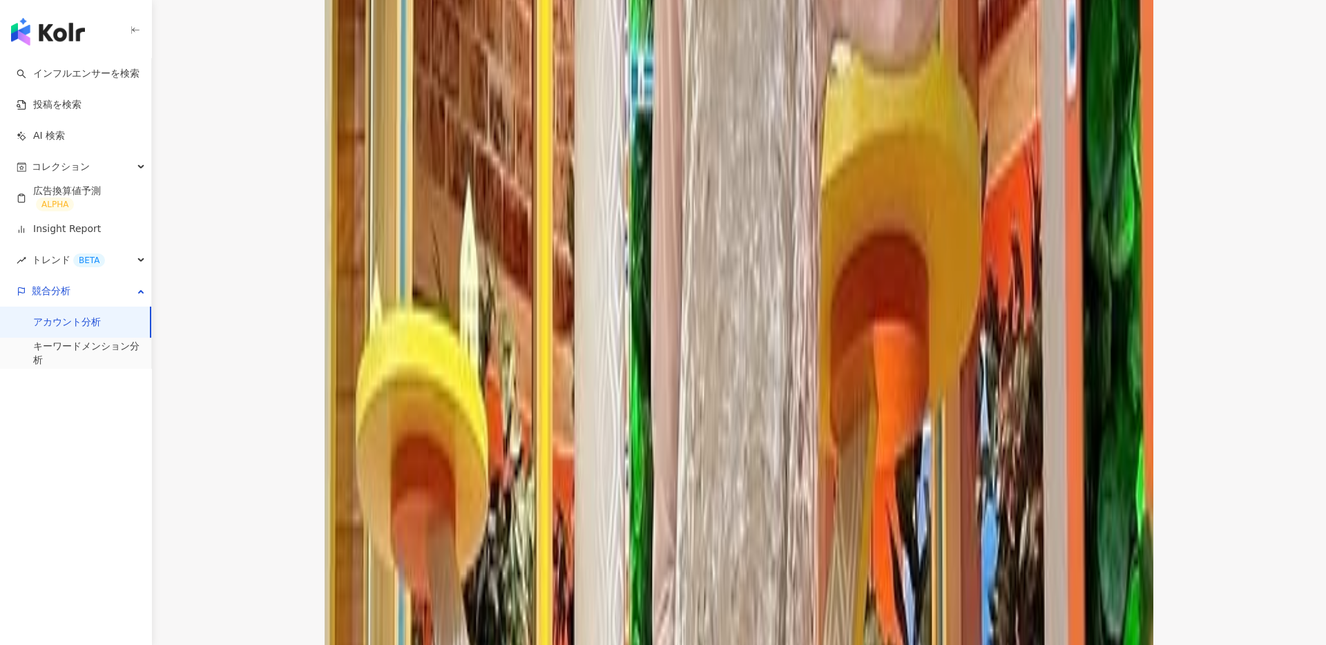
scroll to position [2672, 0]
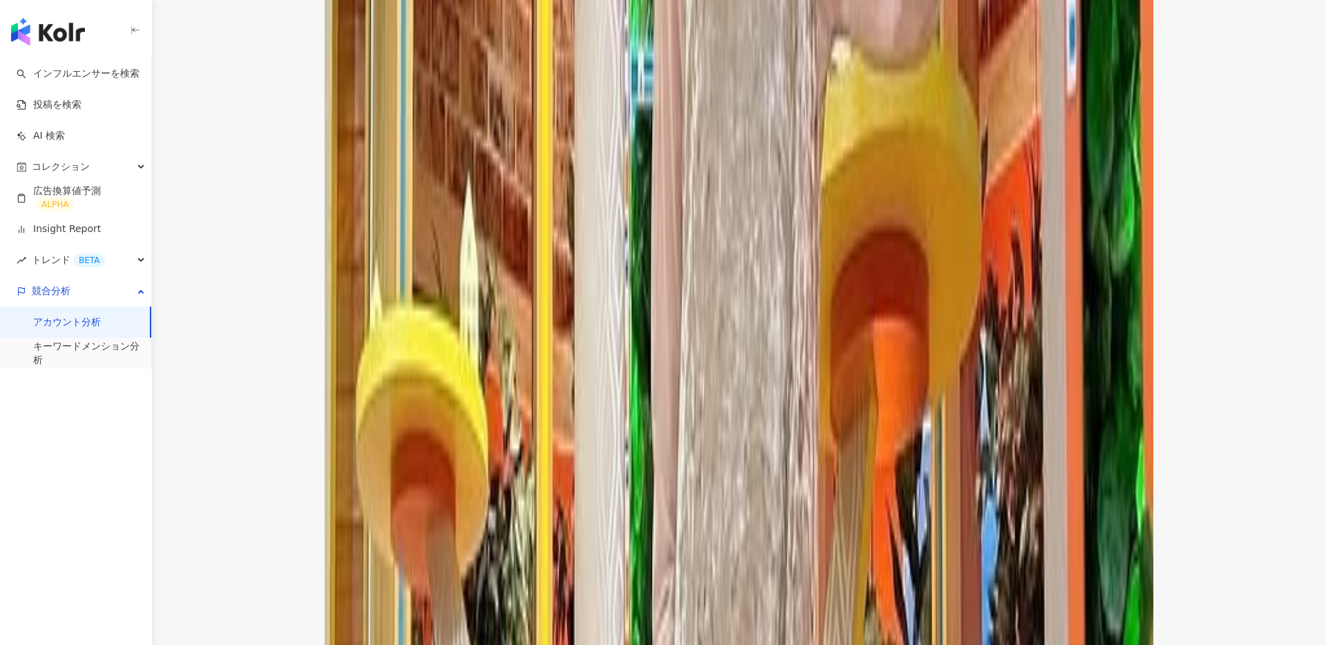
click at [81, 345] on link "キーワードメンション分析" at bounding box center [86, 353] width 107 height 27
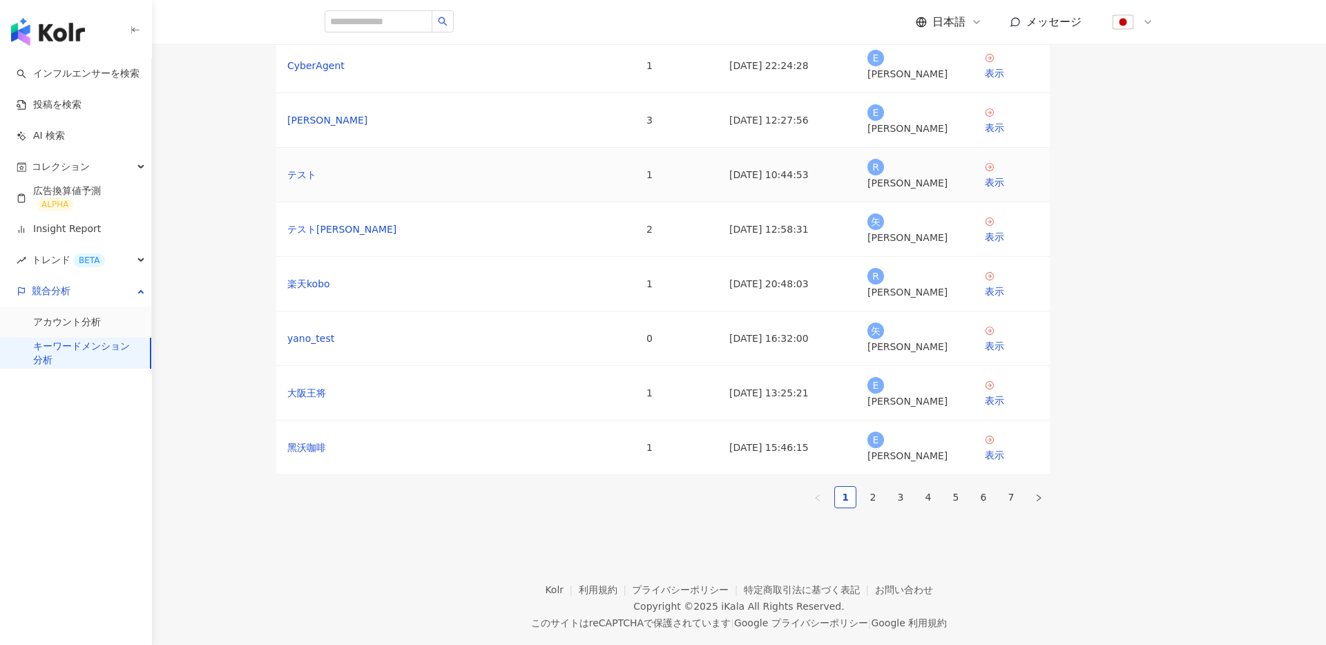
scroll to position [164, 0]
click at [883, 505] on link "2" at bounding box center [872, 495] width 21 height 21
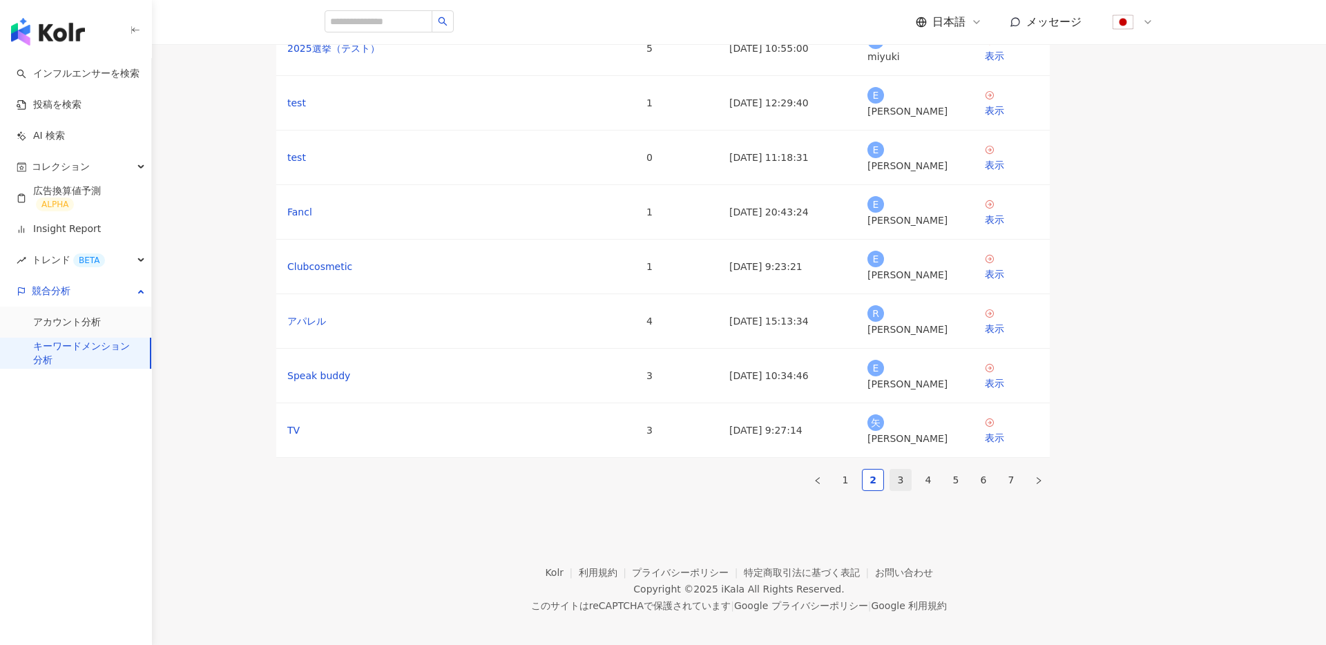
click at [911, 490] on link "3" at bounding box center [900, 480] width 21 height 21
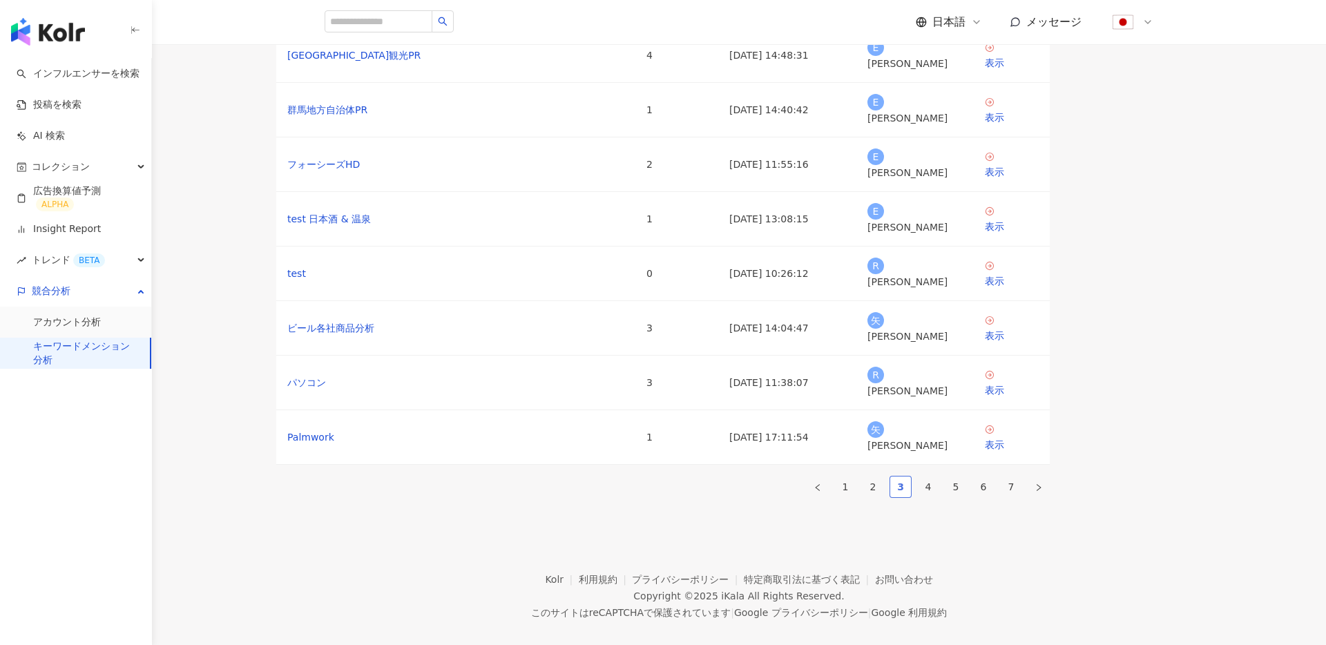
scroll to position [172, 0]
click at [374, 336] on link "ビール各社商品分析" at bounding box center [330, 328] width 87 height 15
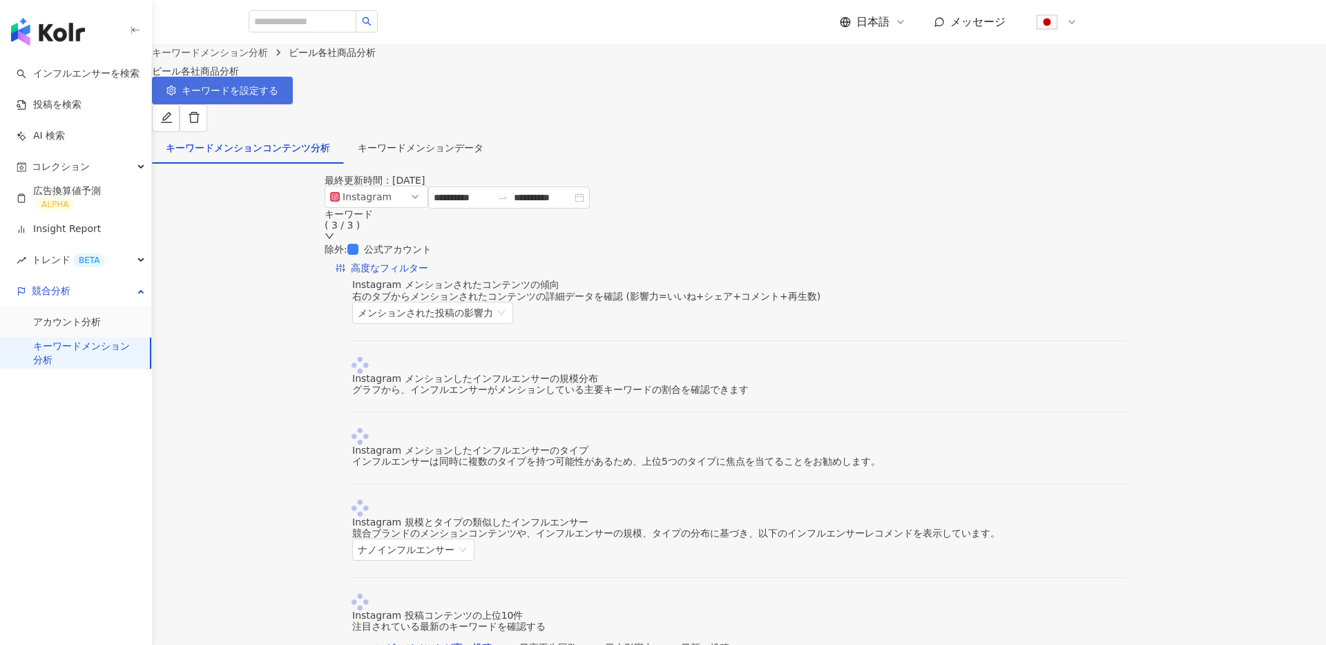
click at [293, 104] on button "キーワードを設定する" at bounding box center [222, 91] width 141 height 28
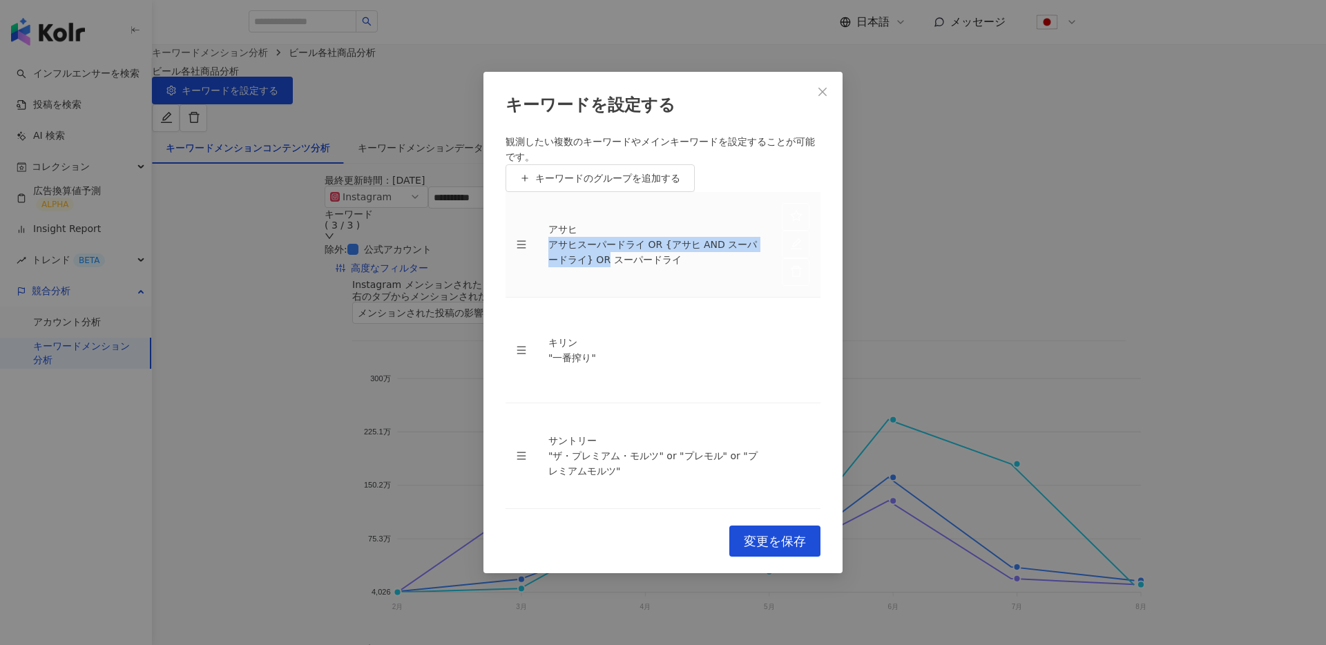
scroll to position [8, 0]
drag, startPoint x: 551, startPoint y: 313, endPoint x: 667, endPoint y: 335, distance: 118.1
click at [667, 298] on td "アサヒ アサヒスーパードライ OR {アサヒ AND スーパードライ} OR スーパードライ" at bounding box center [653, 245] width 233 height 106
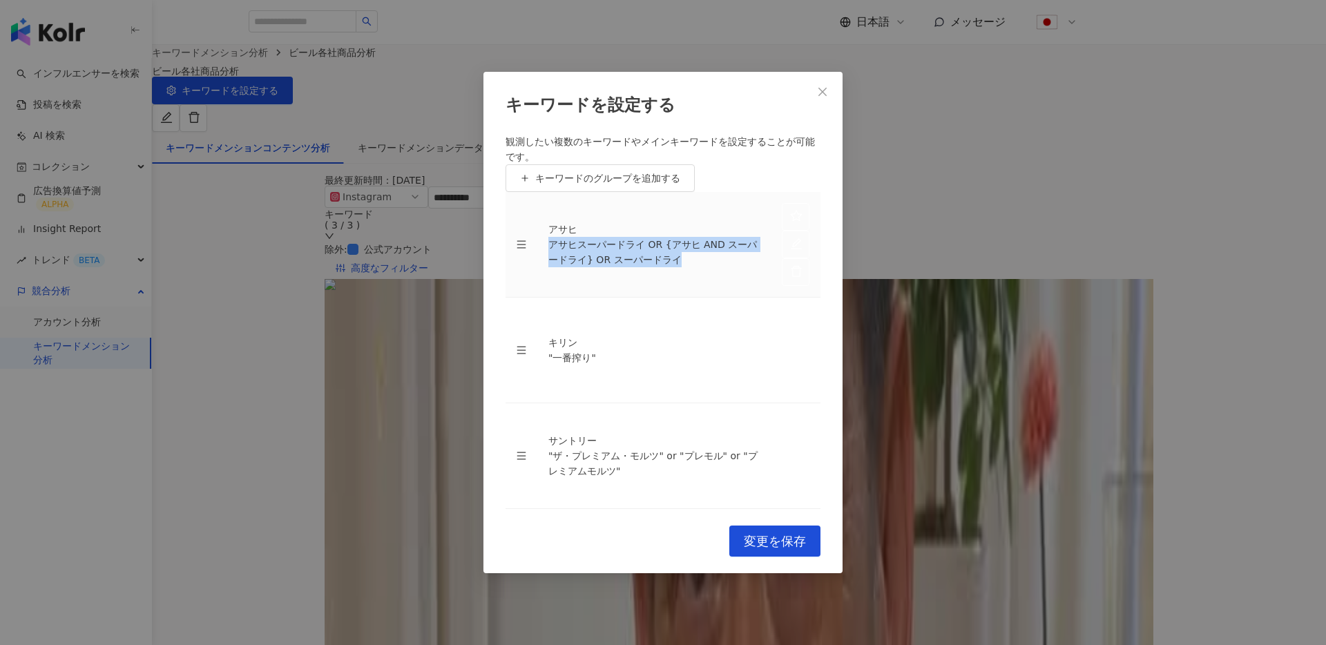
click at [633, 267] on div "アサヒスーパードライ OR {アサヒ AND スーパードライ} OR スーパードライ" at bounding box center [653, 252] width 211 height 30
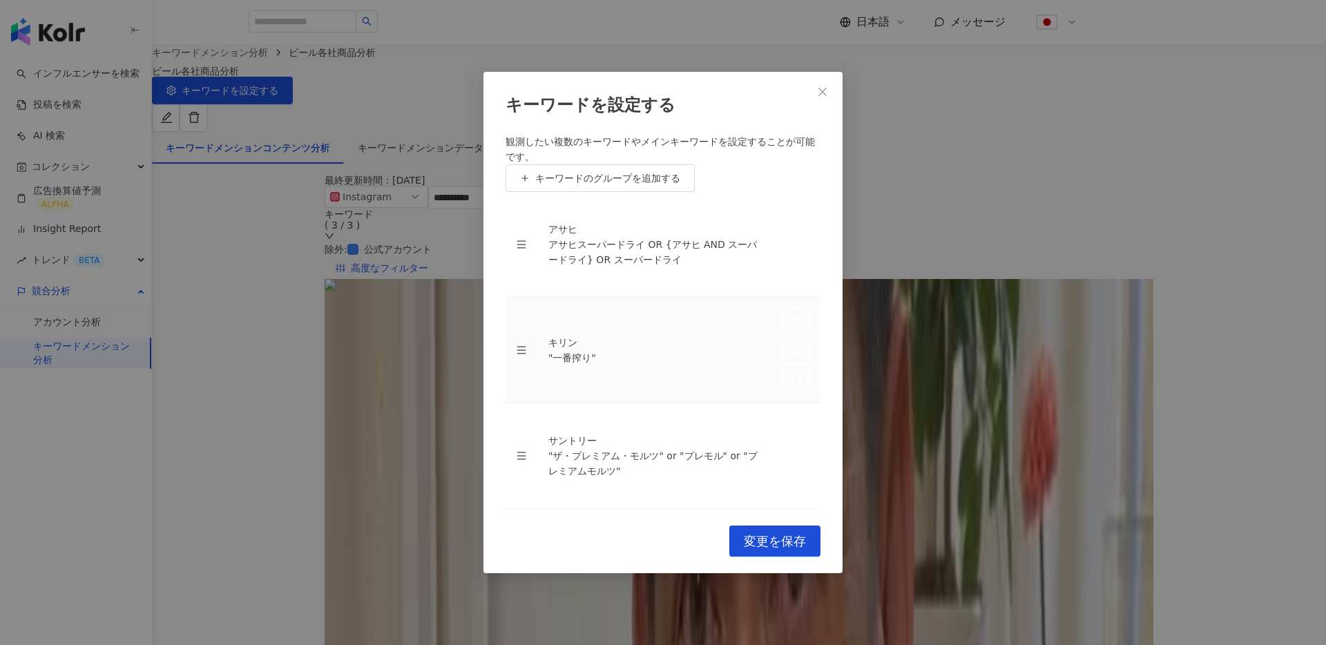
scroll to position [29, 0]
click at [824, 97] on icon "close" at bounding box center [822, 91] width 11 height 11
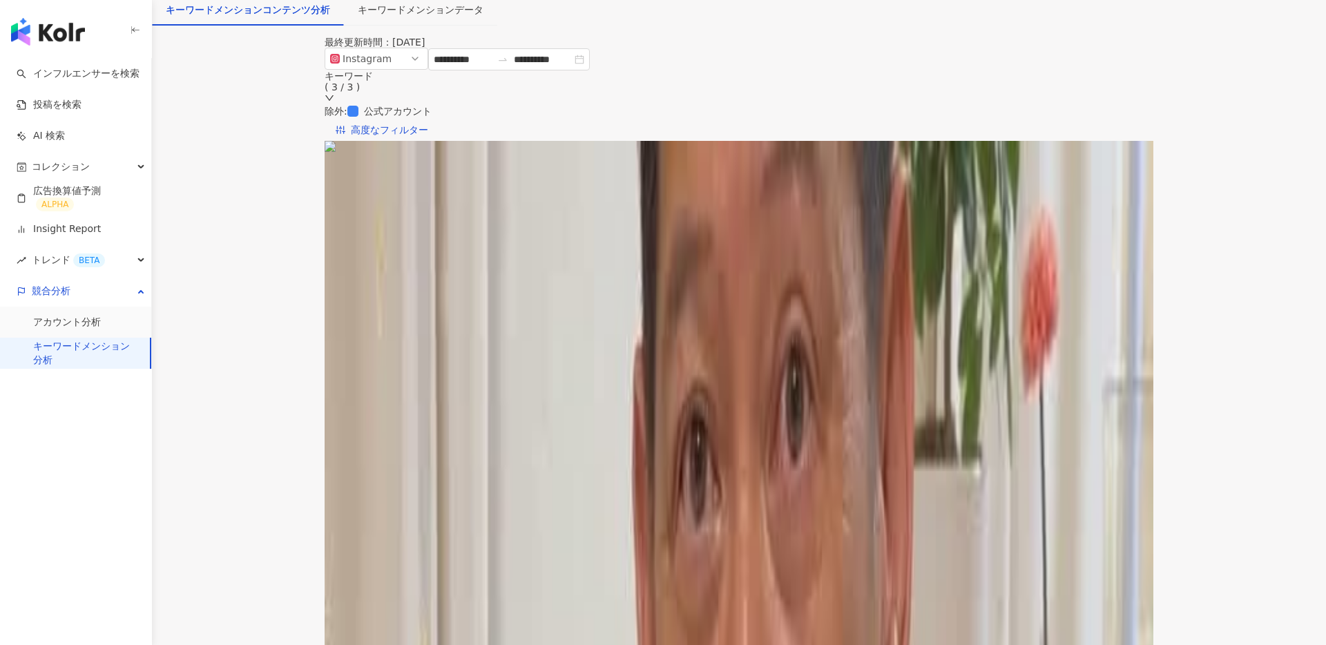
scroll to position [142, 0]
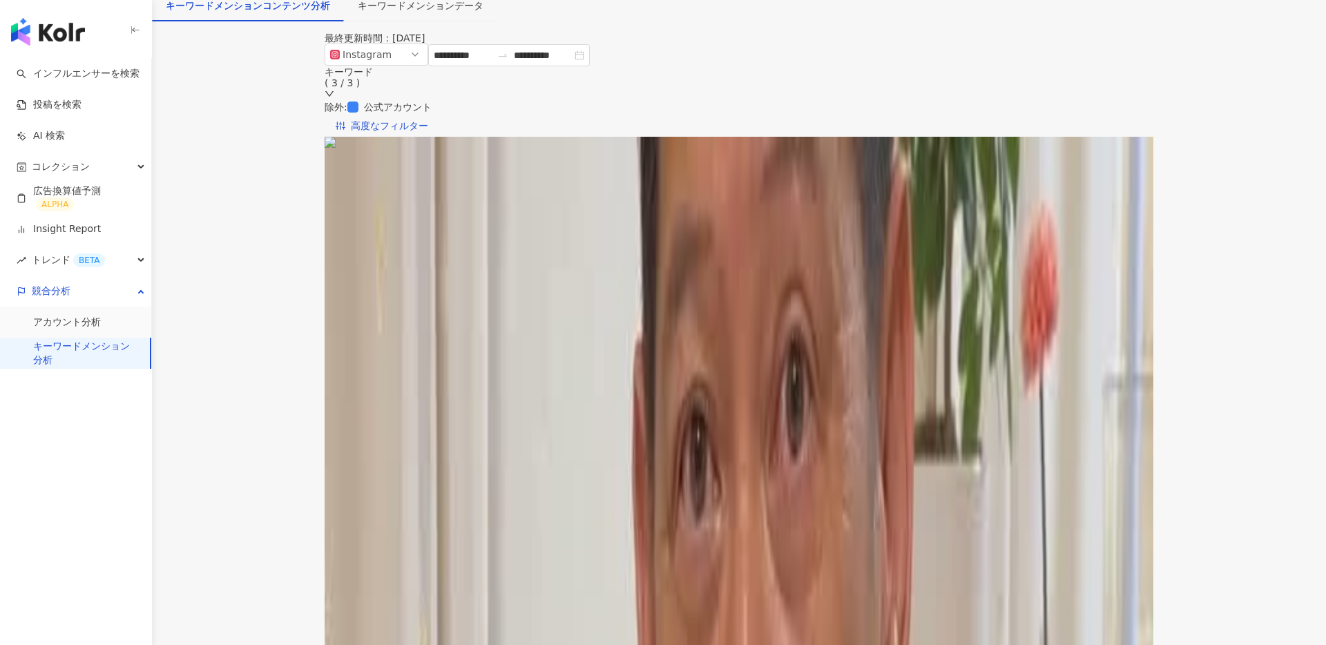
click at [508, 160] on span "メンションされた投稿の影響力" at bounding box center [433, 170] width 150 height 21
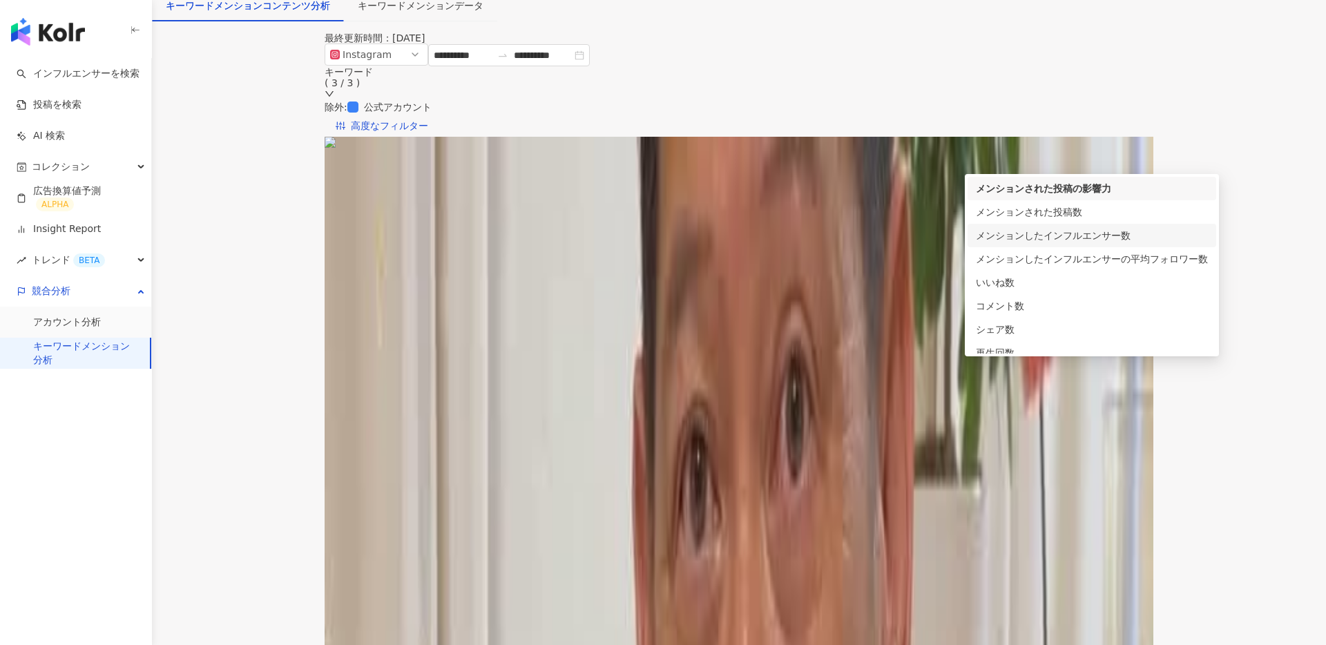
click at [1069, 235] on div "メンションしたインフルエンサー数" at bounding box center [1092, 235] width 232 height 15
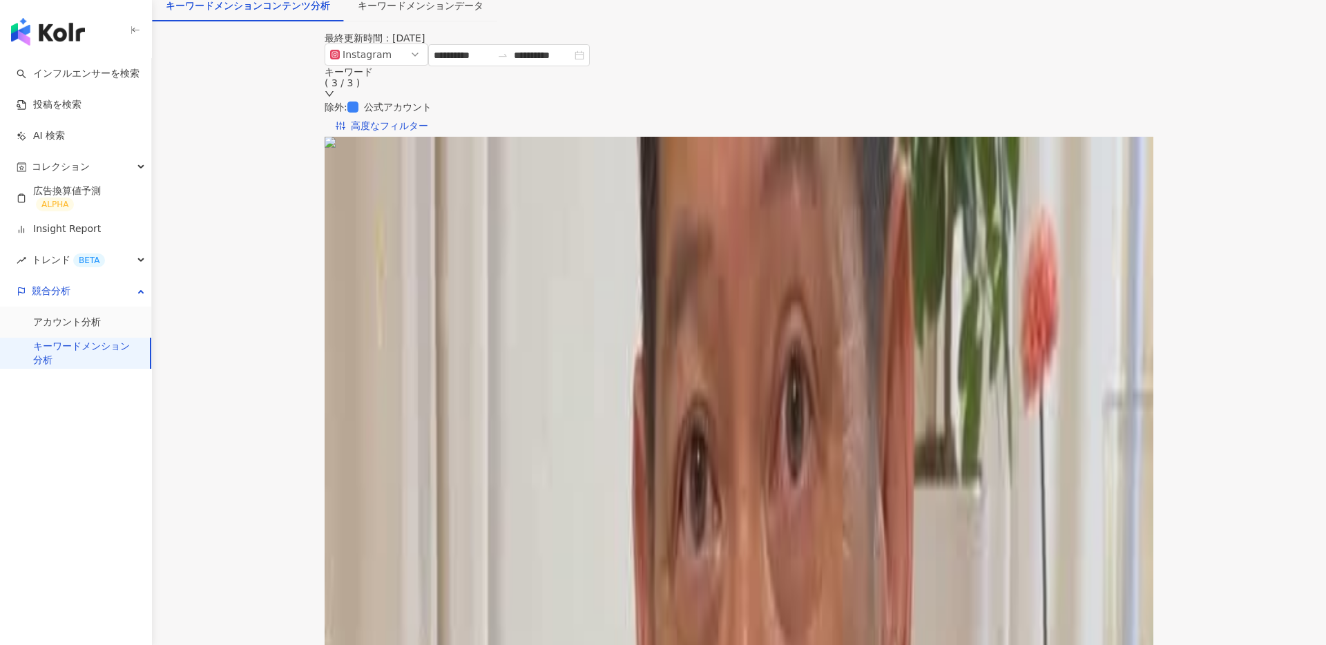
click at [527, 166] on span "メンションしたインフルエンサー数" at bounding box center [442, 170] width 169 height 21
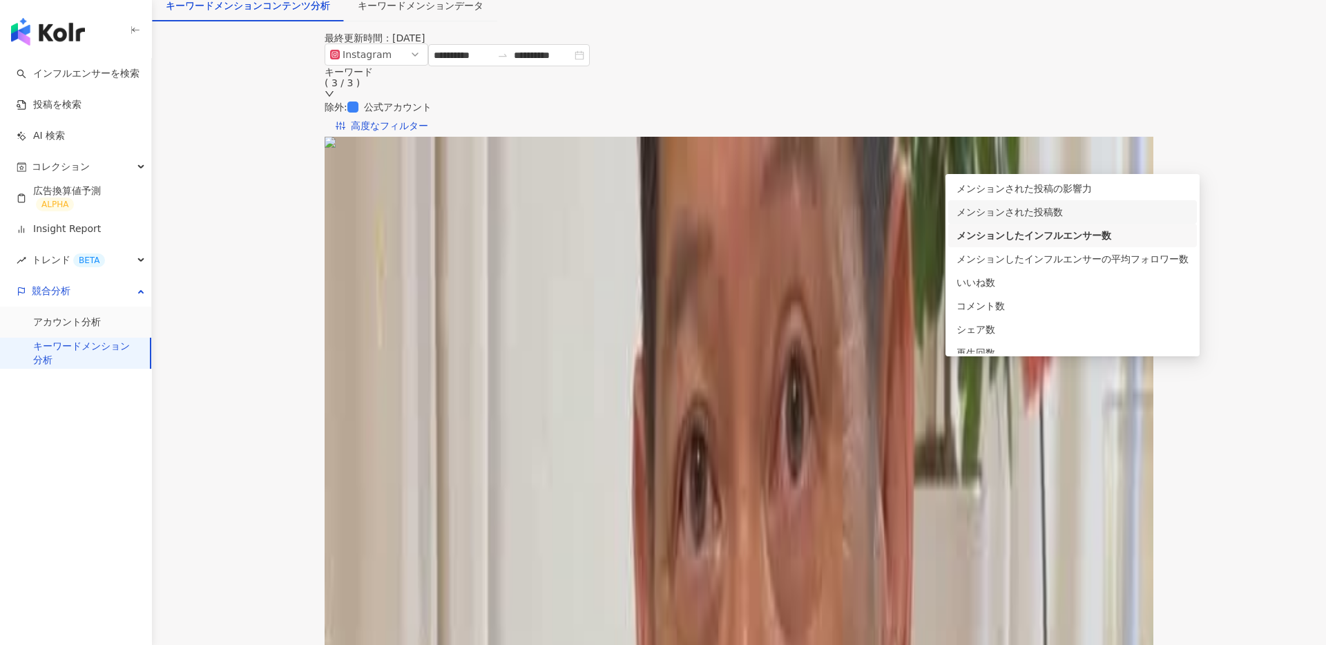
click at [1062, 221] on div "メンションされた投稿数" at bounding box center [1072, 211] width 249 height 23
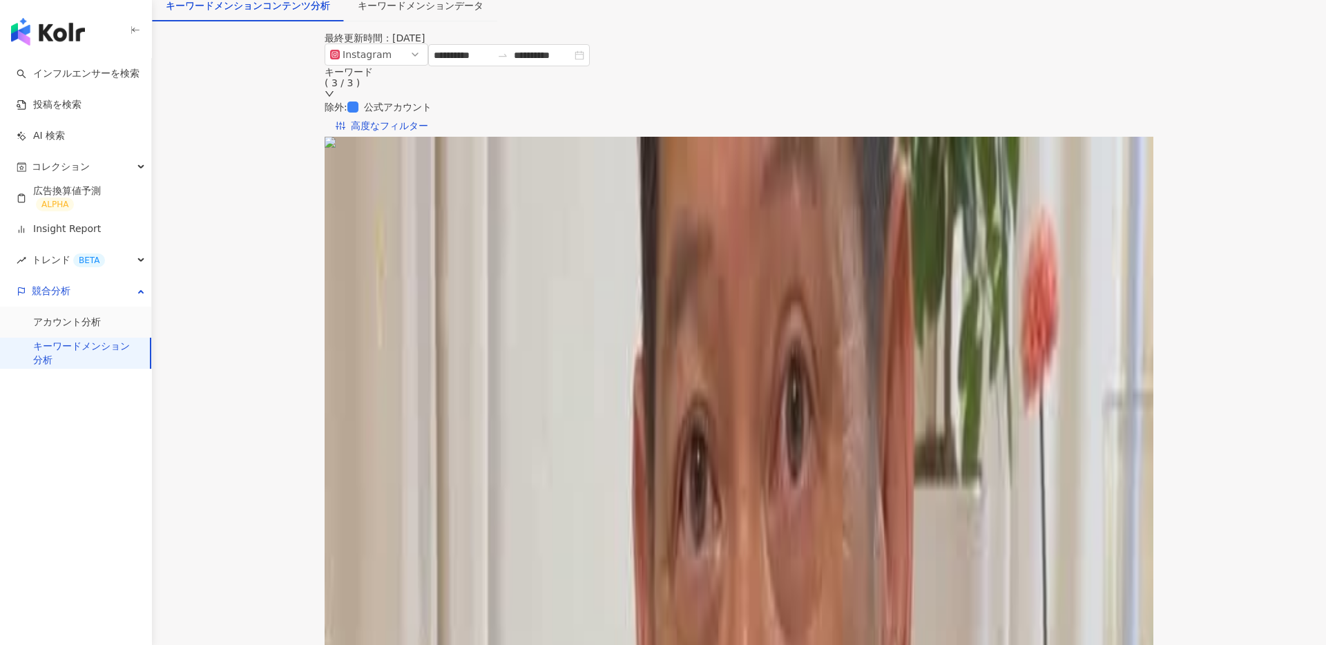
click at [479, 168] on span "メンションされた投稿数" at bounding box center [418, 170] width 121 height 21
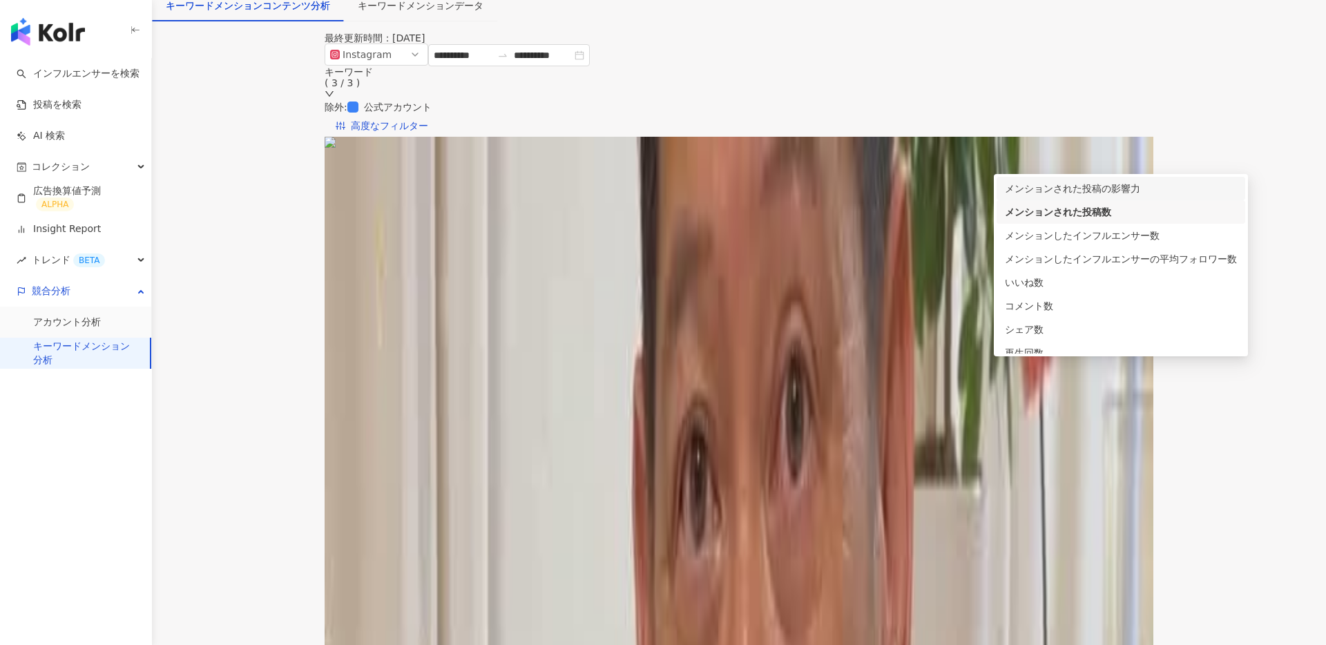
click at [1078, 193] on div "メンションされた投稿の影響力" at bounding box center [1121, 188] width 232 height 15
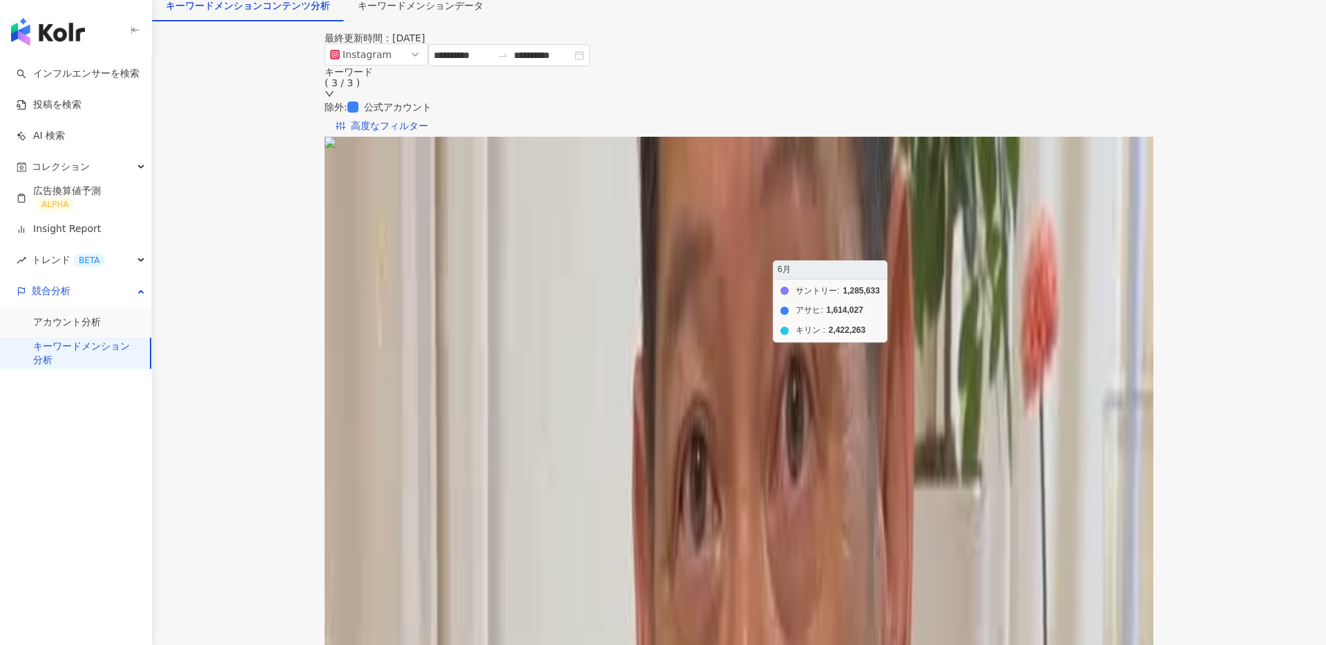
click at [878, 281] on foreignobject "サントリー アサヒ キリン" at bounding box center [750, 353] width 796 height 276
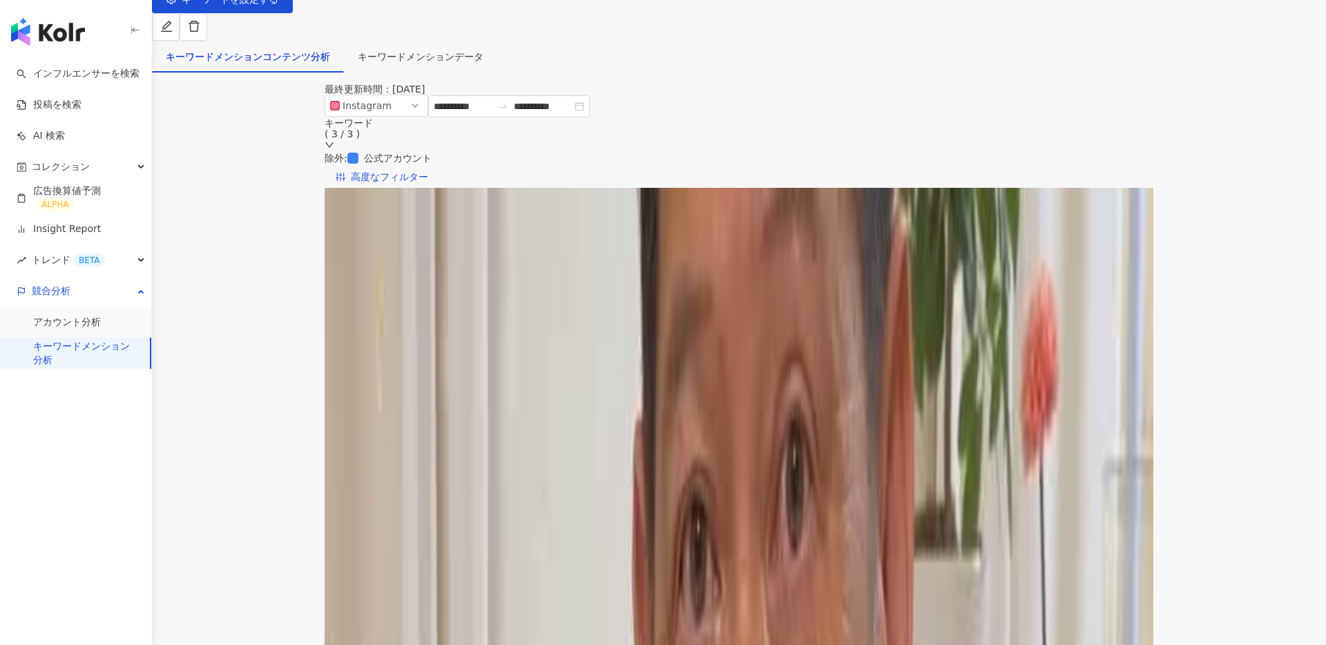
scroll to position [0, 0]
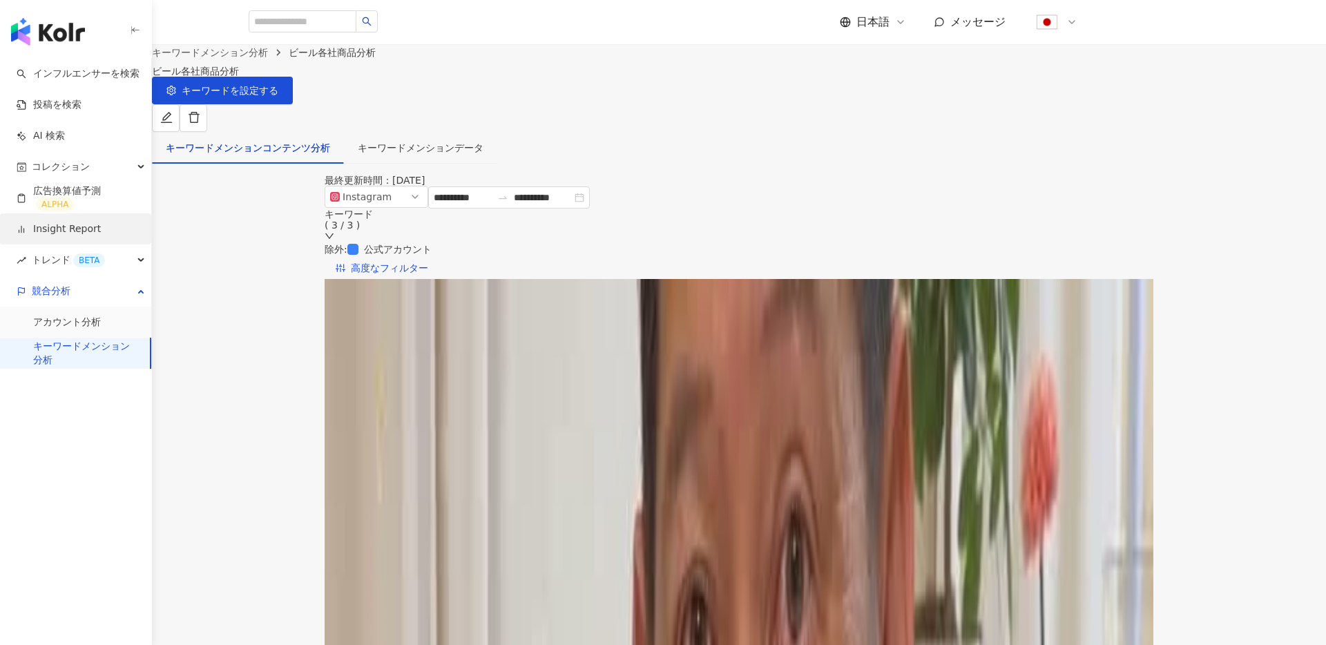
click at [97, 229] on link "Insight Report" at bounding box center [59, 229] width 84 height 14
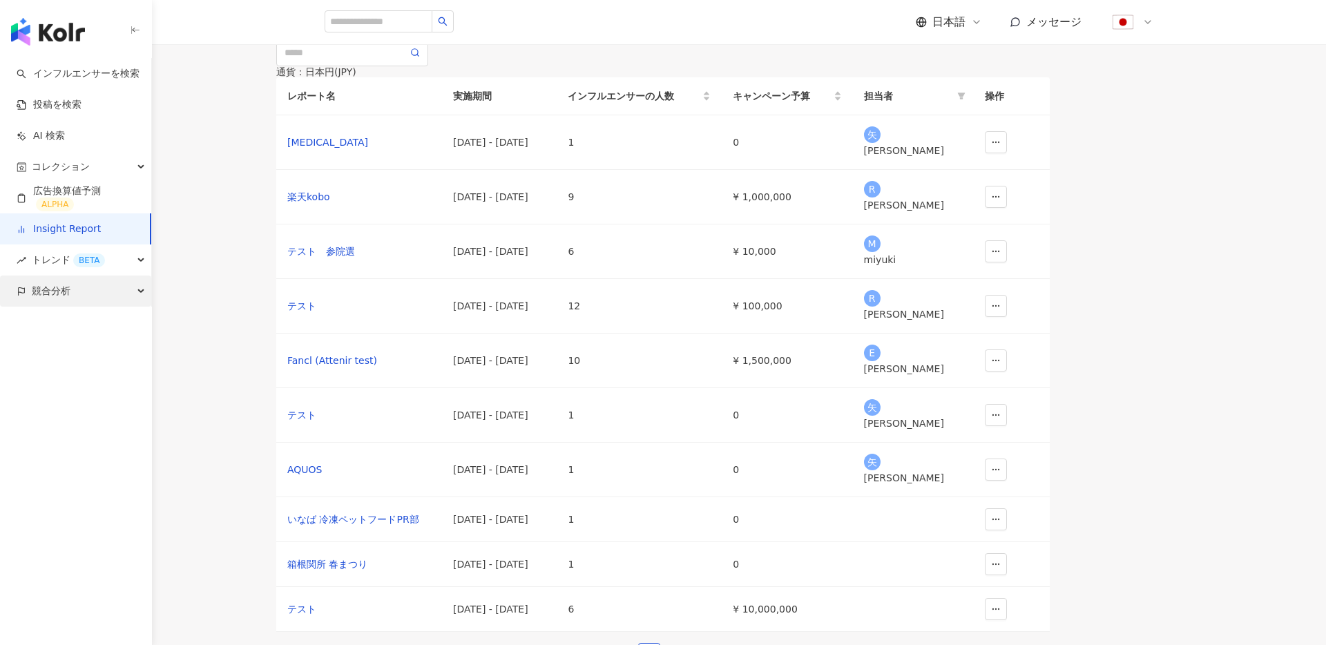
click at [85, 287] on div "競合分析" at bounding box center [75, 291] width 151 height 31
click at [240, 314] on main "Insight Report 新しいレポートを作成する 通貨 ： 日本円 ( JPY ) レポート名 実施期間 インフルエンサーの人数 キャンペーン予算 担当…" at bounding box center [663, 338] width 1326 height 676
click at [235, 314] on main "Insight Report 新しいレポートを作成する 通貨 ： 日本円 ( JPY ) レポート名 実施期間 インフルエンサーの人数 キャンペーン予算 担当…" at bounding box center [663, 338] width 1326 height 676
click at [93, 318] on link "アカウント分析" at bounding box center [67, 323] width 68 height 14
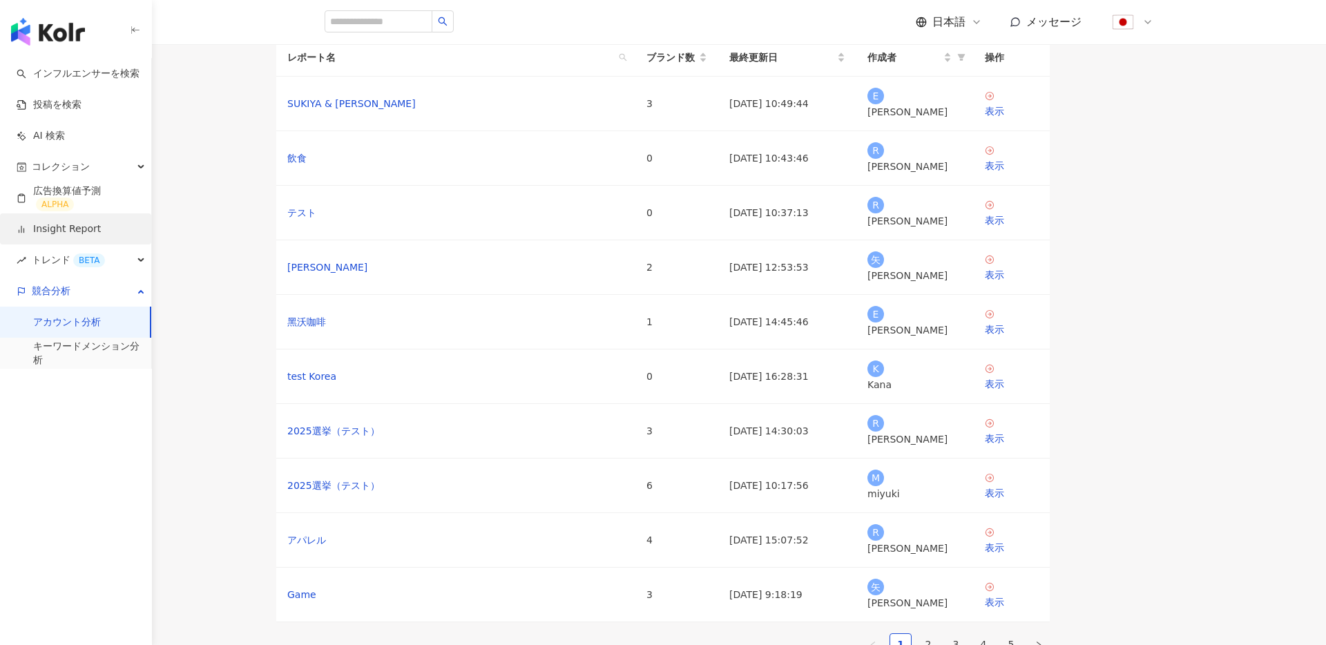
click at [95, 226] on link "Insight Report" at bounding box center [59, 229] width 84 height 14
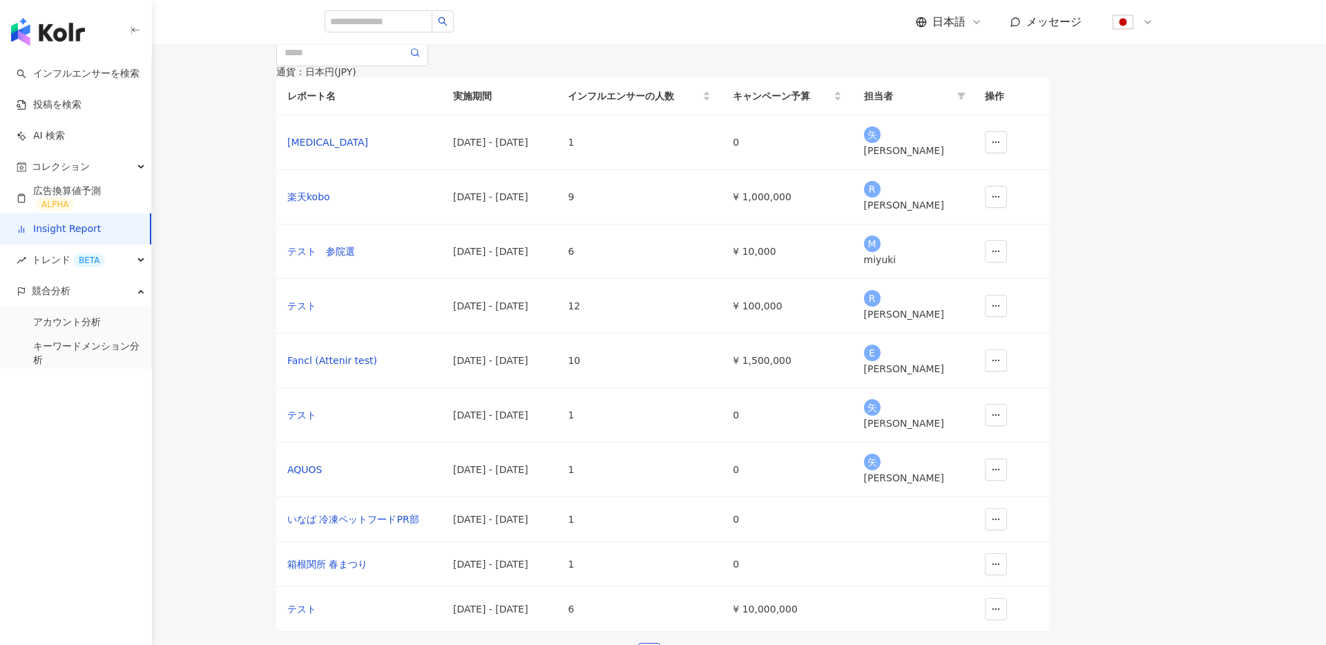
click at [232, 300] on main "Insight Report 新しいレポートを作成する 通貨 ： 日本円 ( JPY ) レポート名 実施期間 インフルエンサーの人数 キャンペーン予算 担当…" at bounding box center [663, 338] width 1326 height 676
click at [71, 329] on link "アカウント分析" at bounding box center [67, 323] width 68 height 14
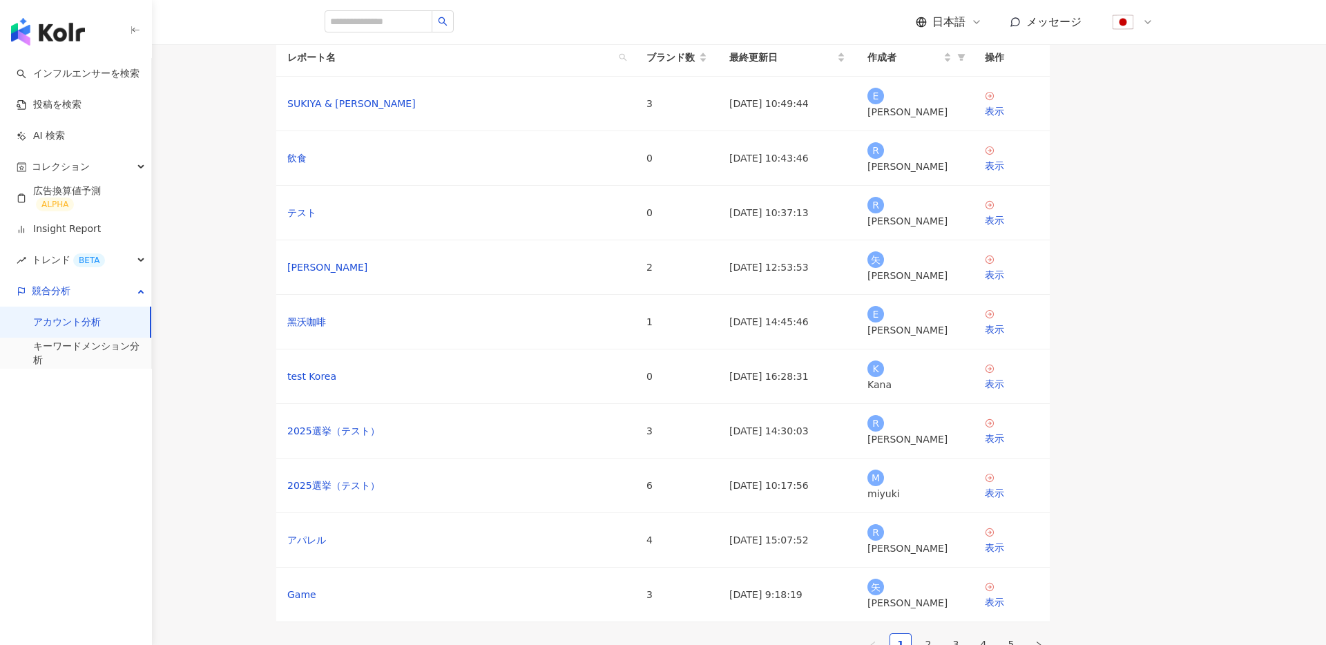
click at [285, 330] on main "アカウント分析 分析レポートの作成 レポート名 ブランド数 最終更新日 作成者 操作 [PERSON_NAME] & Hamasushi 3 [DATE] 1…" at bounding box center [663, 333] width 1326 height 666
click at [266, 227] on main "アカウント分析 分析レポートの作成 レポート名 ブランド数 最終更新日 作成者 操作 [PERSON_NAME] & Hamasushi 3 [DATE] 1…" at bounding box center [663, 333] width 1326 height 666
